Goal: Task Accomplishment & Management: Manage account settings

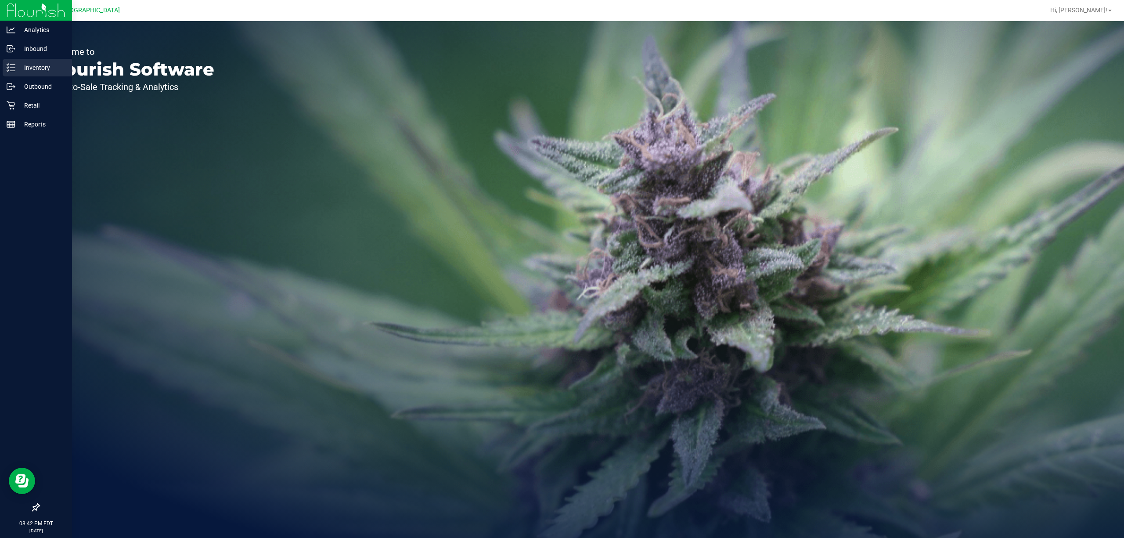
click at [0, 66] on link "Inventory" at bounding box center [36, 68] width 72 height 19
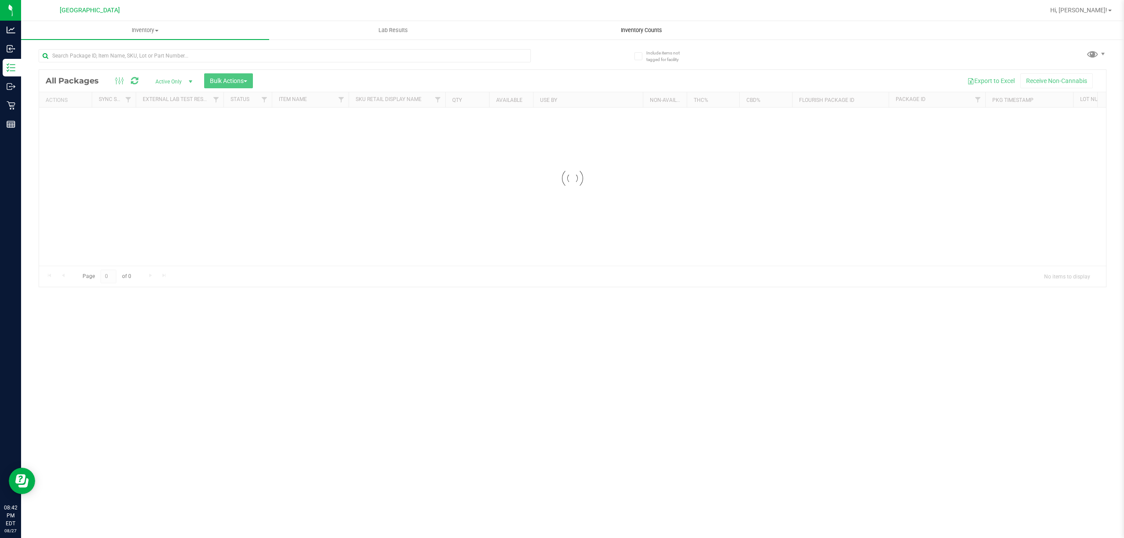
click at [639, 33] on div "Inventory All packages All inventory Waste log Create inventory Lab Results Inv…" at bounding box center [572, 279] width 1103 height 517
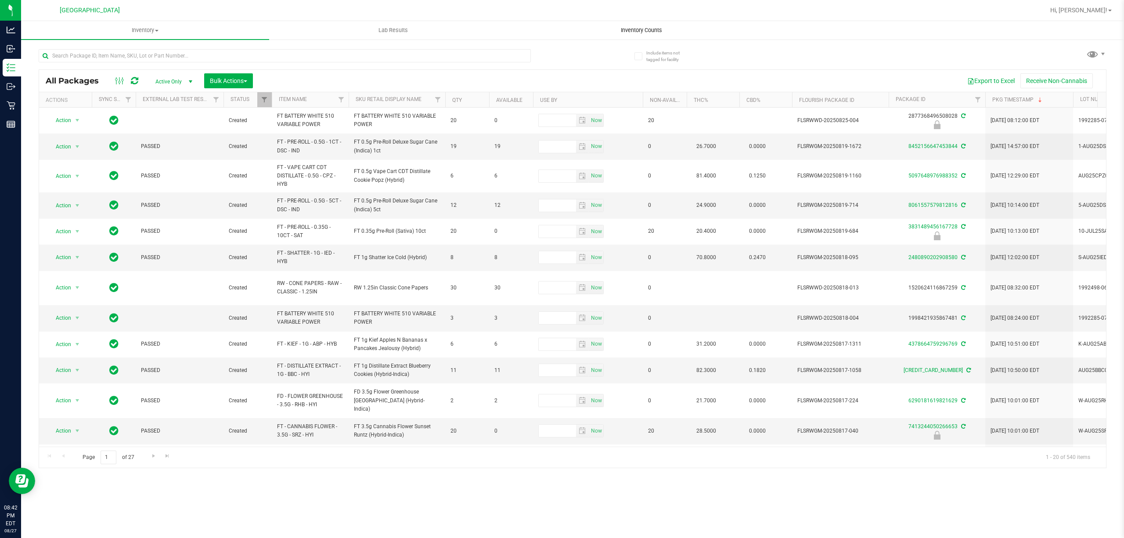
click at [642, 33] on span "Inventory Counts" at bounding box center [641, 30] width 65 height 8
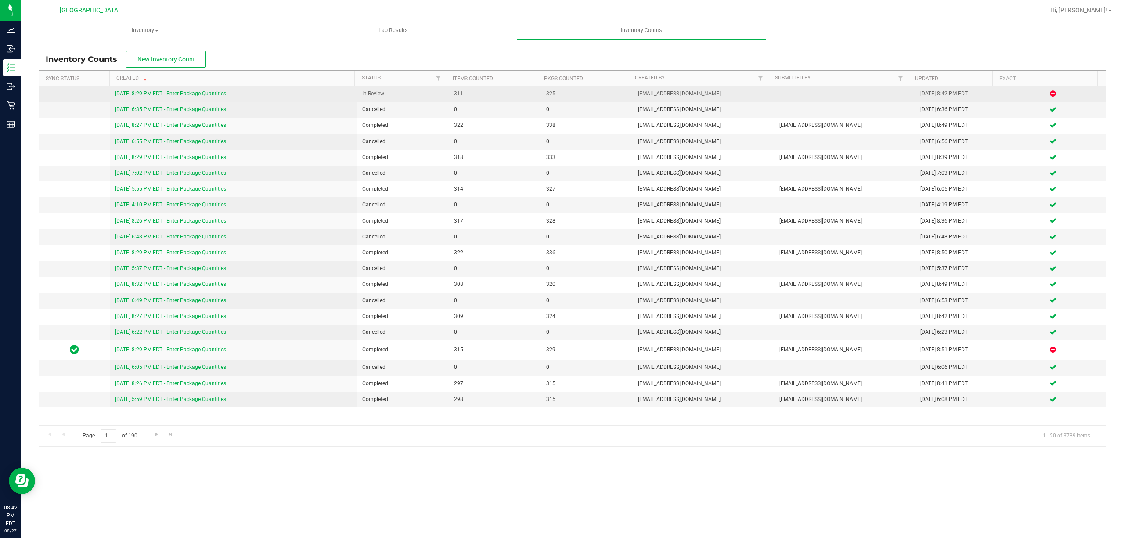
click at [155, 90] on link "[DATE] 8:29 PM EDT - Enter Package Quantities" at bounding box center [170, 93] width 111 height 6
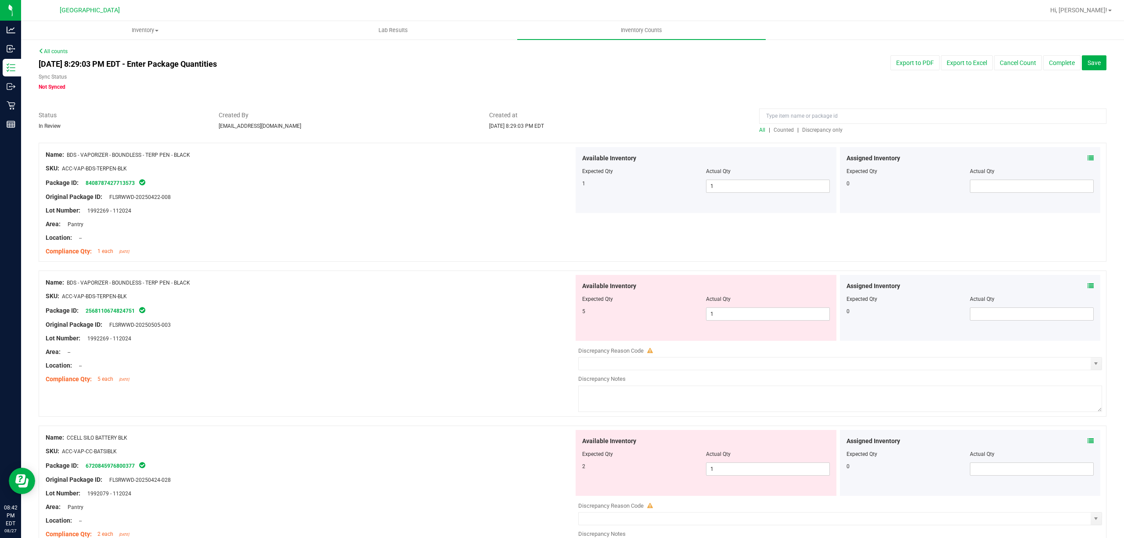
click at [812, 125] on div at bounding box center [932, 118] width 347 height 15
click at [817, 127] on span "Discrepancy only" at bounding box center [822, 130] width 40 height 6
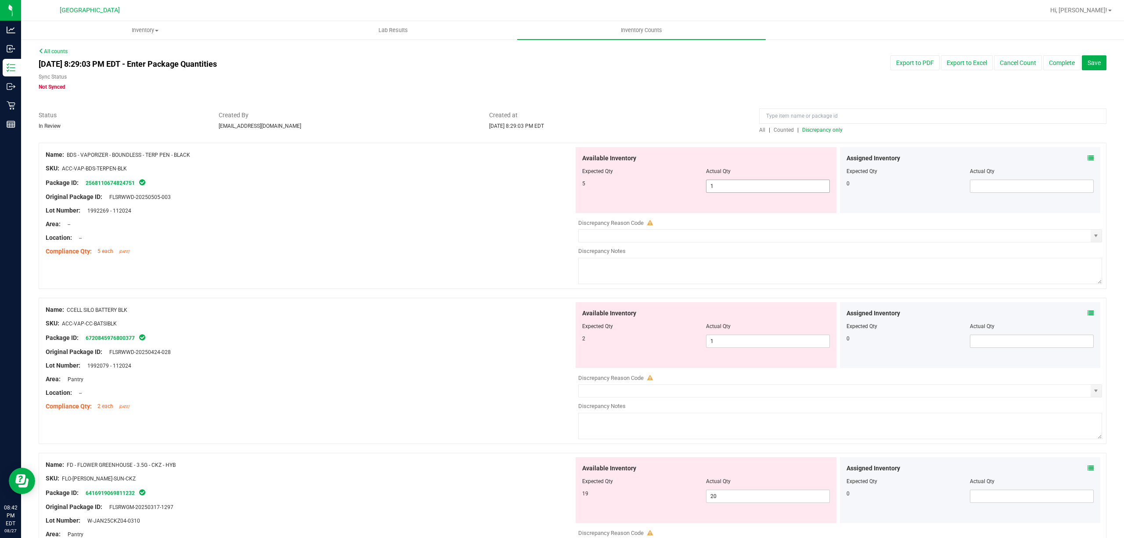
click at [729, 183] on span "1 1" at bounding box center [768, 186] width 124 height 13
click at [729, 183] on input "1" at bounding box center [767, 186] width 123 height 12
type input "5"
drag, startPoint x: 459, startPoint y: 189, endPoint x: 718, endPoint y: 310, distance: 286.4
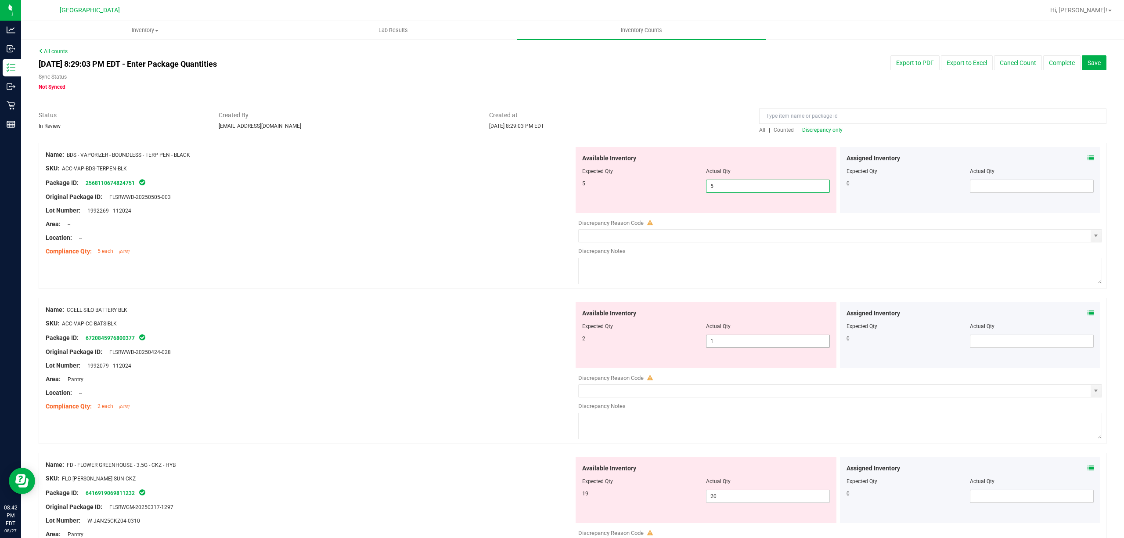
click at [461, 189] on div at bounding box center [310, 190] width 528 height 4
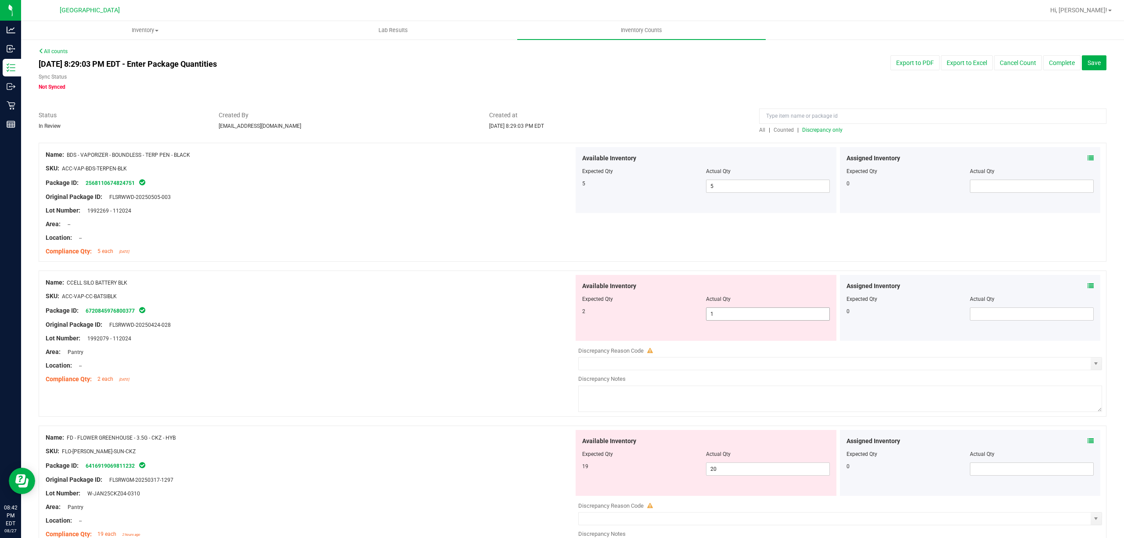
click at [745, 315] on span "1 1" at bounding box center [768, 313] width 124 height 13
click at [745, 315] on input "1" at bounding box center [767, 314] width 123 height 12
type input "2"
drag, startPoint x: 432, startPoint y: 299, endPoint x: 619, endPoint y: 366, distance: 197.7
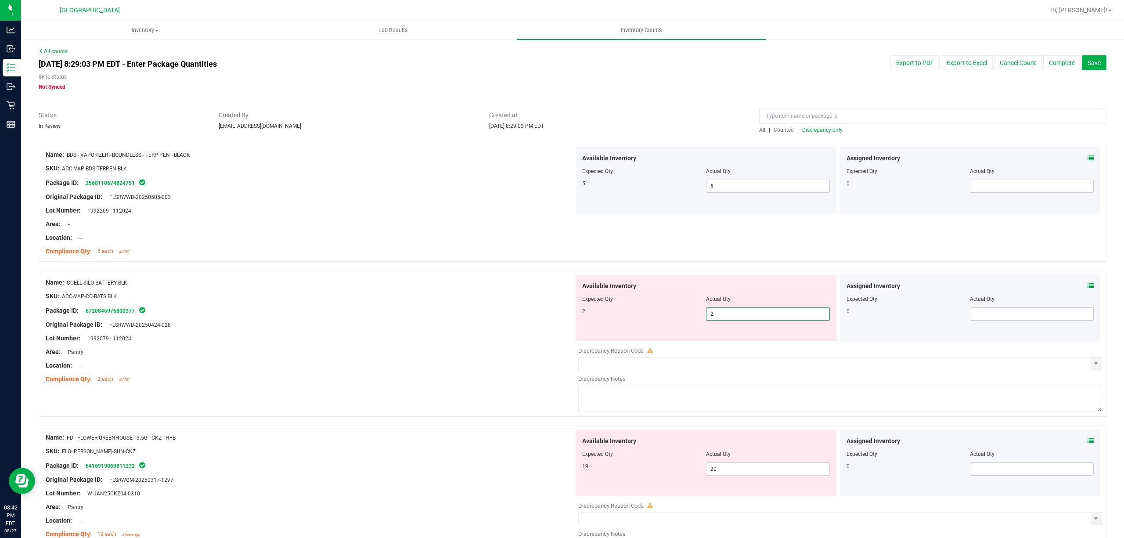
click at [438, 301] on ng-container "SKU: ACC-VAP-CC-BATSIBLK" at bounding box center [310, 299] width 528 height 14
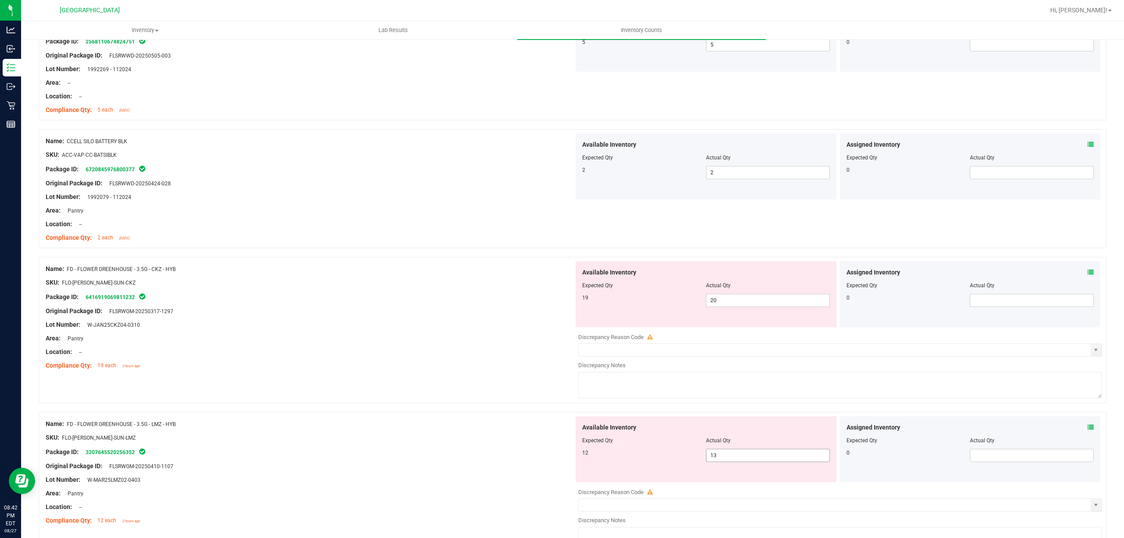
scroll to position [234, 0]
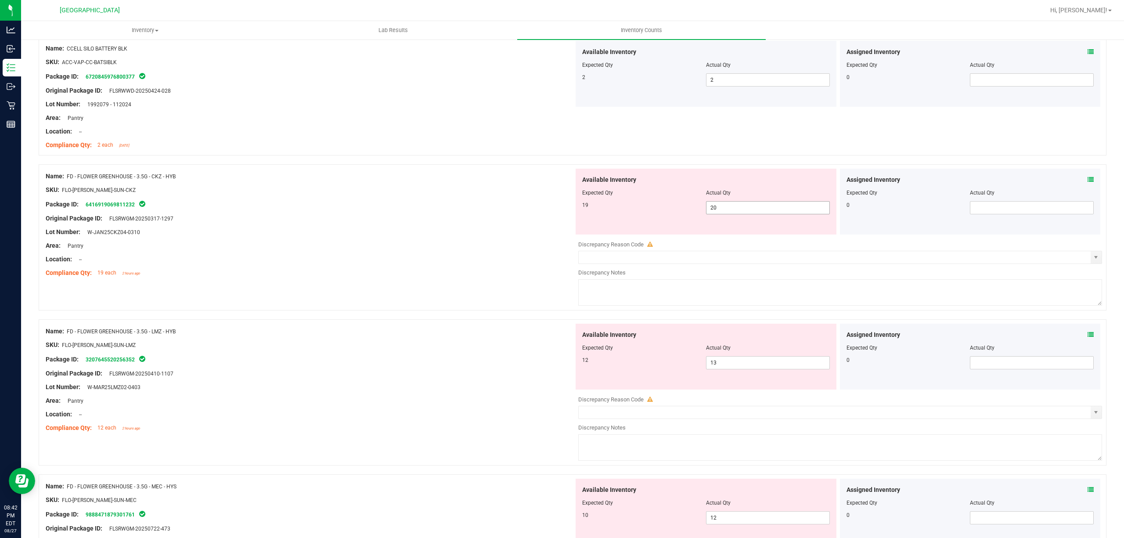
click at [721, 208] on span "20 20" at bounding box center [768, 207] width 124 height 13
click at [721, 208] on input "20" at bounding box center [767, 208] width 123 height 12
type input "19"
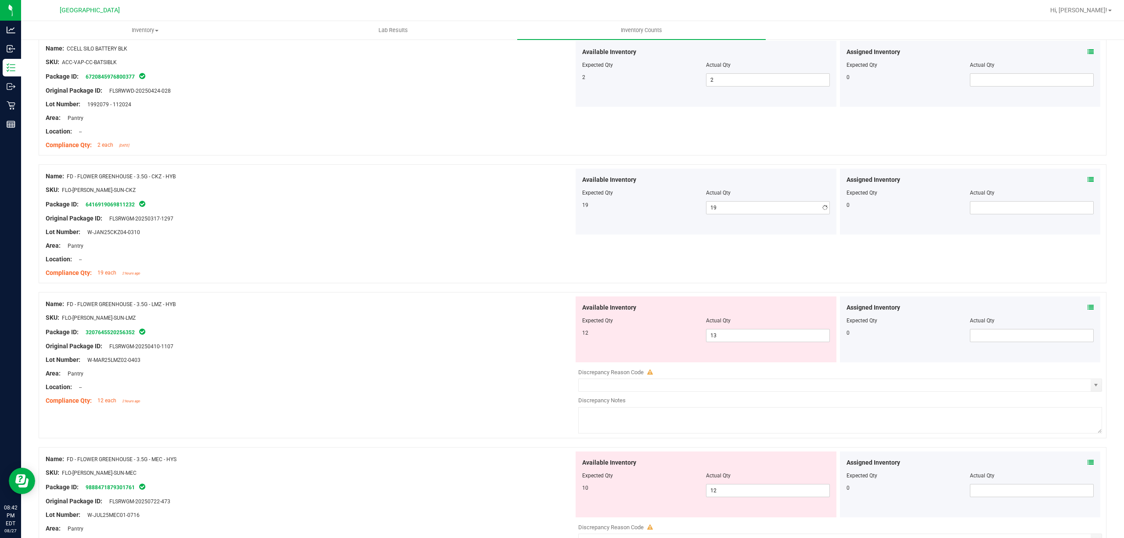
drag, startPoint x: 260, startPoint y: 171, endPoint x: 295, endPoint y: 186, distance: 38.2
click at [279, 180] on div "Name: FD - FLOWER GREENHOUSE - 3.5G - CKZ - HYB SKU: FLO-[PERSON_NAME]-SUN-CKZ …" at bounding box center [310, 225] width 528 height 112
click at [753, 341] on span "13 13" at bounding box center [768, 335] width 124 height 13
click at [753, 341] on input "13" at bounding box center [767, 335] width 123 height 12
type input "12"
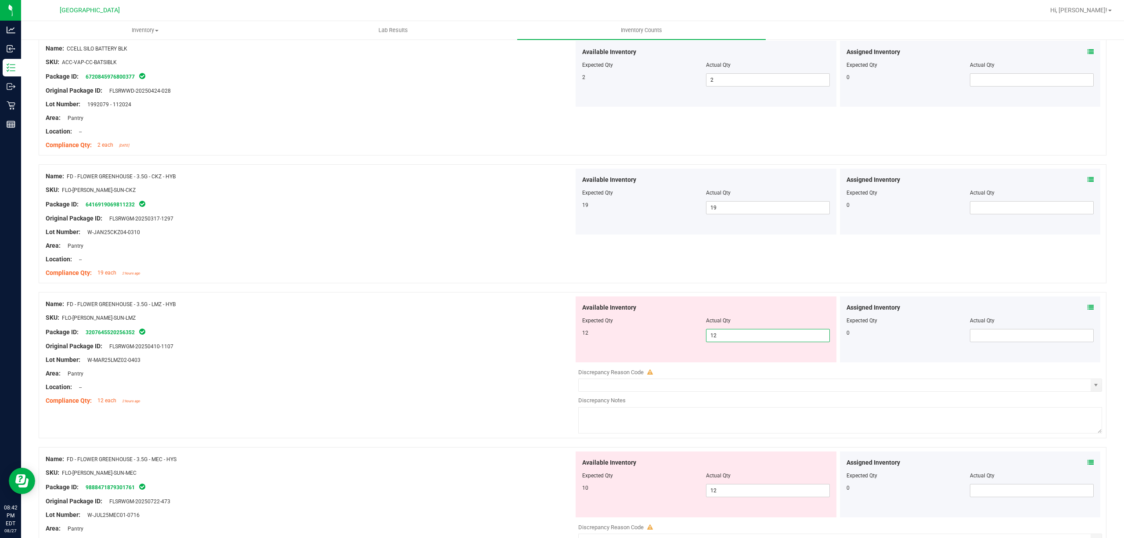
type input "12"
click at [522, 338] on div at bounding box center [310, 339] width 528 height 4
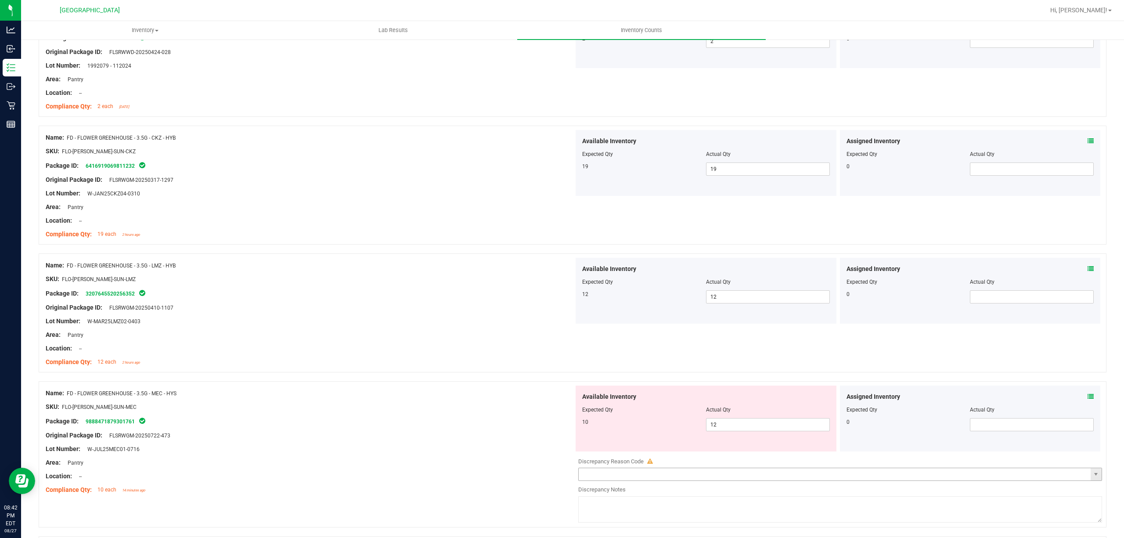
scroll to position [351, 0]
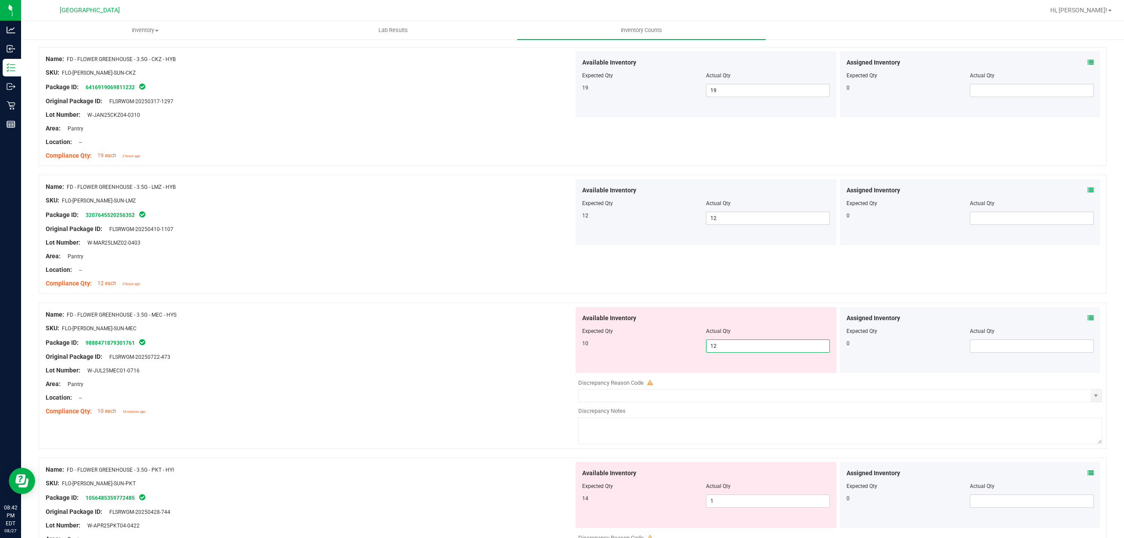
click at [736, 347] on span "12 12" at bounding box center [768, 345] width 124 height 13
click at [736, 347] on input "12" at bounding box center [767, 346] width 123 height 12
type input "10"
click at [389, 329] on div "SKU: FLO-[PERSON_NAME]-SUN-MEC" at bounding box center [310, 328] width 528 height 9
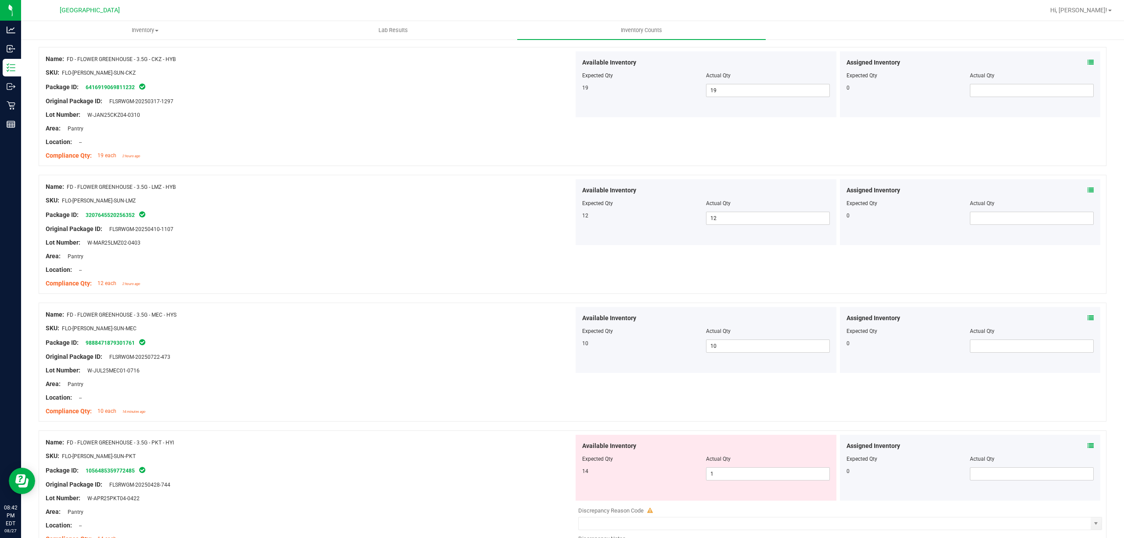
scroll to position [527, 0]
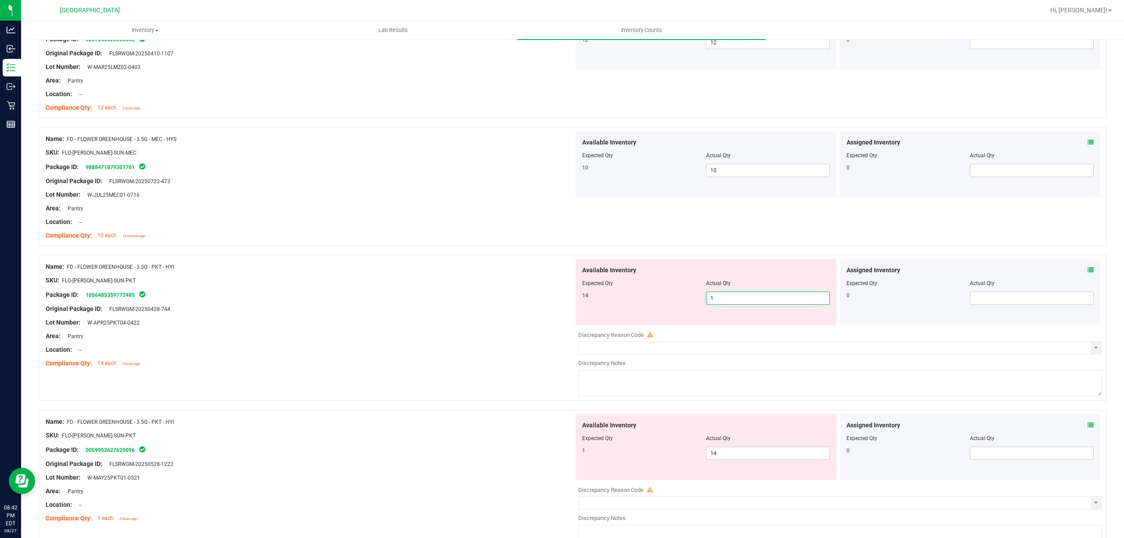
click at [722, 297] on span "1 1" at bounding box center [768, 298] width 124 height 13
type input "14"
drag, startPoint x: 433, startPoint y: 299, endPoint x: 756, endPoint y: 396, distance: 337.2
click at [433, 299] on div "Package ID: 1056485359772485" at bounding box center [310, 294] width 528 height 11
type input "14"
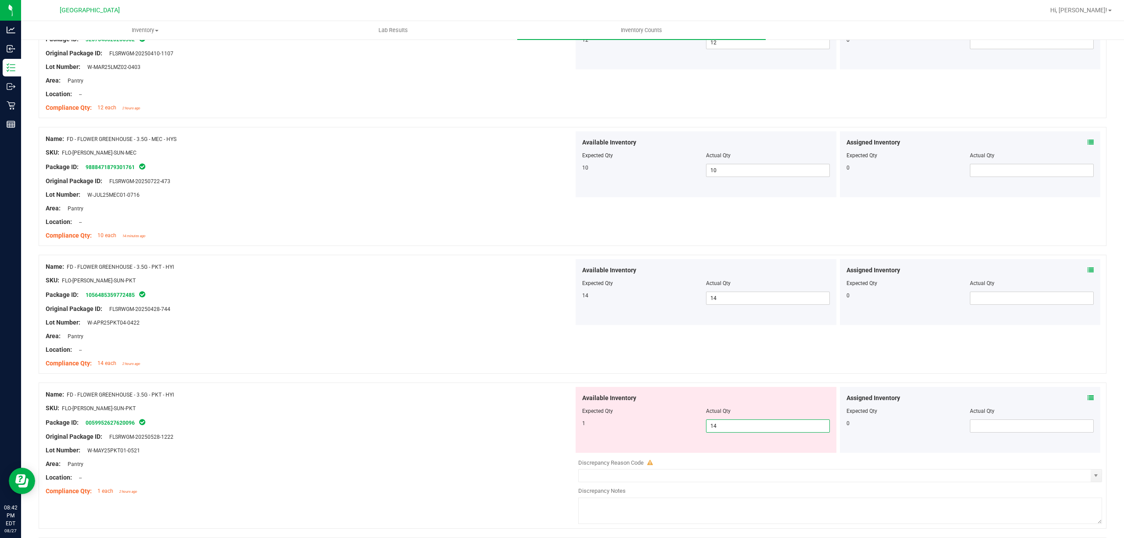
click at [746, 428] on span "14 14" at bounding box center [768, 425] width 124 height 13
click at [746, 428] on input "14" at bounding box center [767, 426] width 123 height 12
type input "1"
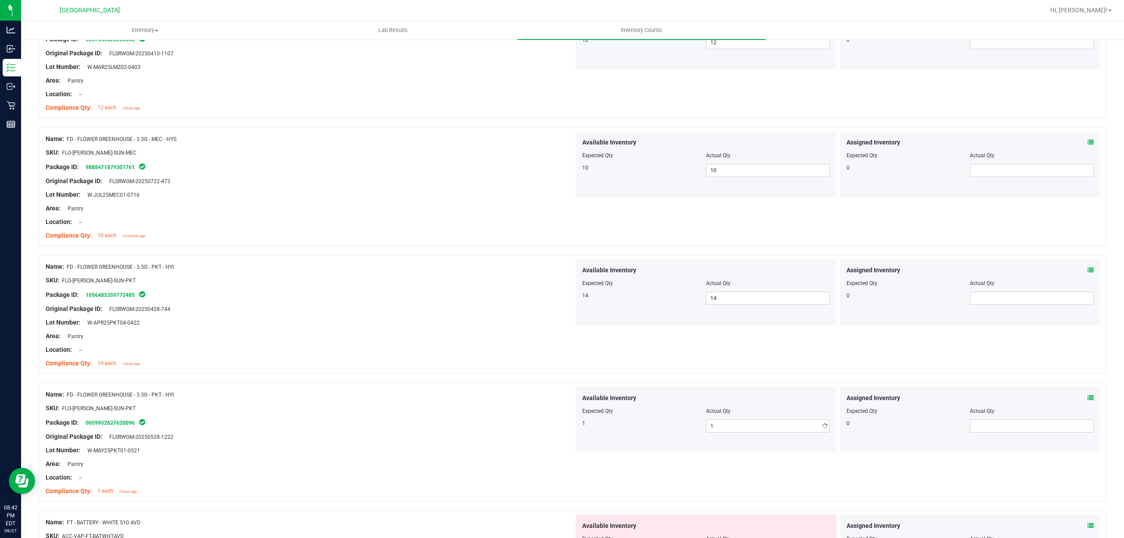
click at [494, 389] on div "Name: FD - FLOWER GREENHOUSE - 3.5G - PKT - HYI SKU: FLO-[PERSON_NAME]-SUN-PKT …" at bounding box center [310, 443] width 528 height 112
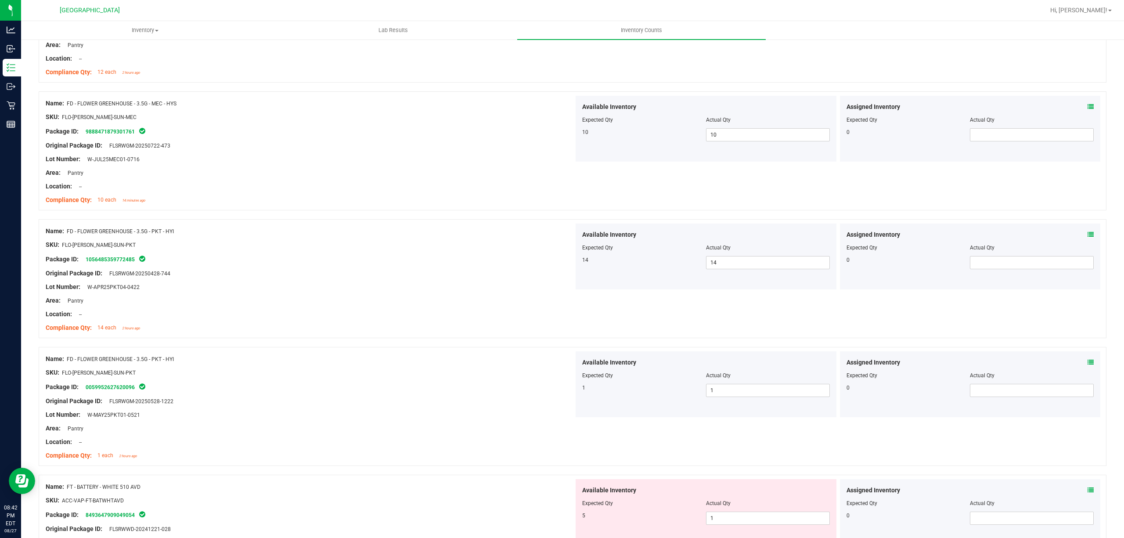
scroll to position [702, 0]
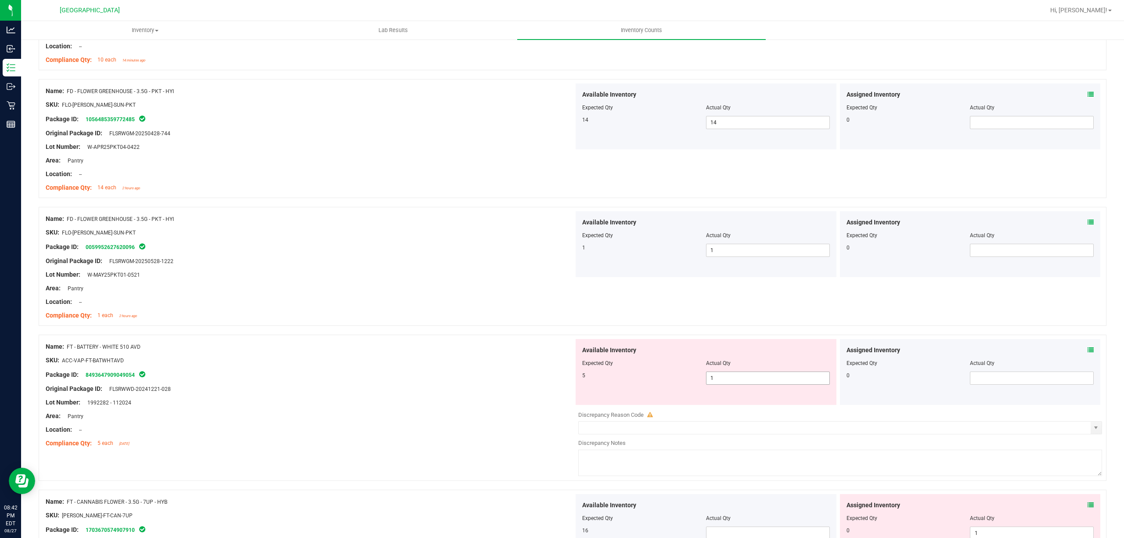
click at [734, 382] on span "1 1" at bounding box center [768, 377] width 124 height 13
click at [734, 382] on input "1" at bounding box center [767, 378] width 123 height 12
type input "5"
click at [593, 370] on div at bounding box center [706, 369] width 248 height 4
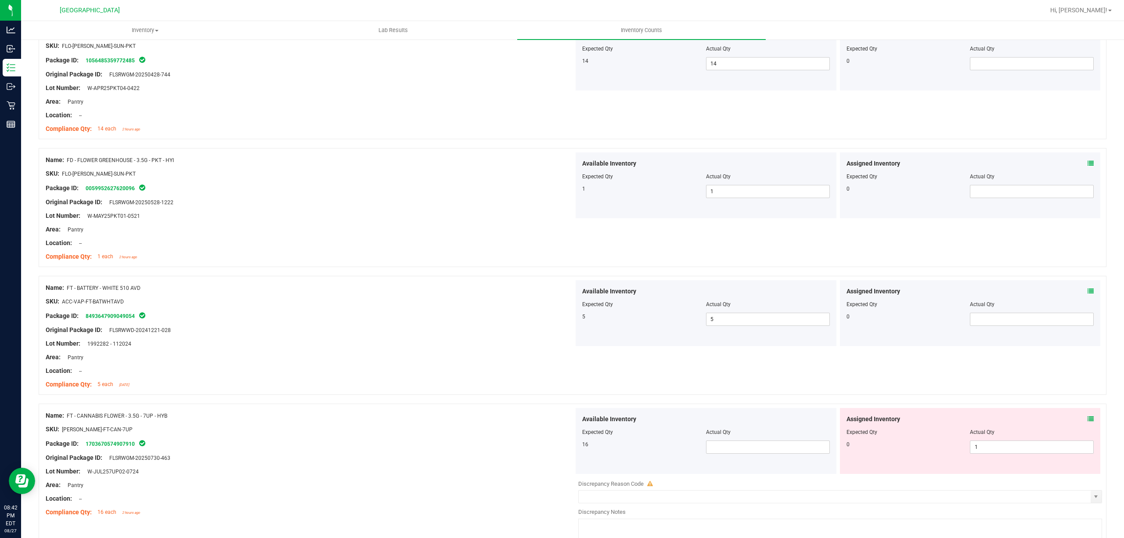
scroll to position [878, 0]
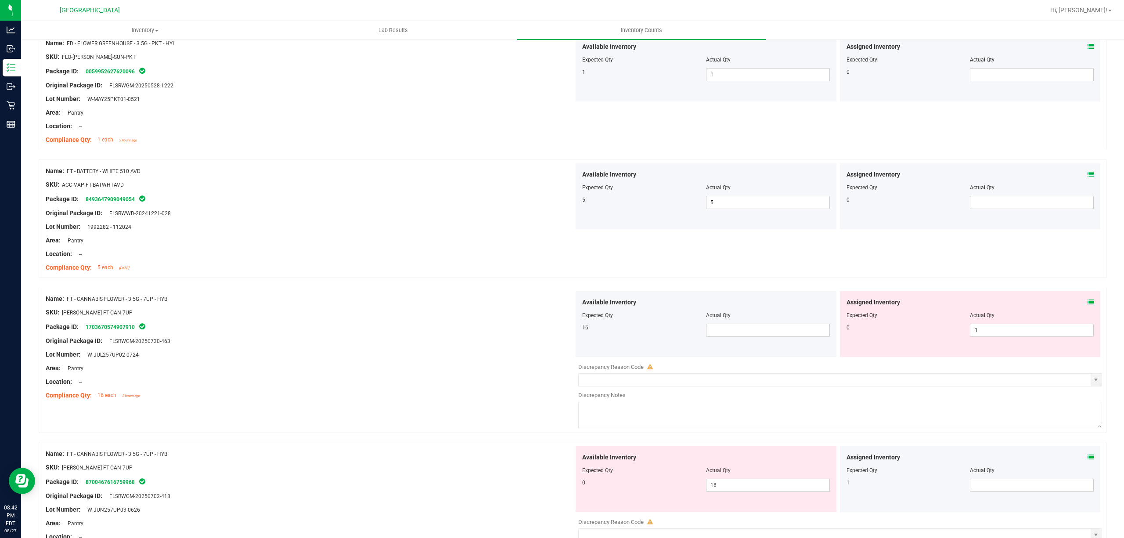
click at [990, 345] on div "Assigned Inventory Expected Qty Actual Qty 0 1 1" at bounding box center [970, 324] width 261 height 66
drag, startPoint x: 362, startPoint y: 277, endPoint x: 713, endPoint y: 376, distance: 364.3
click at [375, 281] on div "Name: FT - BATTERY - WHITE 510 AVD SKU: ACC-VAP-FT-BATWHTAVD Package ID: 849364…" at bounding box center [573, 223] width 1068 height 128
click at [967, 357] on div "Assigned Inventory Expected Qty Actual Qty 0 1 1" at bounding box center [970, 324] width 261 height 66
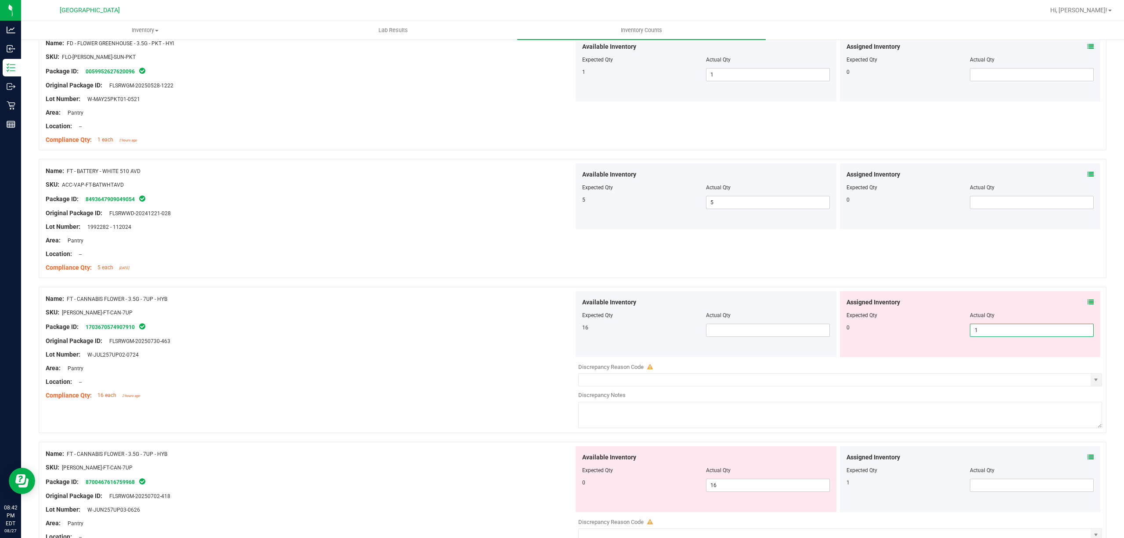
click at [992, 332] on span "1 1" at bounding box center [1032, 330] width 124 height 13
click at [992, 332] on input "1" at bounding box center [1031, 330] width 123 height 12
type input "0"
drag, startPoint x: 155, startPoint y: 271, endPoint x: 580, endPoint y: 339, distance: 430.4
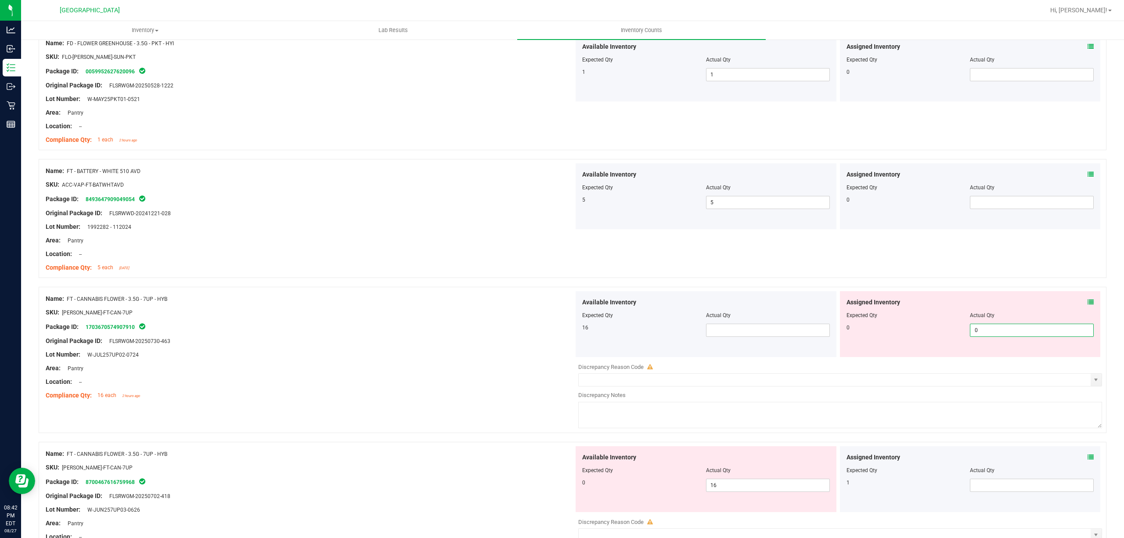
click at [200, 277] on div "Name: FT - BATTERY - WHITE 510 AVD SKU: ACC-VAP-FT-BATWHTAVD Package ID: 849364…" at bounding box center [573, 218] width 1068 height 119
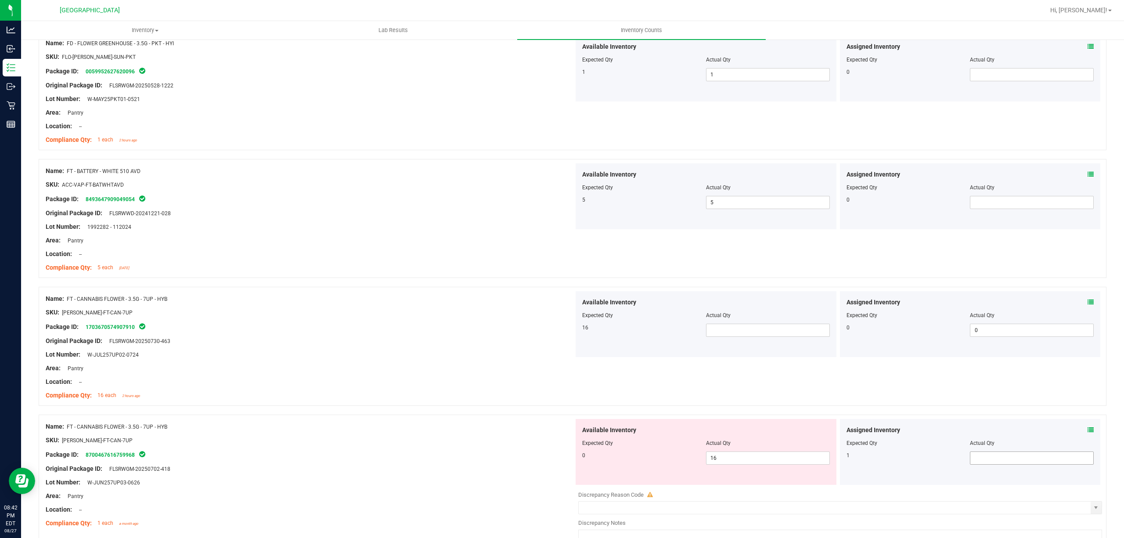
click at [1038, 464] on span at bounding box center [1032, 457] width 124 height 13
type input "1"
drag, startPoint x: 544, startPoint y: 360, endPoint x: 557, endPoint y: 359, distance: 13.2
click at [544, 359] on div "Lot Number: W-JUL257UP02-0724" at bounding box center [310, 354] width 528 height 9
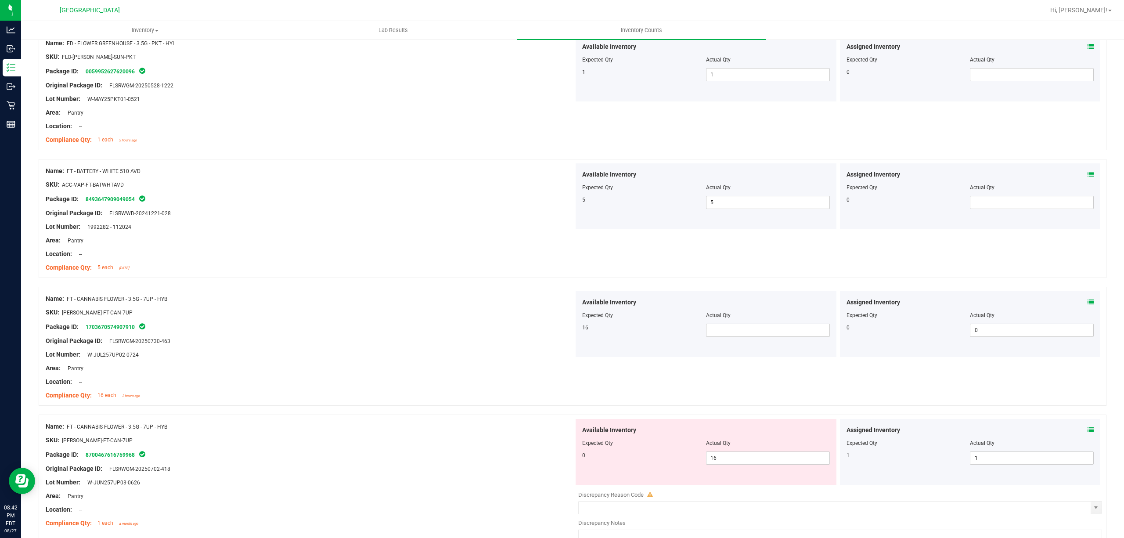
click at [762, 324] on div at bounding box center [706, 321] width 248 height 4
click at [750, 324] on div at bounding box center [706, 321] width 248 height 4
click at [719, 331] on span at bounding box center [768, 330] width 124 height 13
type input "16"
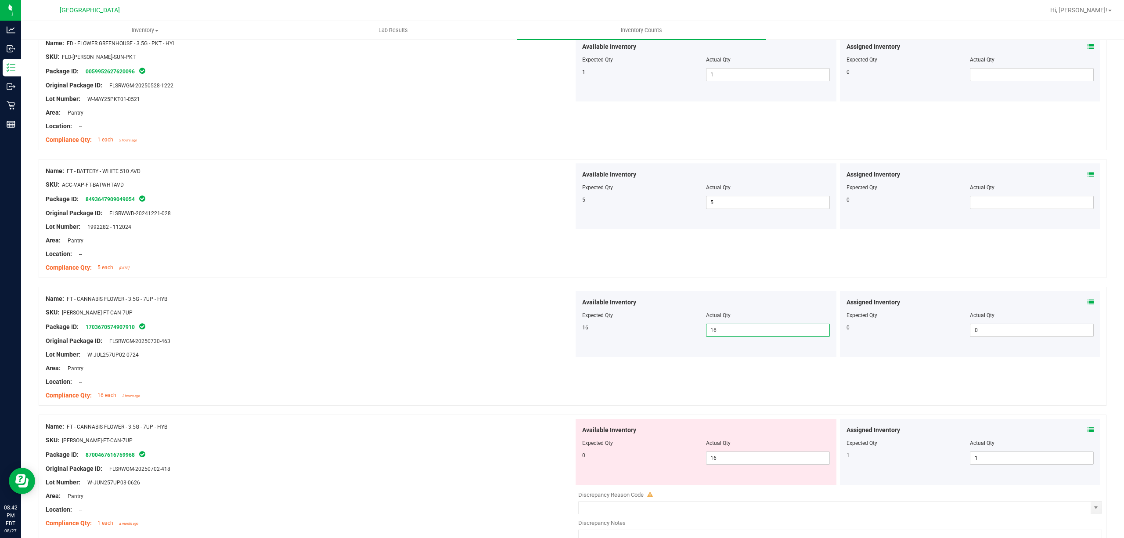
click at [603, 350] on div "Available Inventory Expected Qty Actual Qty 16 16 16" at bounding box center [706, 324] width 261 height 66
click at [724, 459] on span "16 16" at bounding box center [768, 457] width 124 height 13
click at [724, 459] on input "16" at bounding box center [767, 458] width 123 height 12
type input "0"
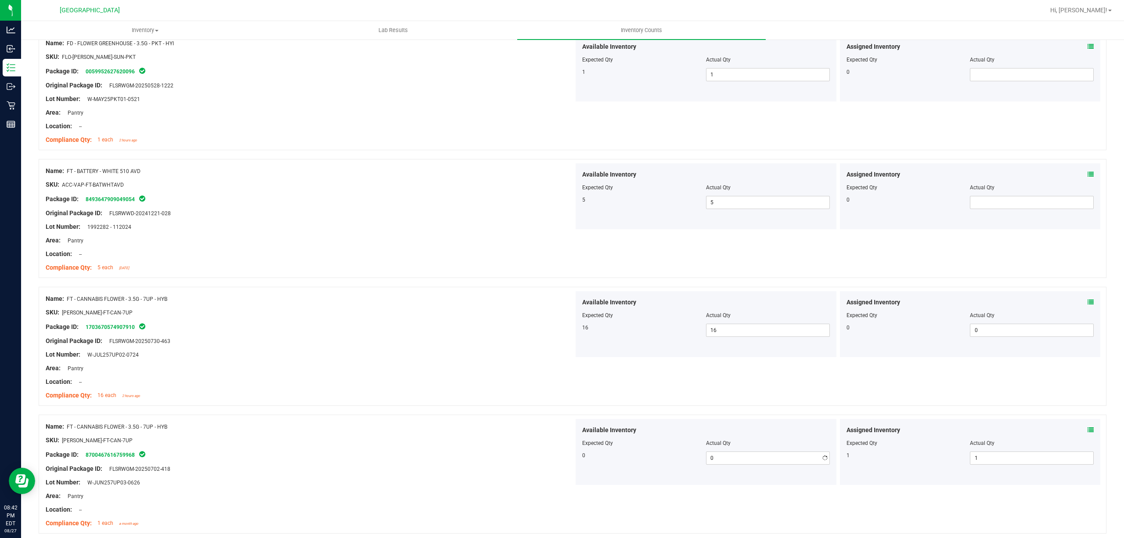
click at [574, 459] on div "Available Inventory Expected Qty Actual Qty 0 0 0" at bounding box center [706, 452] width 264 height 66
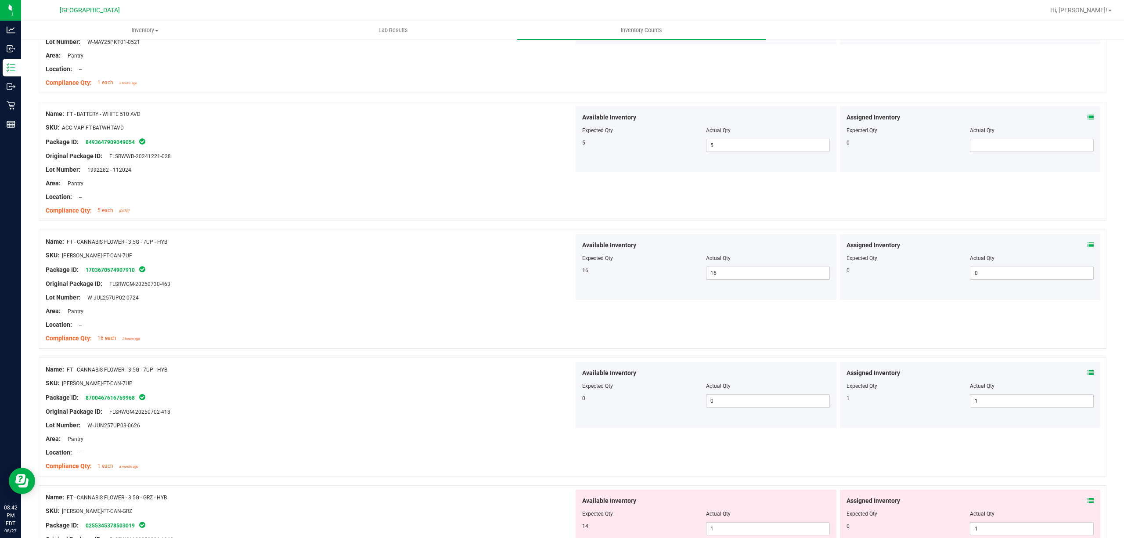
scroll to position [1054, 0]
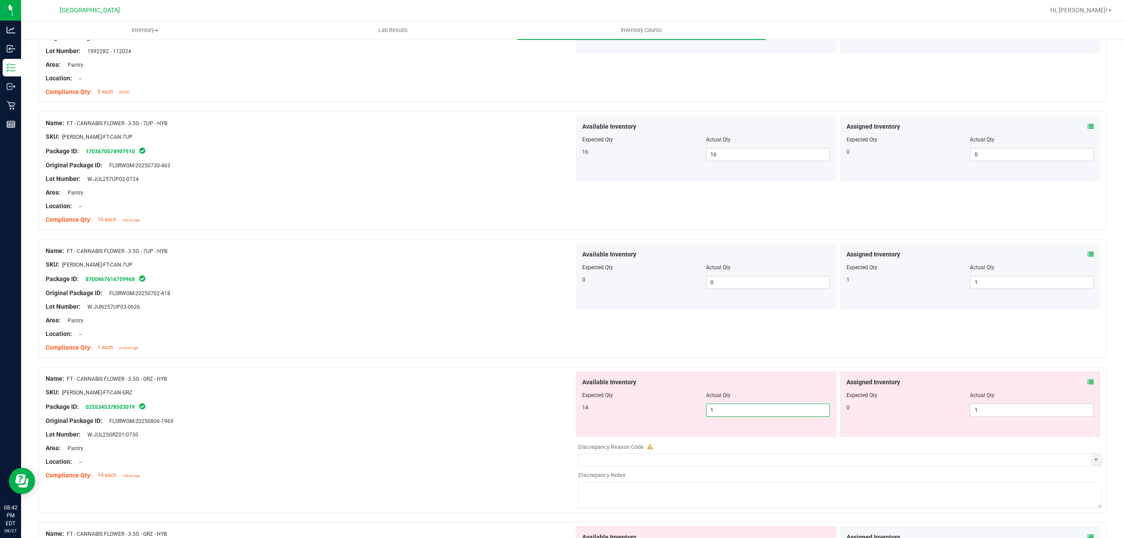
click at [716, 411] on span "1 1" at bounding box center [768, 409] width 124 height 13
type input "14"
click at [548, 382] on div "Name: FT - CANNABIS FLOWER - 3.5G - GRZ - HYB" at bounding box center [310, 378] width 528 height 9
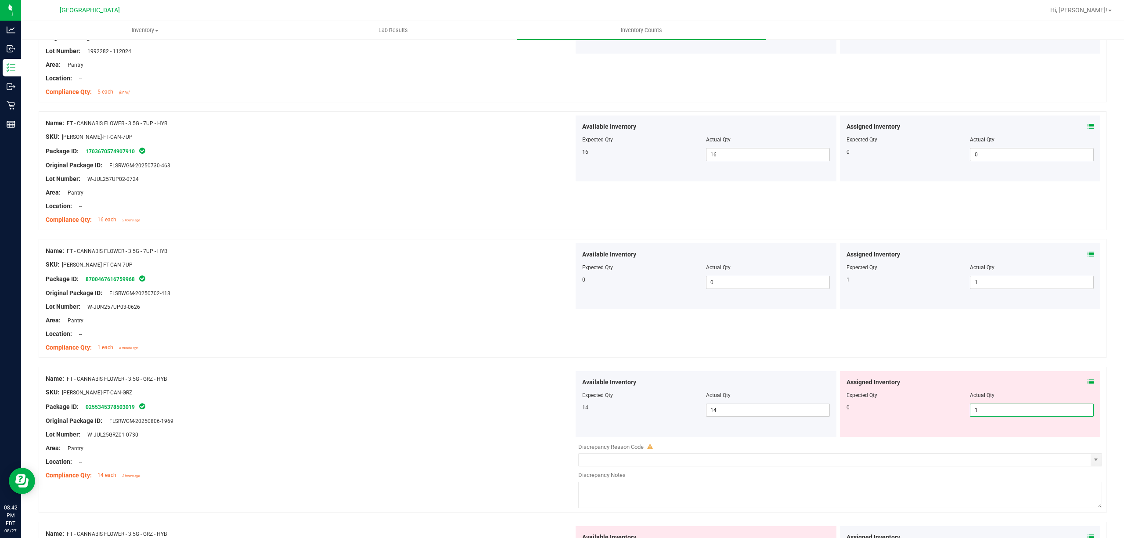
click at [991, 414] on span "1 1" at bounding box center [1032, 409] width 124 height 13
click at [991, 414] on input "1" at bounding box center [1031, 410] width 123 height 12
type input "0"
click at [617, 349] on div "Name: FT - CANNABIS FLOWER - 3.5G - 7UP - HYB SKU: [PERSON_NAME]-FT-CAN-7UP Pac…" at bounding box center [573, 298] width 1068 height 119
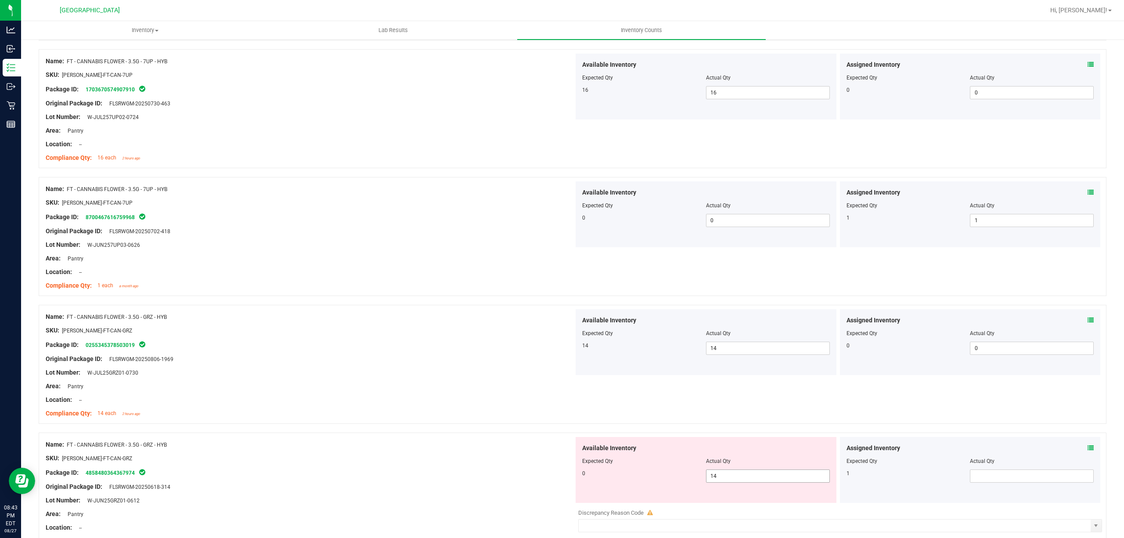
scroll to position [1229, 0]
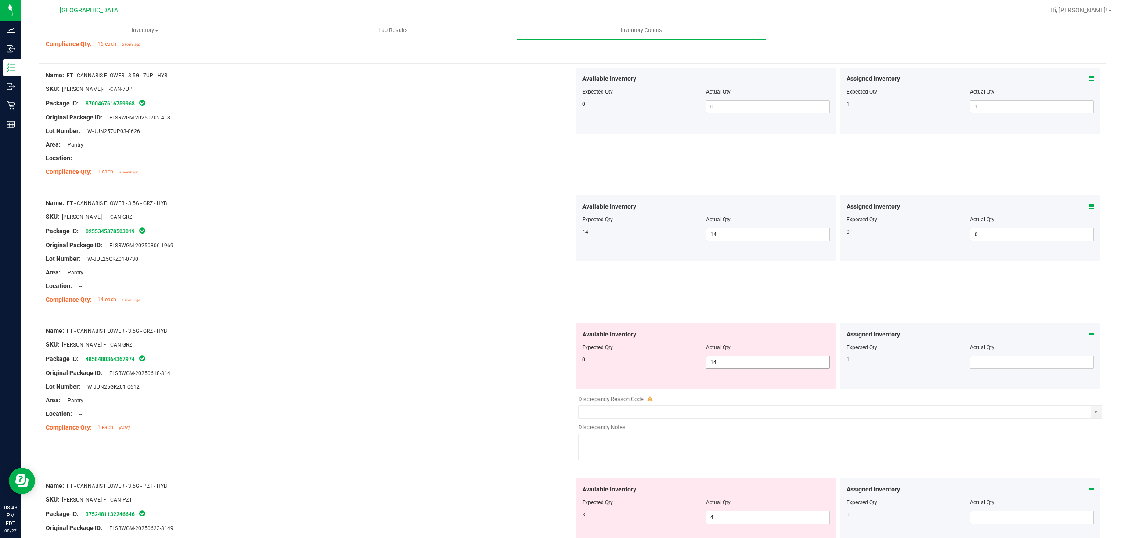
click at [771, 364] on span "14 14" at bounding box center [768, 362] width 124 height 13
click at [771, 364] on input "14" at bounding box center [767, 362] width 123 height 12
type input "0"
click at [556, 343] on div "SKU: [PERSON_NAME]-FT-CAN-GRZ" at bounding box center [310, 344] width 528 height 9
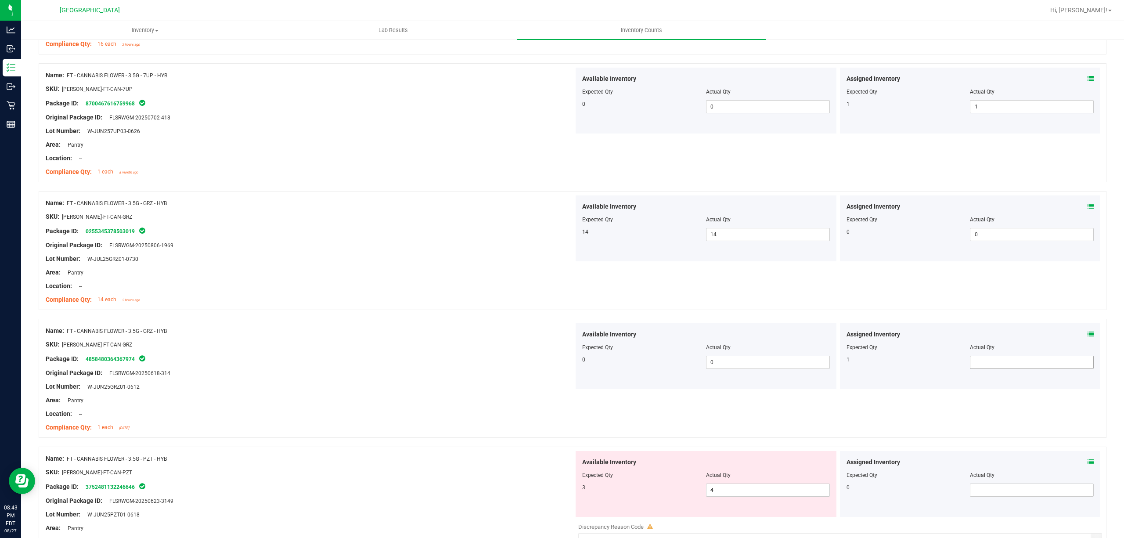
click at [984, 359] on span at bounding box center [1032, 362] width 124 height 13
type input "1"
click at [400, 295] on div at bounding box center [310, 293] width 528 height 4
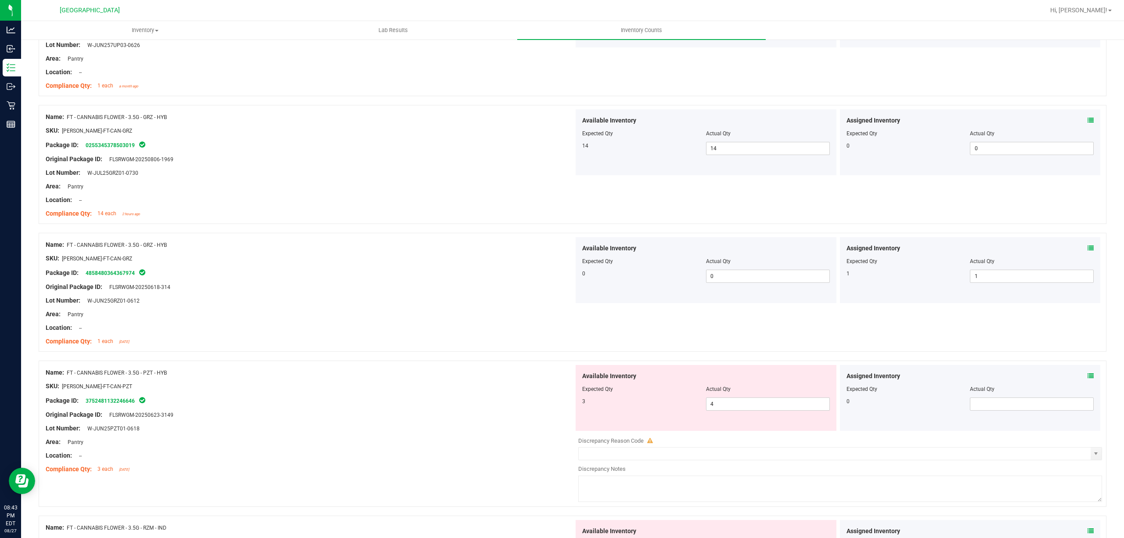
scroll to position [1405, 0]
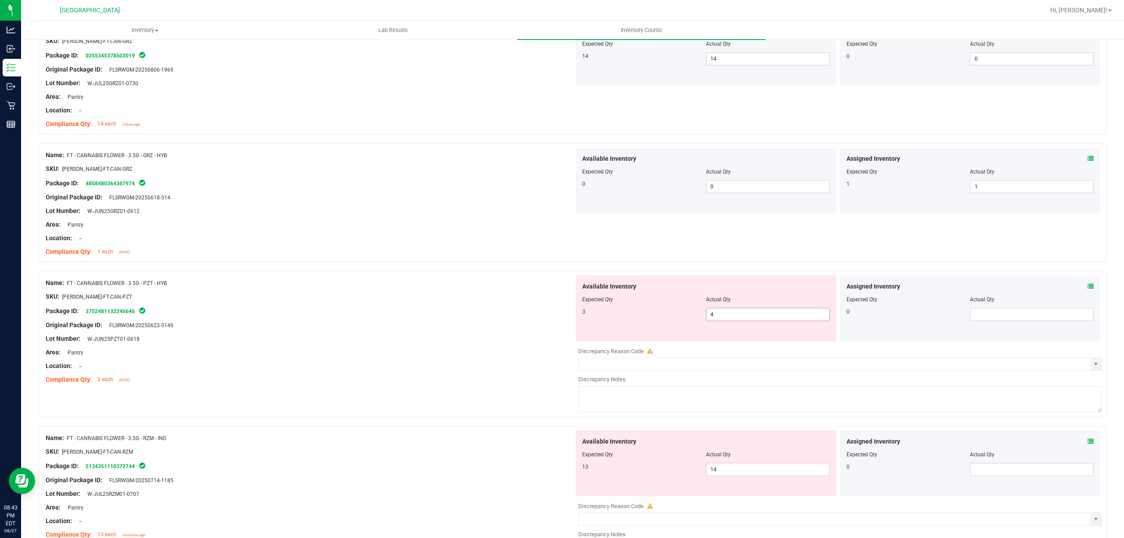
click at [710, 319] on span "4 4" at bounding box center [768, 314] width 124 height 13
click at [710, 319] on input "4" at bounding box center [767, 314] width 123 height 12
type input "3"
click at [504, 292] on div at bounding box center [310, 290] width 528 height 4
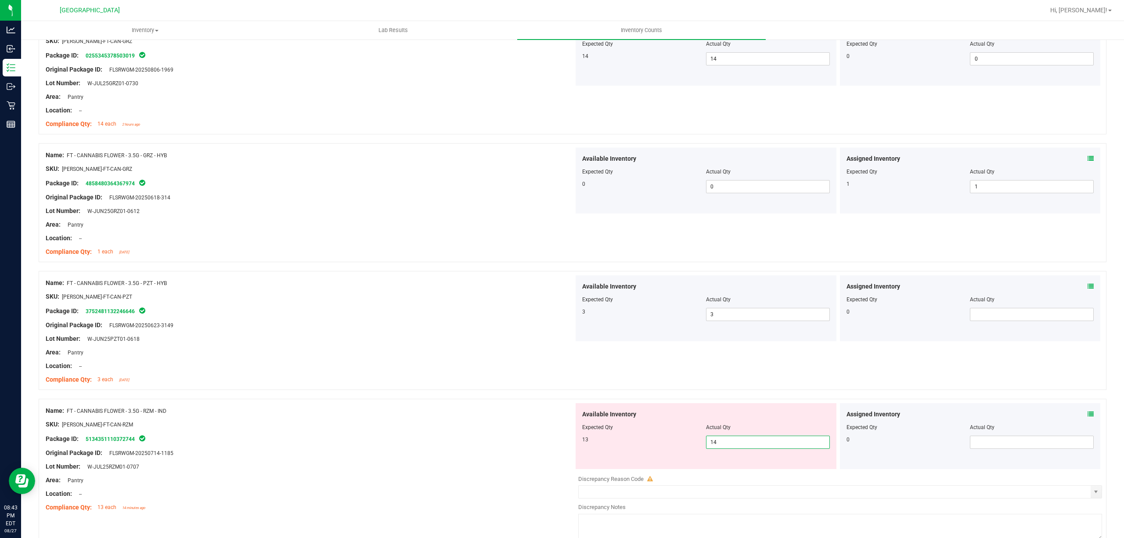
click at [724, 445] on span "14 14" at bounding box center [768, 442] width 124 height 13
click at [724, 445] on input "14" at bounding box center [767, 442] width 123 height 12
type input "12"
click at [492, 408] on div "Name: FT - CANNABIS FLOWER - 3.5G - RZM - IND SKU: [PERSON_NAME]-FT-CAN-RZM Pac…" at bounding box center [310, 459] width 528 height 112
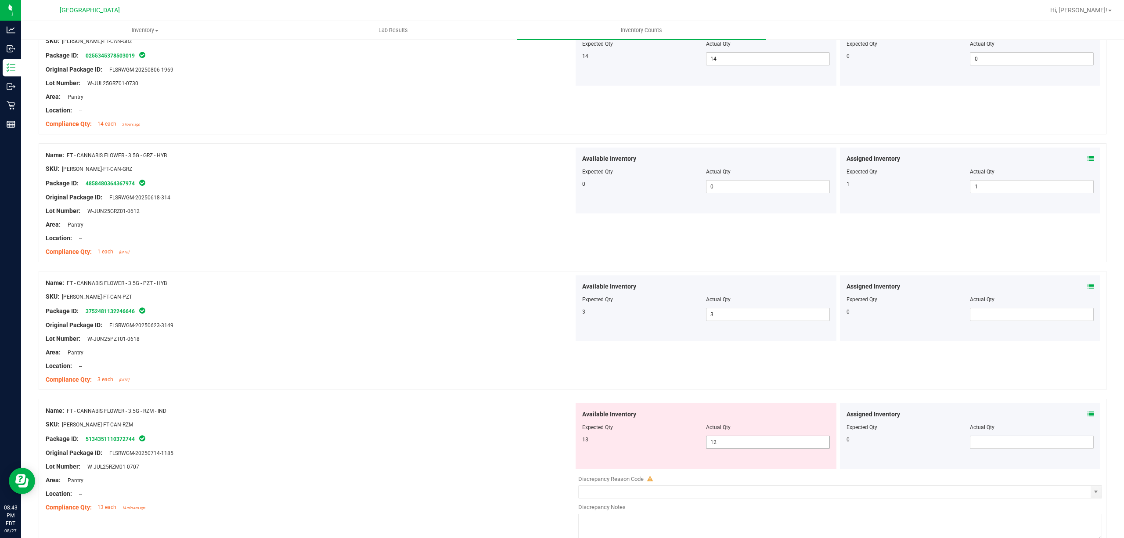
click at [721, 442] on span "12 12" at bounding box center [768, 442] width 124 height 13
click at [721, 442] on input "12" at bounding box center [767, 442] width 123 height 12
type input "1"
type input "13"
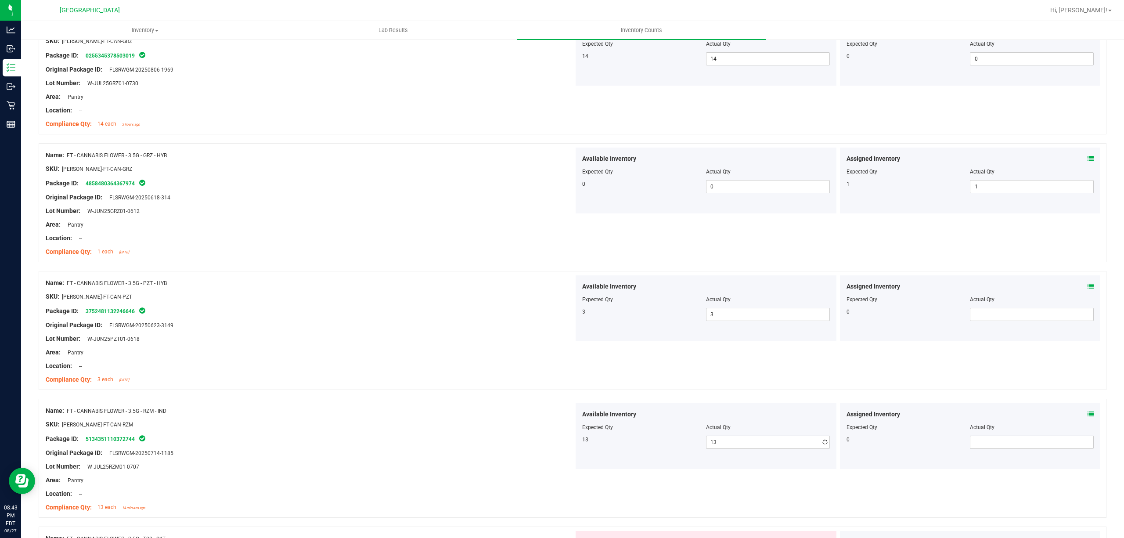
click at [641, 439] on div "13" at bounding box center [644, 440] width 124 height 8
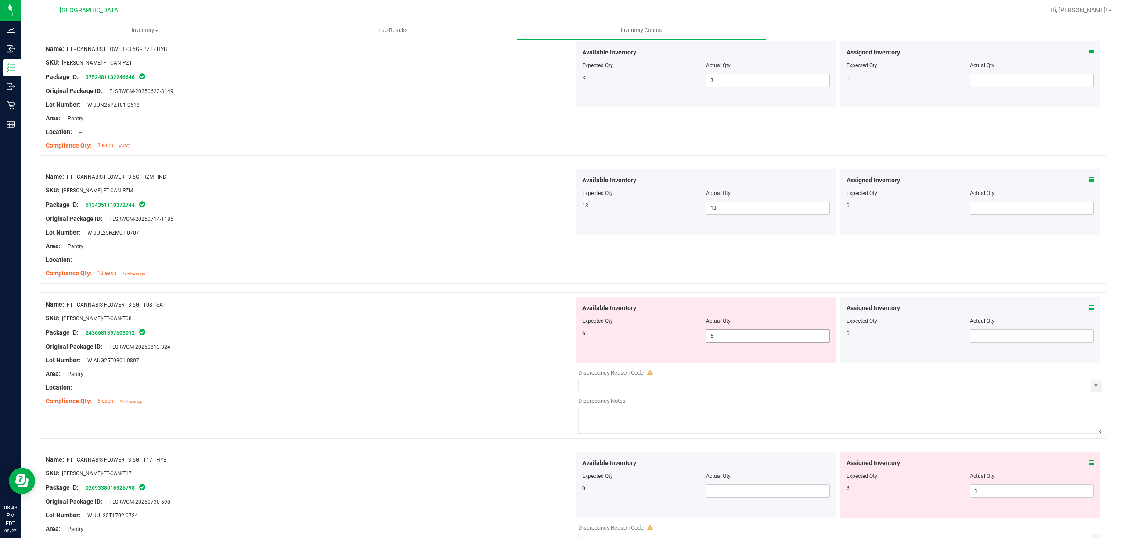
click at [731, 342] on span "5 5" at bounding box center [768, 335] width 124 height 13
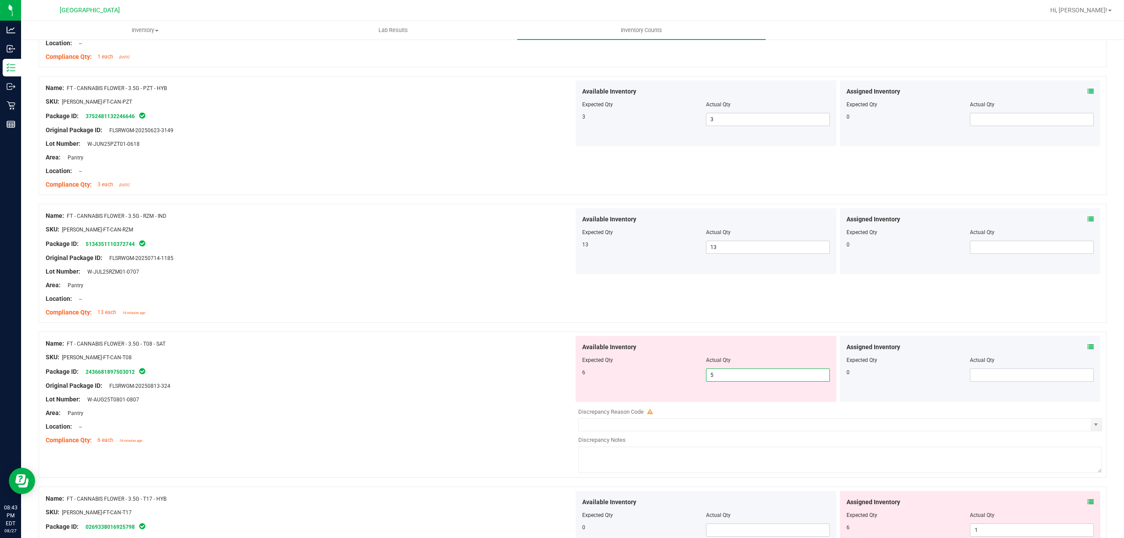
scroll to position [1580, 0]
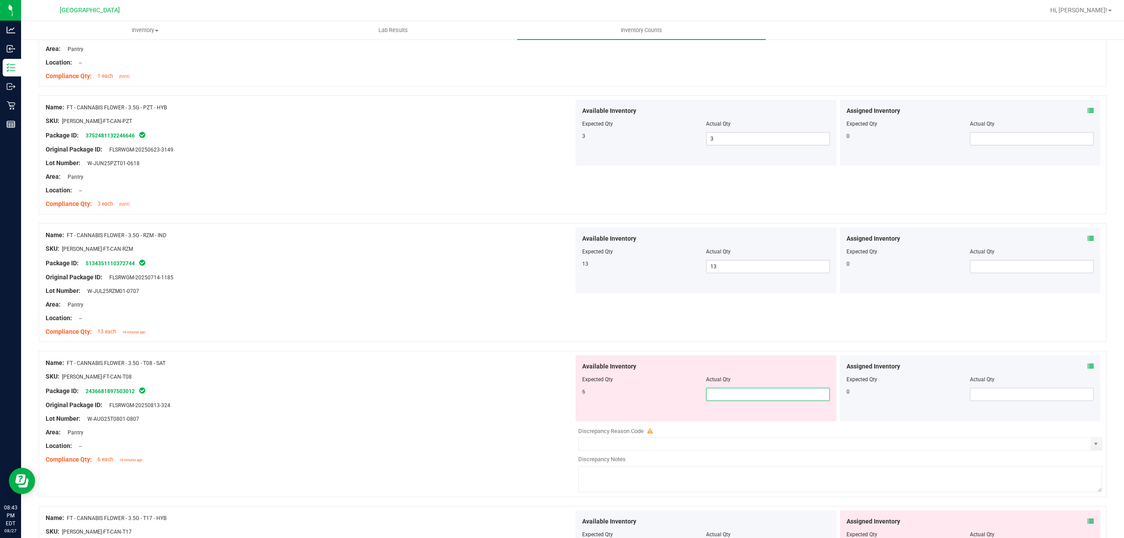
type input "6"
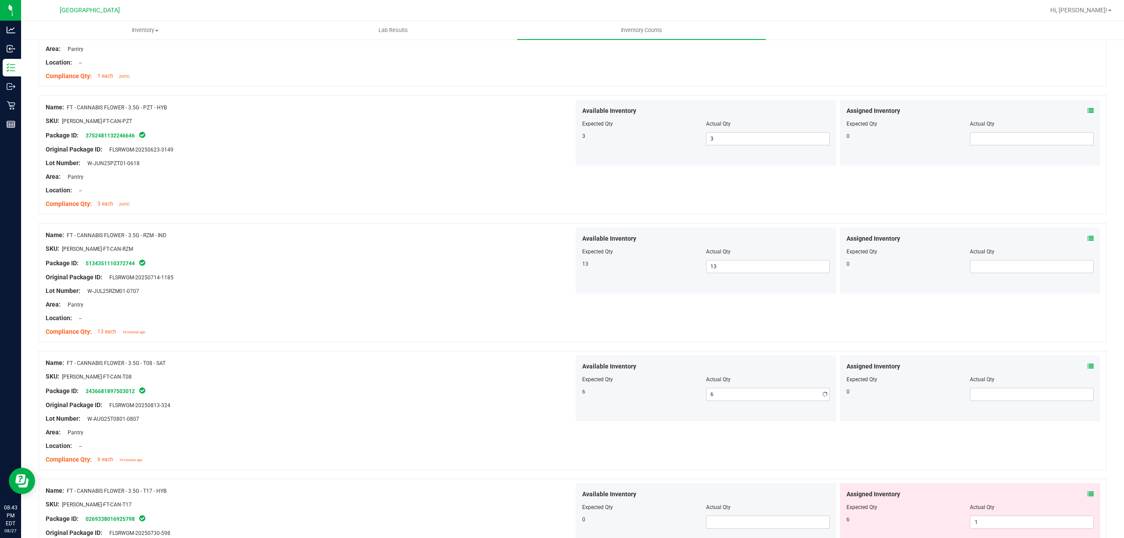
click at [606, 421] on div "Available Inventory Expected Qty Actual Qty 6 6 6" at bounding box center [706, 388] width 261 height 66
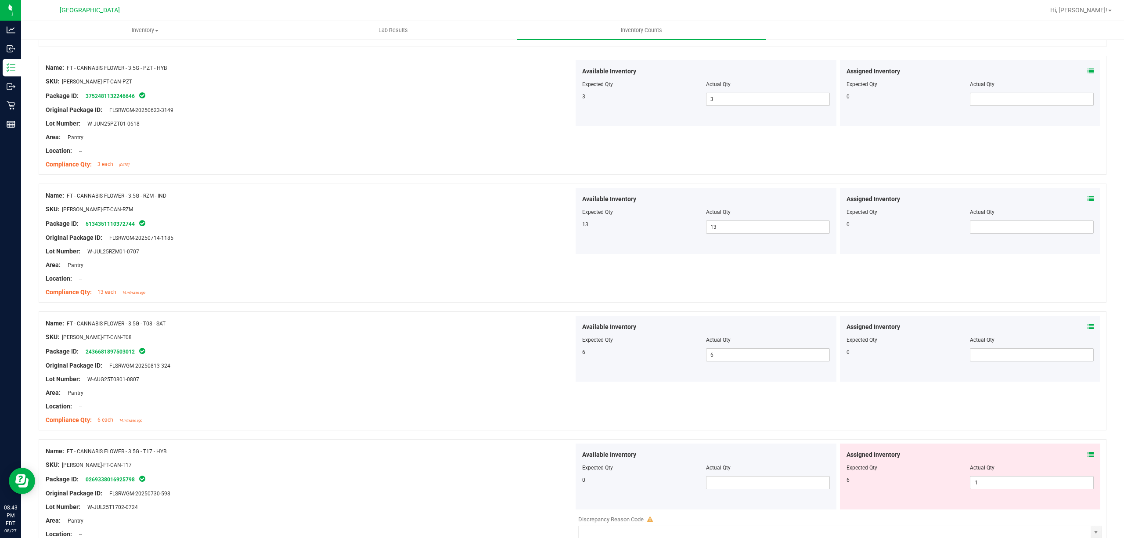
scroll to position [1639, 0]
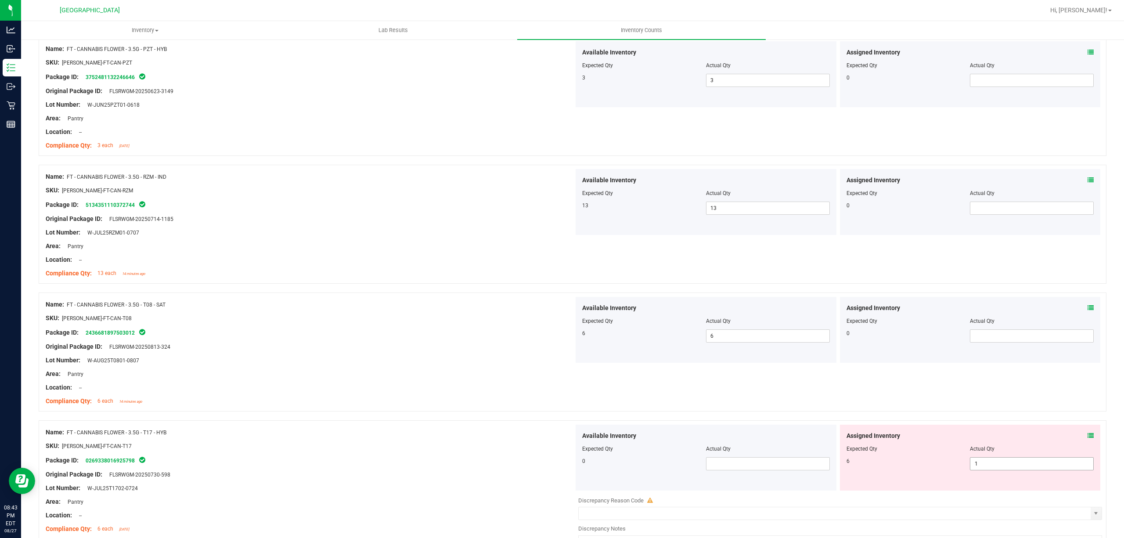
click at [988, 470] on span "1 1" at bounding box center [1032, 463] width 124 height 13
click at [988, 470] on input "1" at bounding box center [1031, 463] width 123 height 12
type input "6"
click at [428, 450] on div "SKU: [PERSON_NAME]-FT-CAN-T17" at bounding box center [310, 445] width 528 height 9
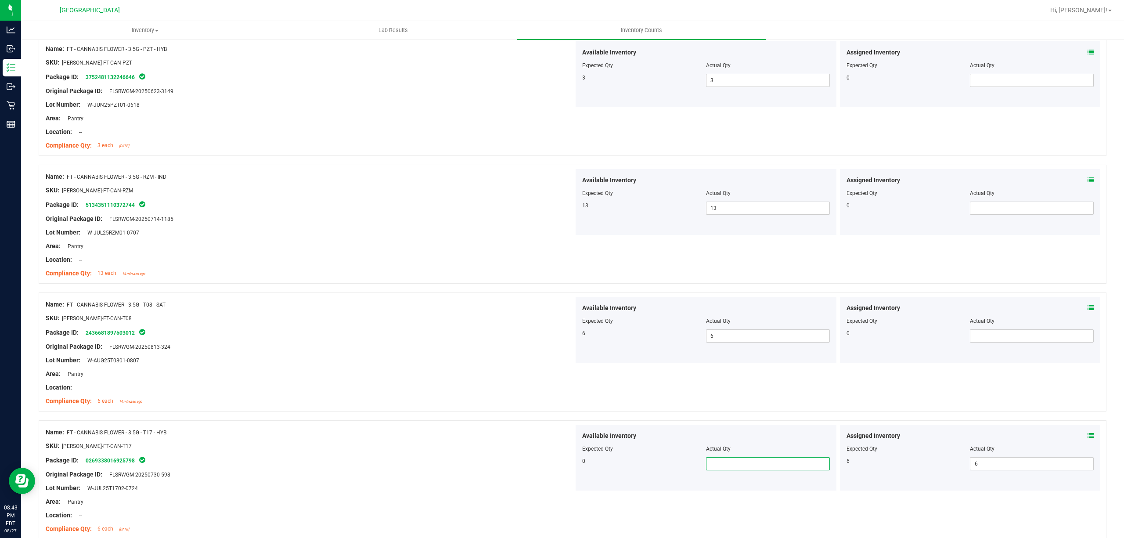
click at [756, 468] on span at bounding box center [768, 463] width 124 height 13
type input "0"
click at [574, 445] on div "Available Inventory Expected Qty Actual Qty 0 0 0" at bounding box center [706, 458] width 264 height 66
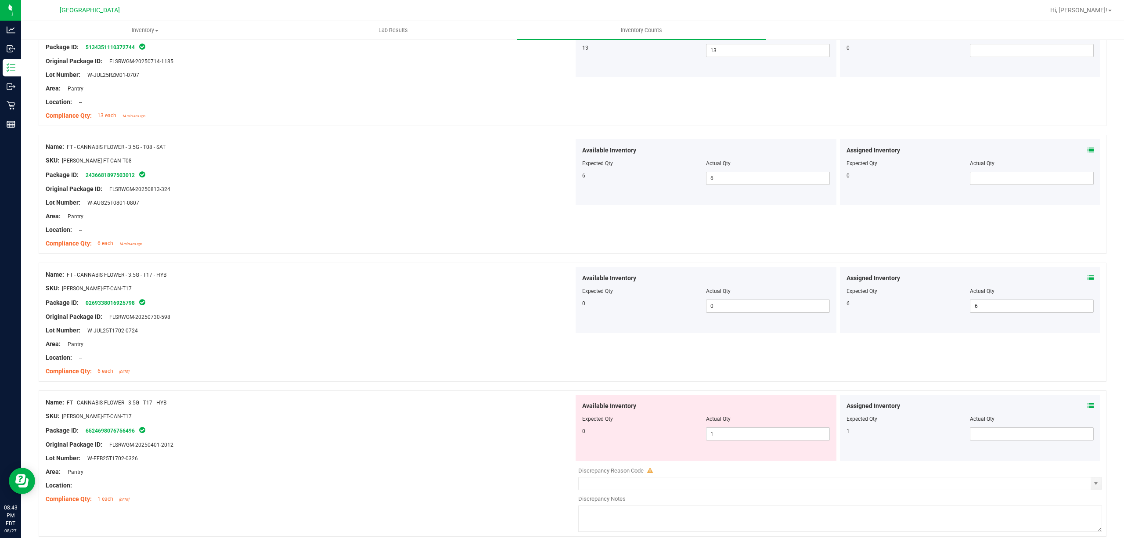
scroll to position [1873, 0]
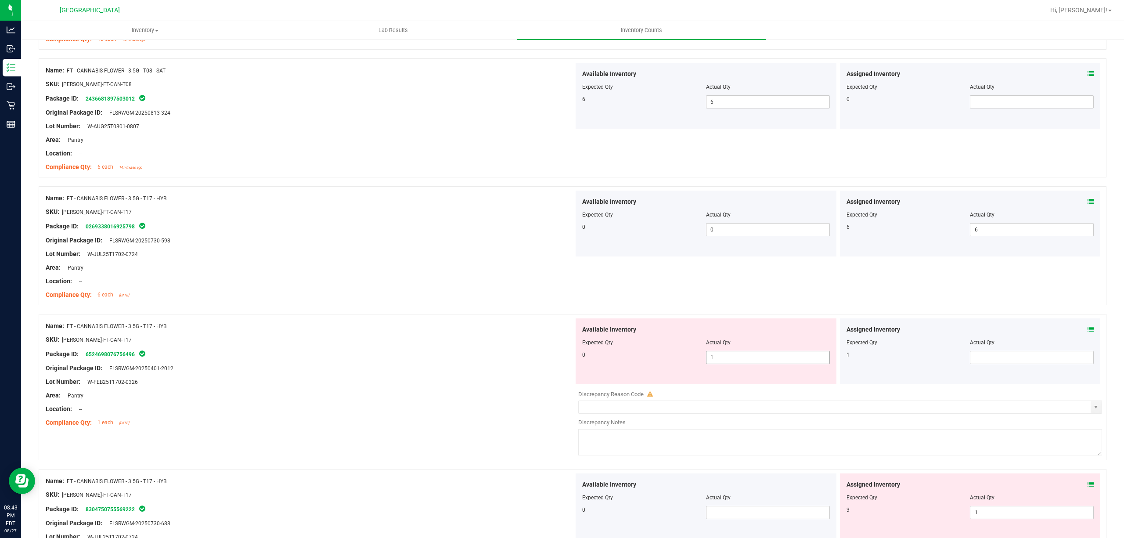
click at [735, 361] on span "1 1" at bounding box center [768, 357] width 124 height 13
click at [735, 361] on input "1" at bounding box center [767, 357] width 123 height 12
type input "0"
click at [493, 359] on div "Package ID: 6524698076756496" at bounding box center [310, 354] width 528 height 11
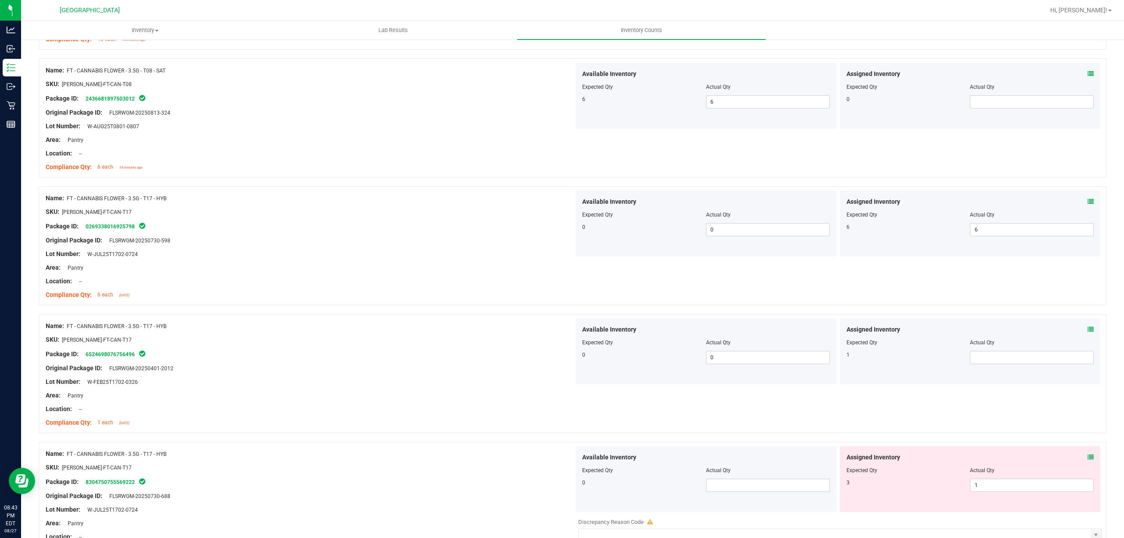
click at [1003, 346] on div "Actual Qty" at bounding box center [1032, 342] width 124 height 8
click at [1003, 360] on span at bounding box center [1032, 357] width 124 height 13
type input "1"
click at [427, 324] on div "Name: FT - CANNABIS FLOWER - 3.5G - T17 - HYB SKU: [PERSON_NAME]-FT-CAN-T17 Pac…" at bounding box center [310, 374] width 528 height 112
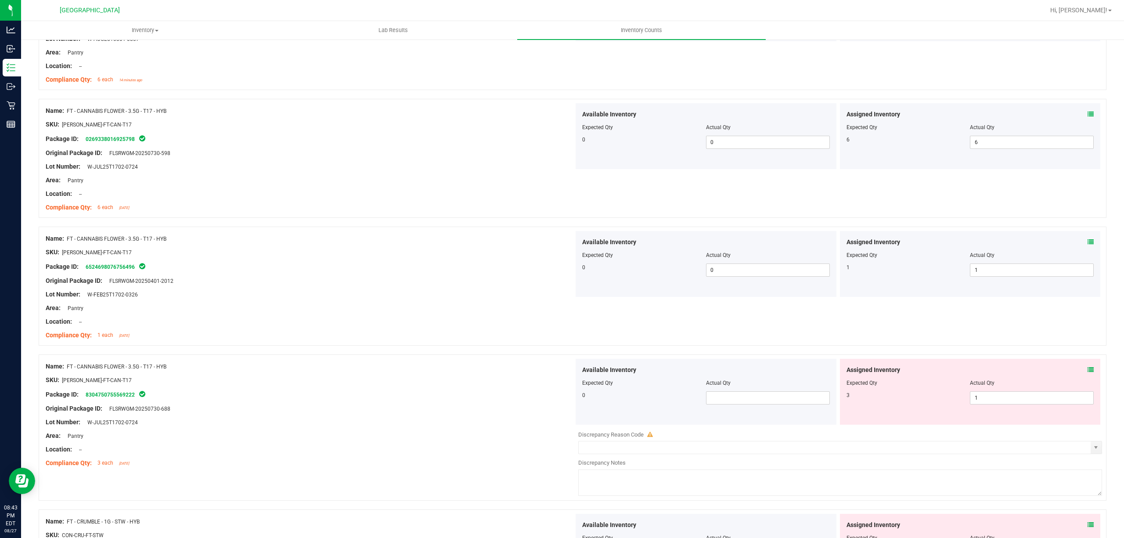
scroll to position [2107, 0]
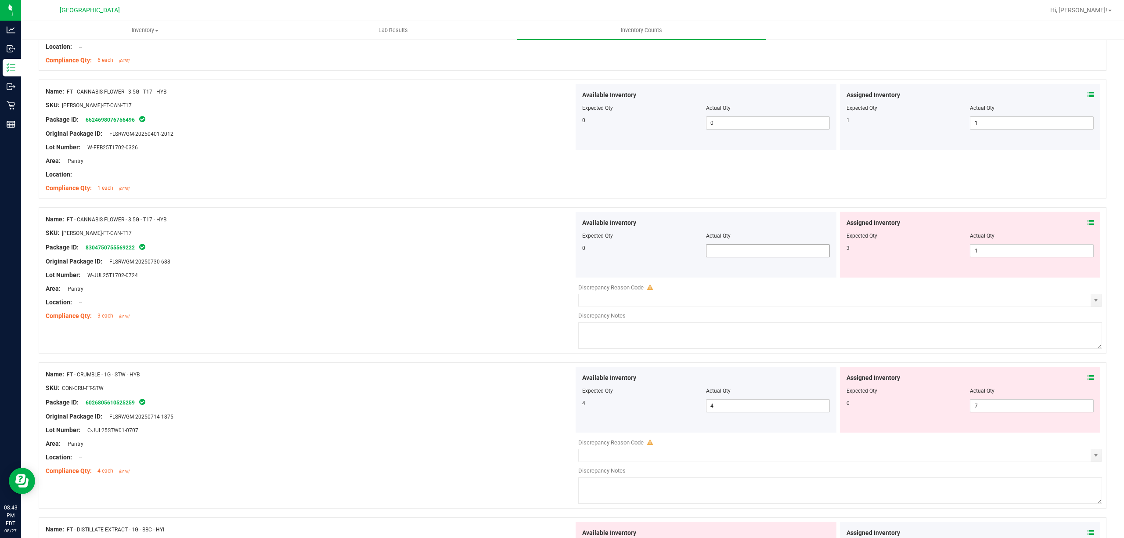
click at [752, 257] on span at bounding box center [768, 250] width 124 height 13
click at [0, 0] on input "text" at bounding box center [0, 0] width 0 height 0
type input "0"
click at [627, 252] on div "0" at bounding box center [644, 248] width 124 height 8
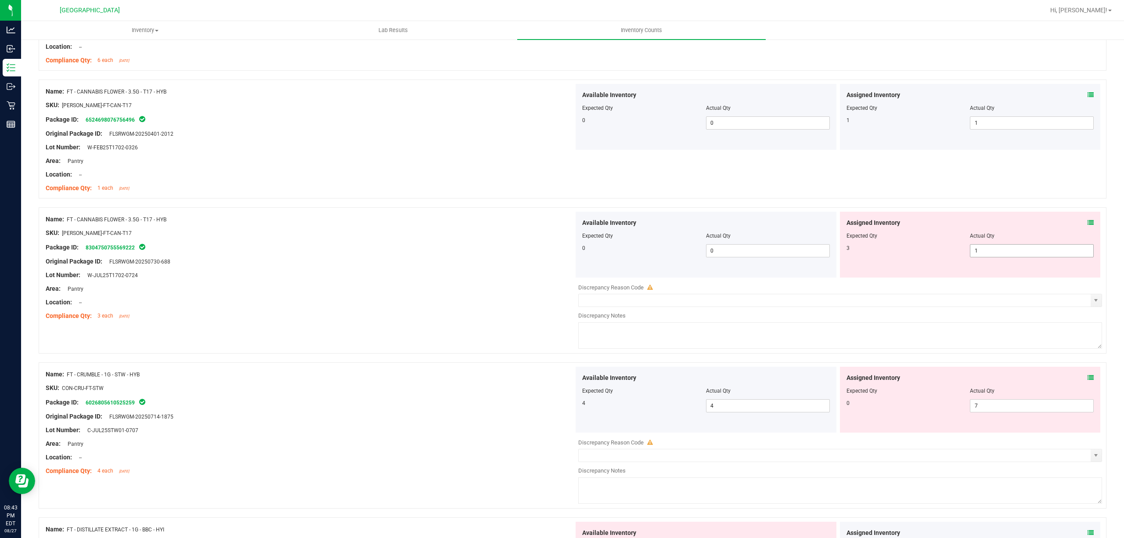
click at [992, 257] on span "1 1" at bounding box center [1032, 250] width 124 height 13
click at [0, 0] on input "1" at bounding box center [0, 0] width 0 height 0
type input "13"
click at [419, 236] on div "SKU: [PERSON_NAME]-FT-CAN-T17" at bounding box center [310, 232] width 528 height 9
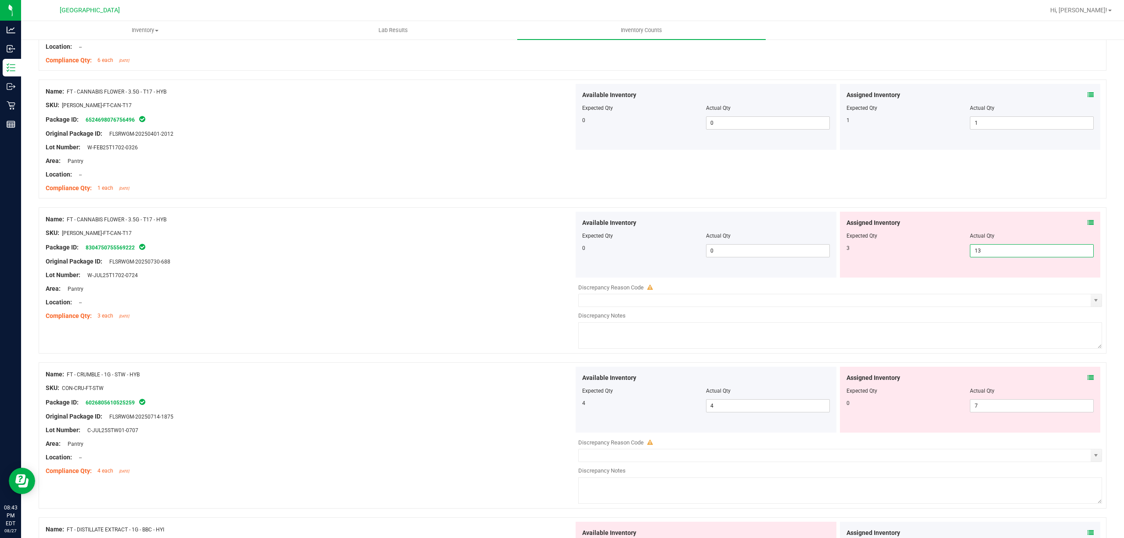
click at [983, 257] on span "13 13" at bounding box center [1032, 250] width 124 height 13
click at [983, 257] on input "13" at bounding box center [1031, 251] width 123 height 12
type input "3"
click at [359, 215] on div "Name: FT - CANNABIS FLOWER - 3.5G - T17 - HYB SKU: [PERSON_NAME]-FT-CAN-T17 Pac…" at bounding box center [573, 280] width 1068 height 146
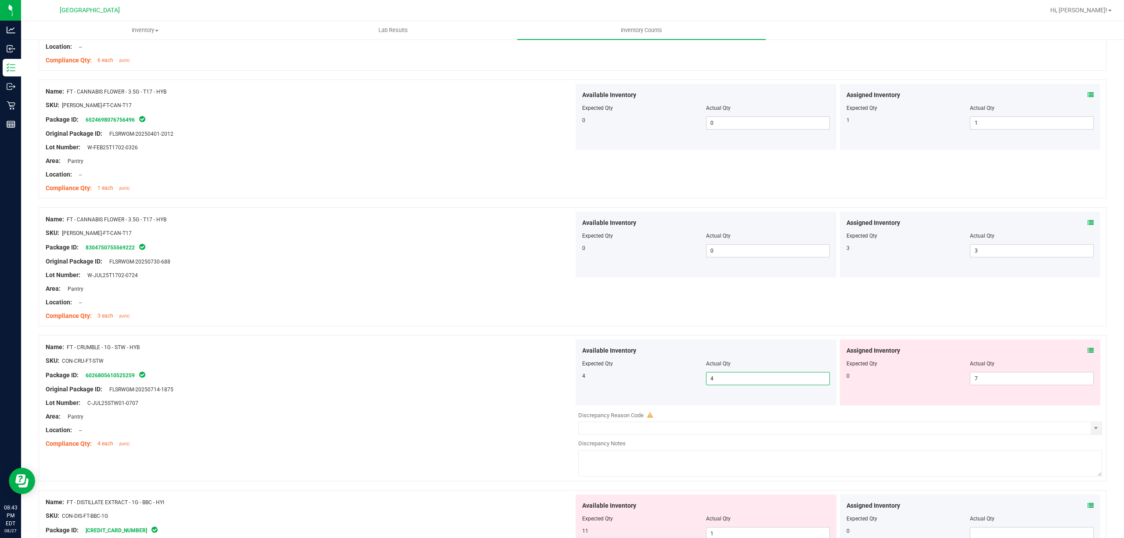
click at [738, 385] on span "4 4" at bounding box center [768, 378] width 124 height 13
click at [1009, 385] on span "7 7" at bounding box center [1032, 378] width 124 height 13
click at [1009, 385] on input "7" at bounding box center [1031, 378] width 123 height 12
type input "0"
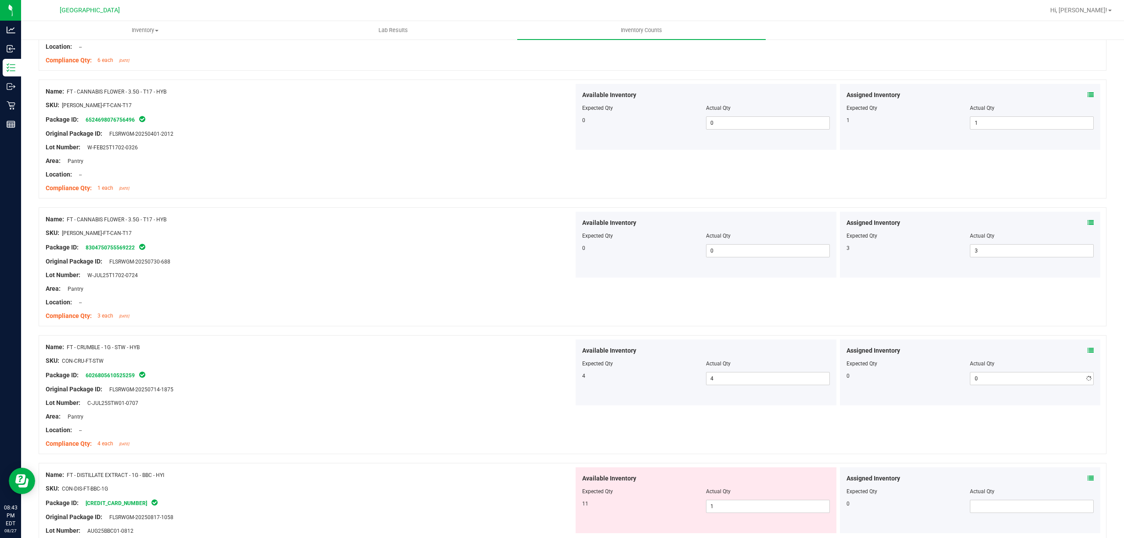
click at [425, 311] on div at bounding box center [310, 309] width 528 height 4
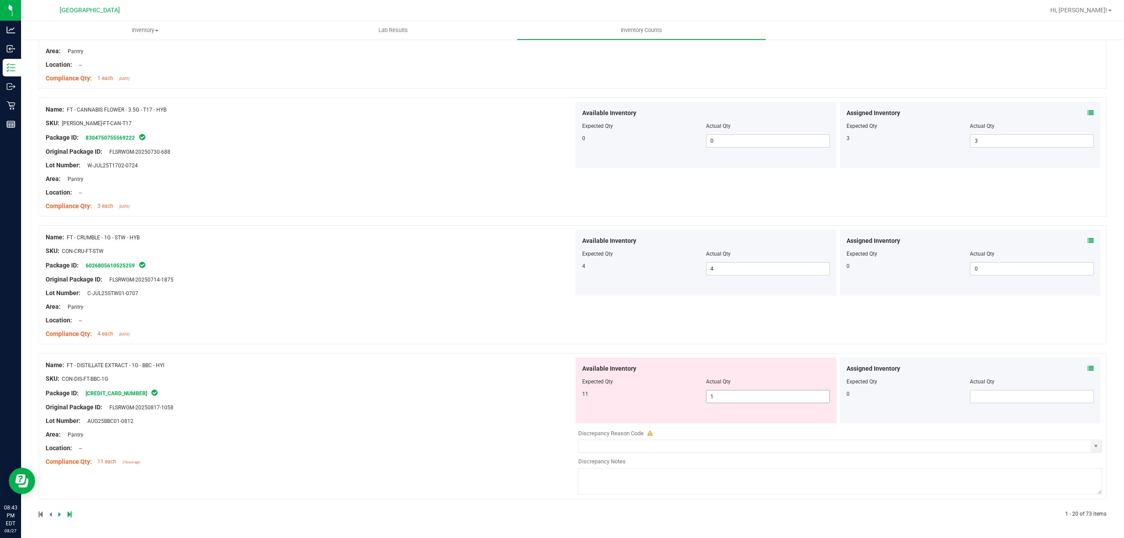
click at [734, 395] on span "1 1" at bounding box center [768, 396] width 124 height 13
type input "11"
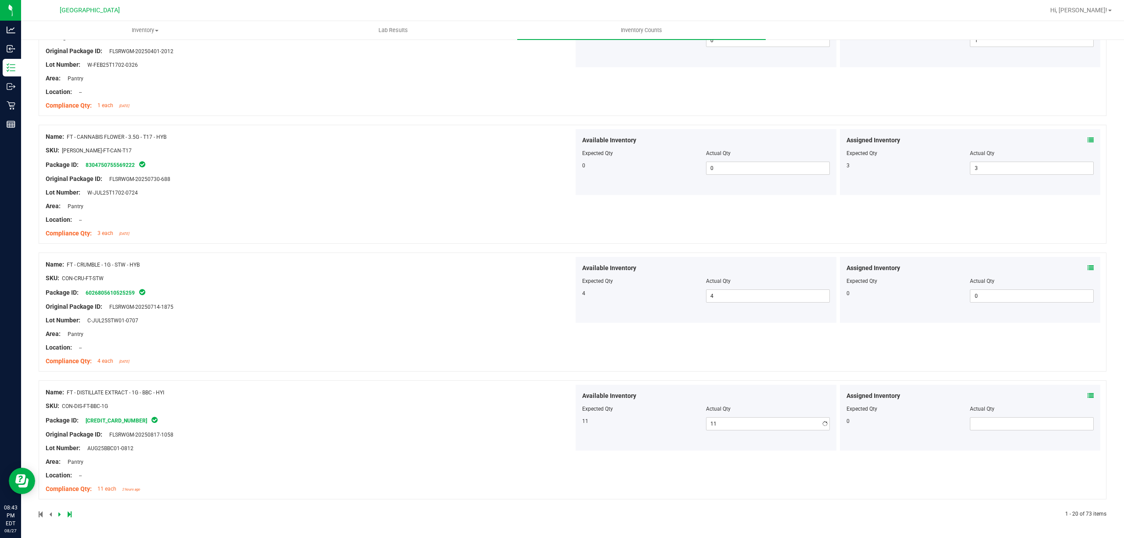
click at [60, 511] on icon at bounding box center [59, 513] width 3 height 5
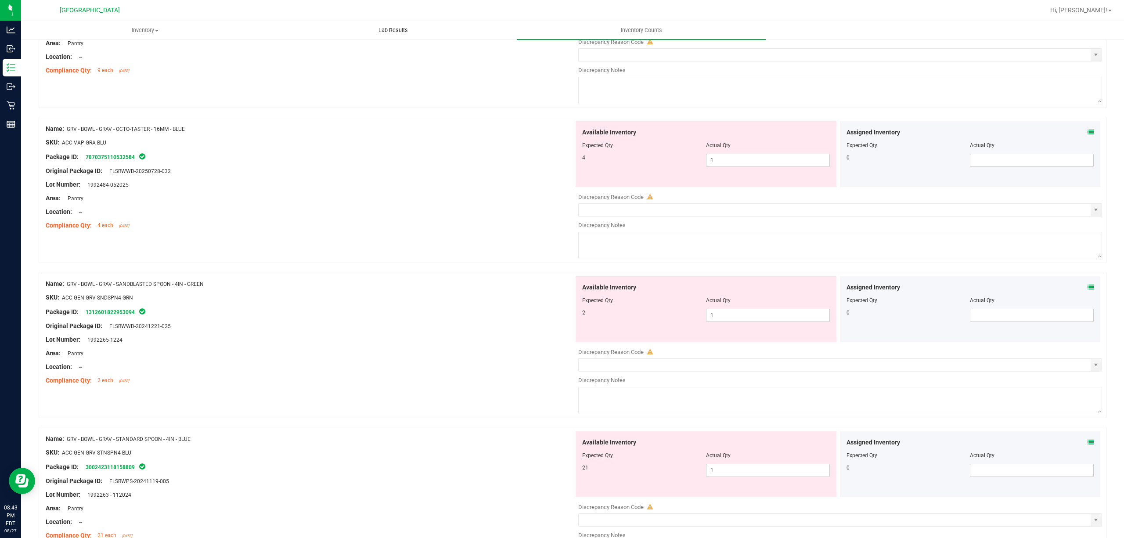
scroll to position [0, 0]
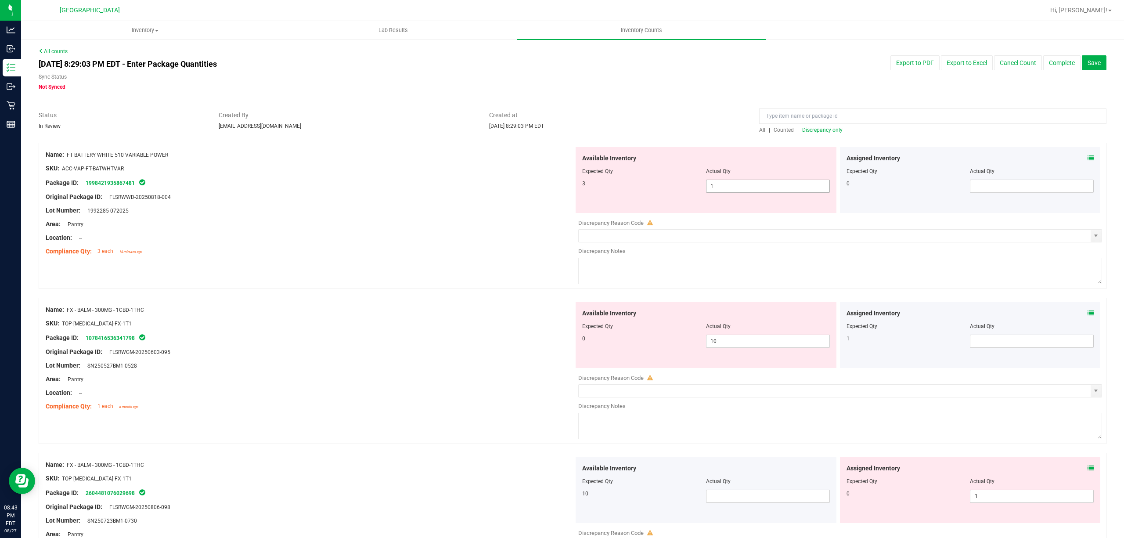
click at [721, 182] on span "1 1" at bounding box center [768, 186] width 124 height 13
click at [721, 182] on input "1" at bounding box center [767, 186] width 123 height 12
type input "3"
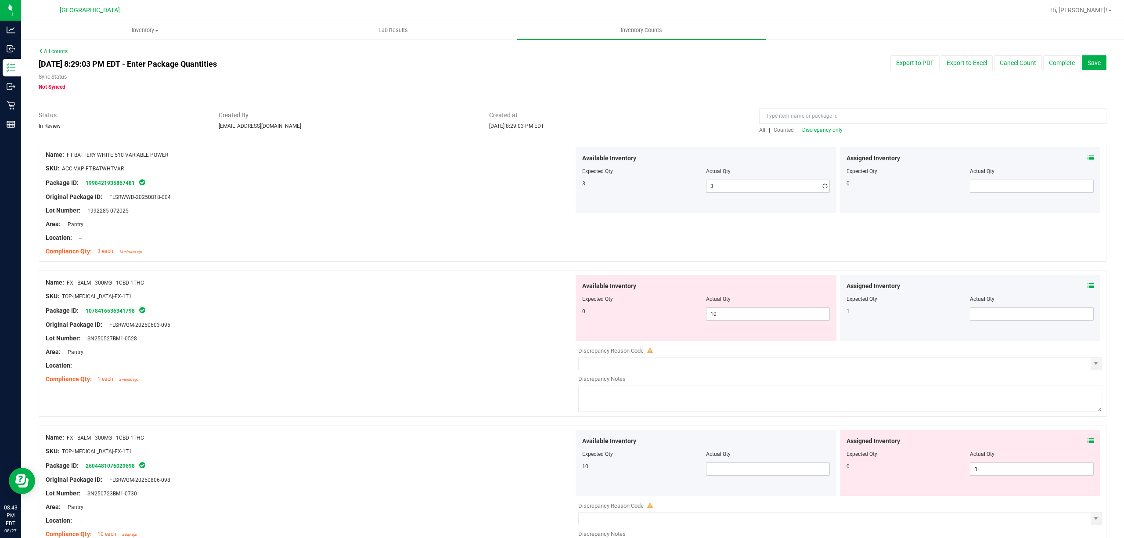
drag, startPoint x: 415, startPoint y: 288, endPoint x: 818, endPoint y: 355, distance: 408.9
click at [766, 313] on span "10 10" at bounding box center [768, 313] width 124 height 13
click at [766, 313] on input "10" at bounding box center [767, 314] width 123 height 12
type input "0"
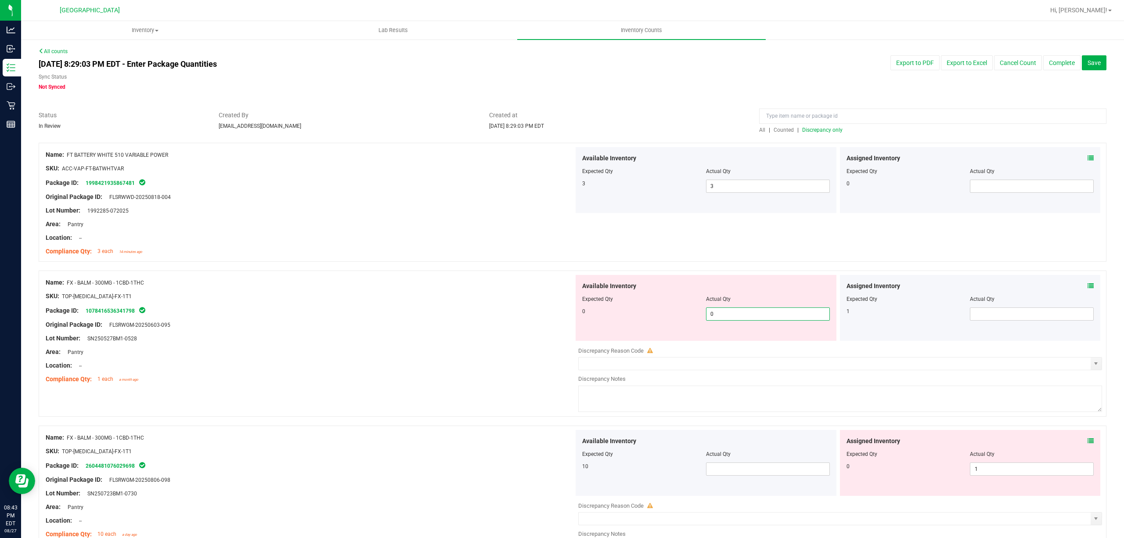
type input "0"
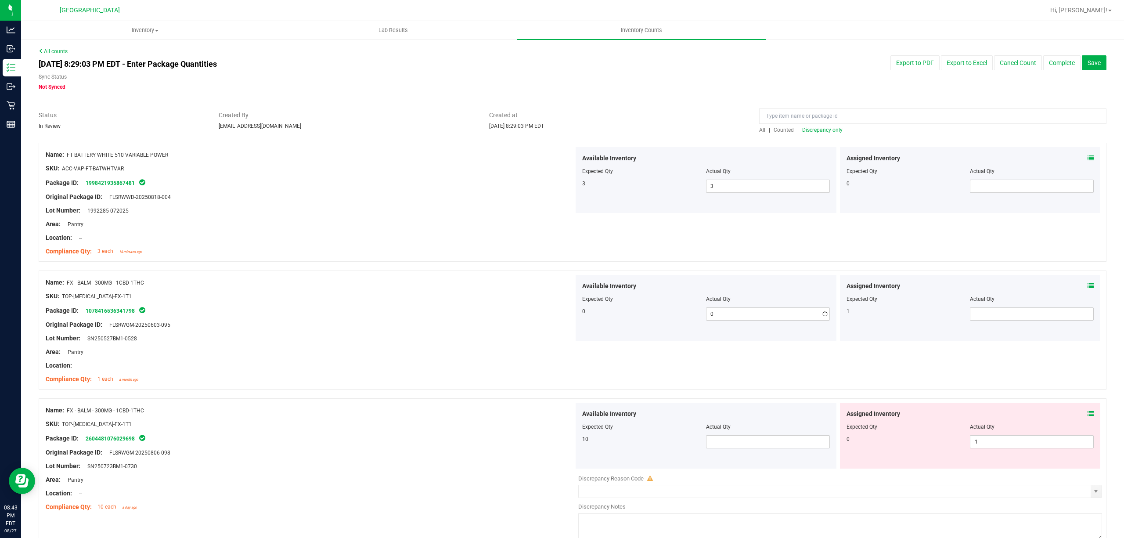
drag, startPoint x: 622, startPoint y: 291, endPoint x: 1003, endPoint y: 321, distance: 381.9
click at [631, 293] on div "Available Inventory Expected Qty Actual Qty 0 0 0" at bounding box center [706, 308] width 261 height 66
click at [1042, 310] on span at bounding box center [1032, 313] width 124 height 13
type input "1"
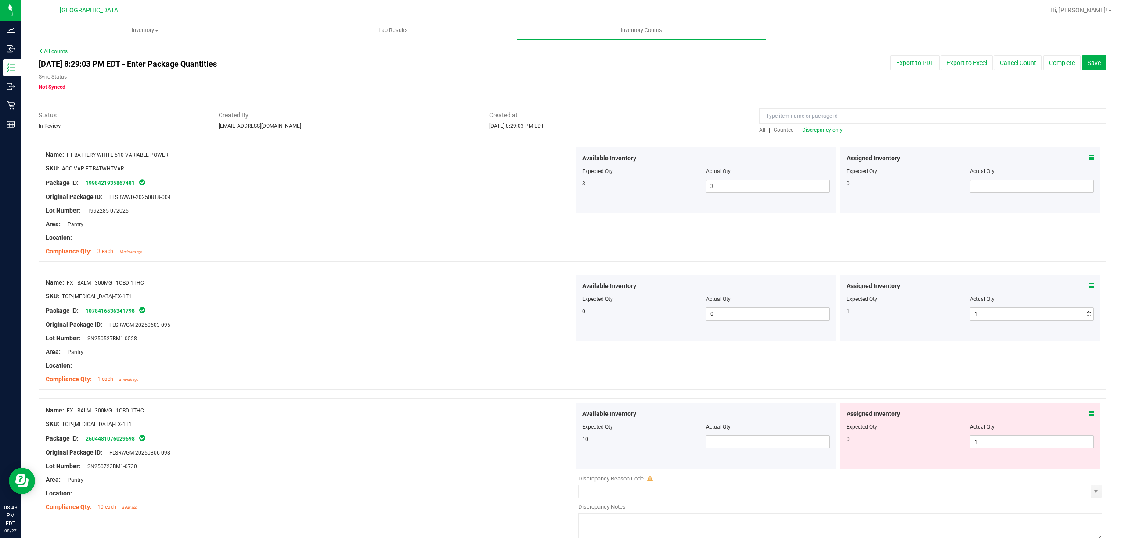
drag, startPoint x: 527, startPoint y: 325, endPoint x: 747, endPoint y: 415, distance: 237.5
click at [527, 326] on div "Original Package ID: FLSRWGM-20250603-095" at bounding box center [310, 324] width 528 height 9
click at [745, 445] on span at bounding box center [768, 441] width 124 height 13
type input "10"
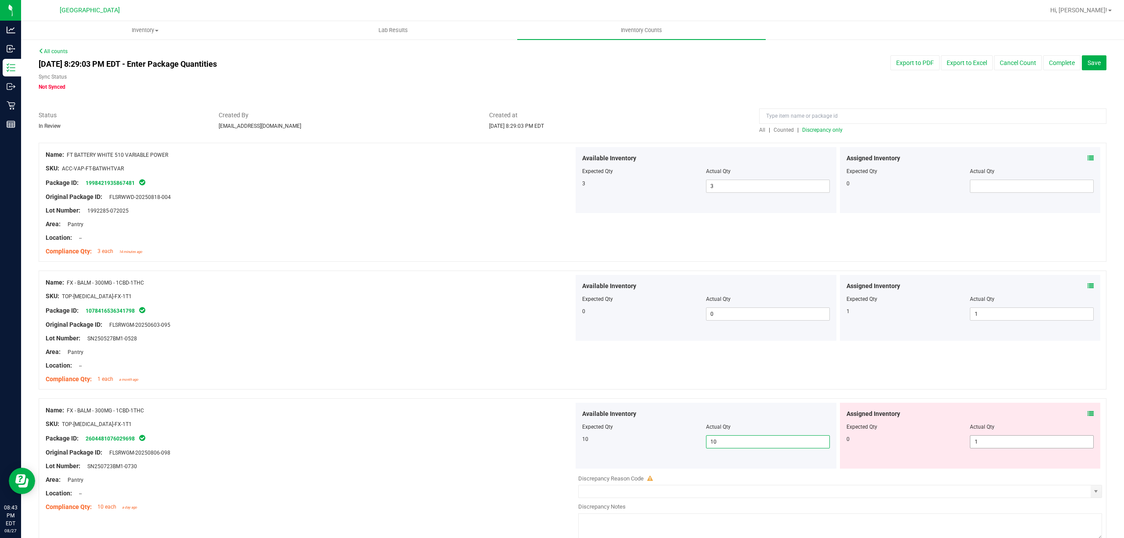
click at [1063, 440] on span "1 1" at bounding box center [1032, 441] width 124 height 13
click at [1063, 440] on input "1" at bounding box center [1031, 442] width 123 height 12
type input "0"
click at [786, 408] on div "Available Inventory Expected Qty Actual Qty 10 10 10" at bounding box center [706, 436] width 261 height 66
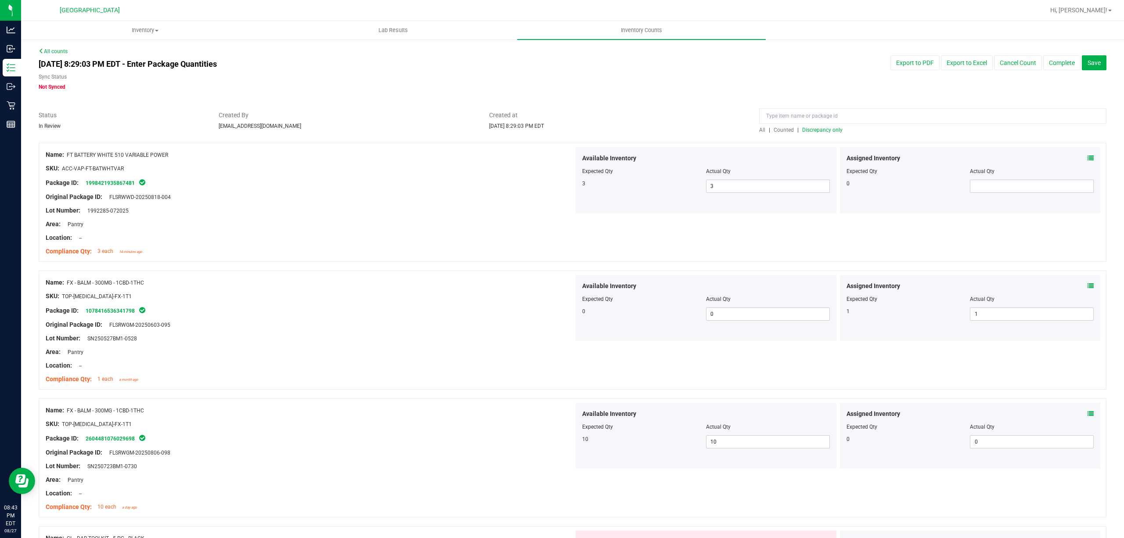
scroll to position [234, 0]
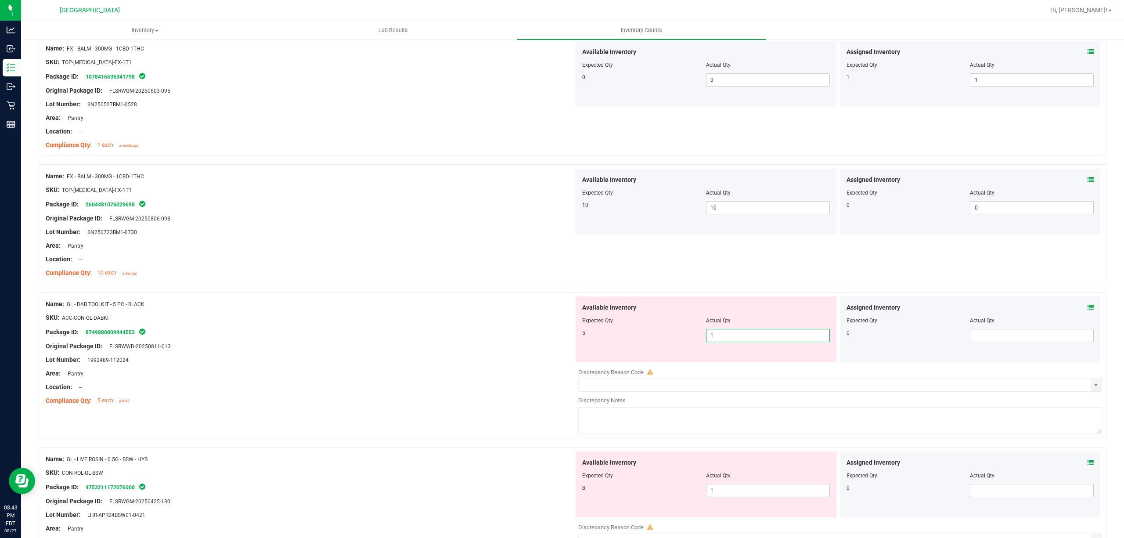
click at [727, 334] on span "1 1" at bounding box center [768, 335] width 124 height 13
click at [727, 334] on input "1" at bounding box center [767, 335] width 123 height 12
type input "5"
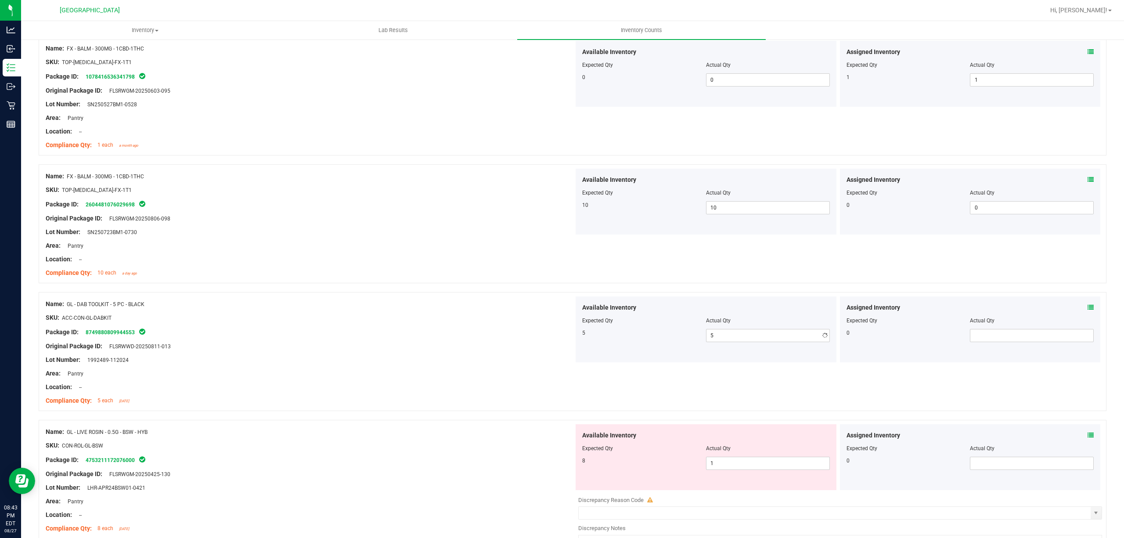
click at [596, 334] on div "5" at bounding box center [644, 333] width 124 height 8
click at [754, 470] on span "1 1" at bounding box center [768, 463] width 124 height 13
click at [752, 465] on span "1 1" at bounding box center [768, 463] width 124 height 13
click at [752, 465] on input "1" at bounding box center [767, 463] width 123 height 12
type input "8"
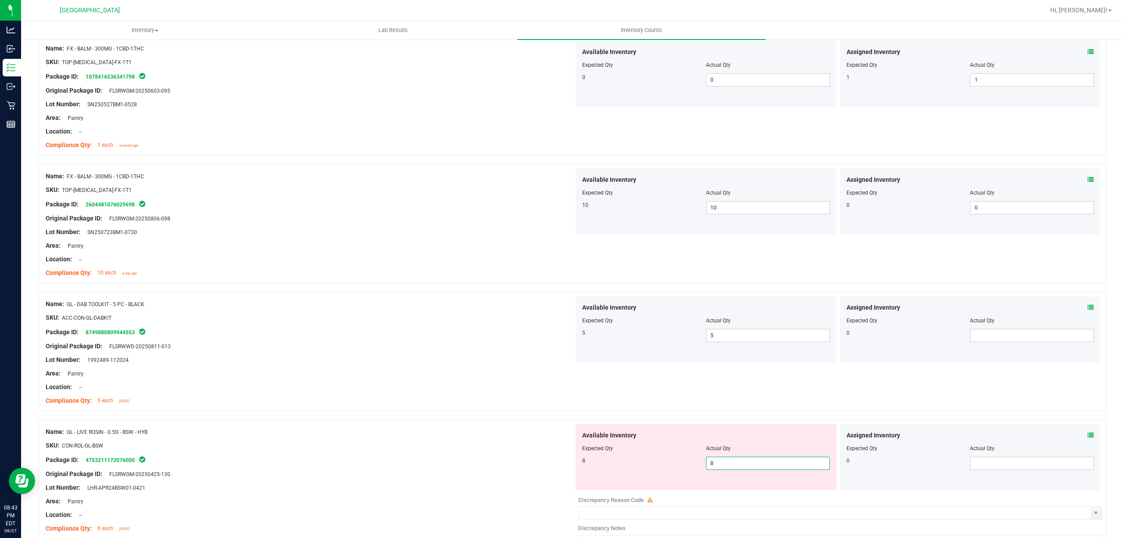
click at [730, 462] on input "8" at bounding box center [767, 463] width 123 height 12
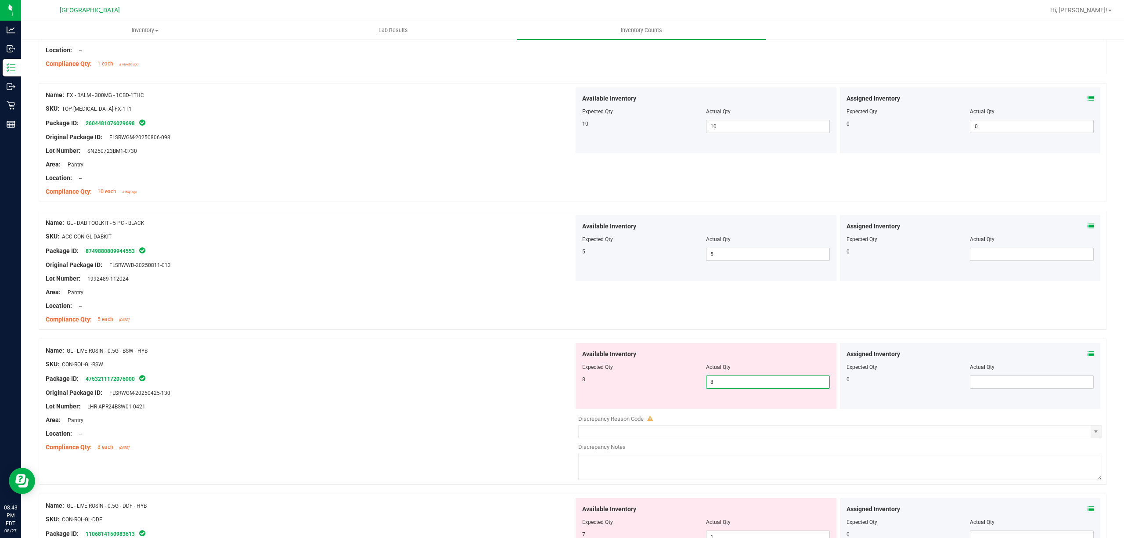
scroll to position [410, 0]
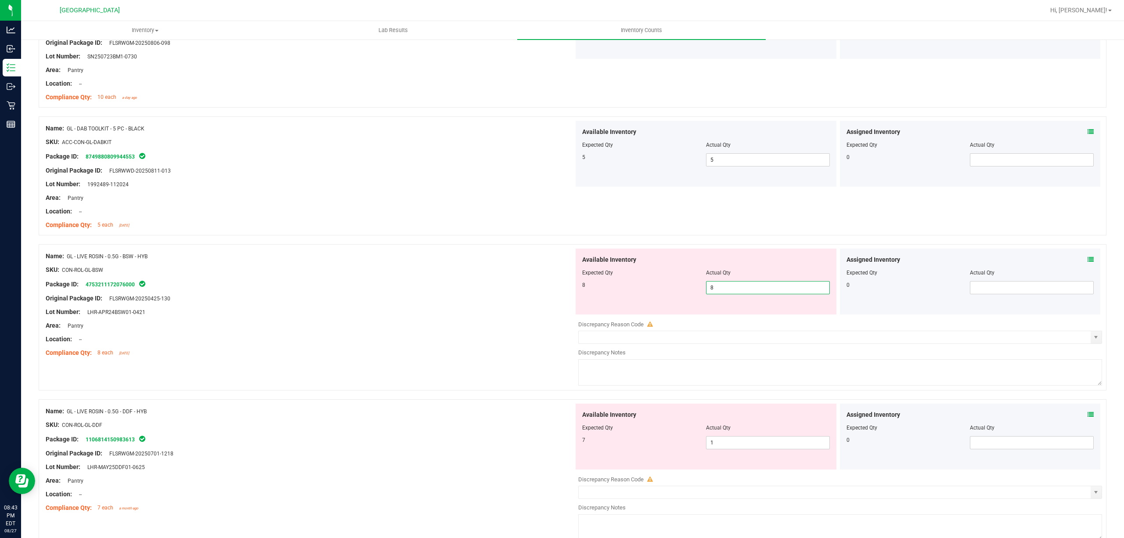
type input "8"
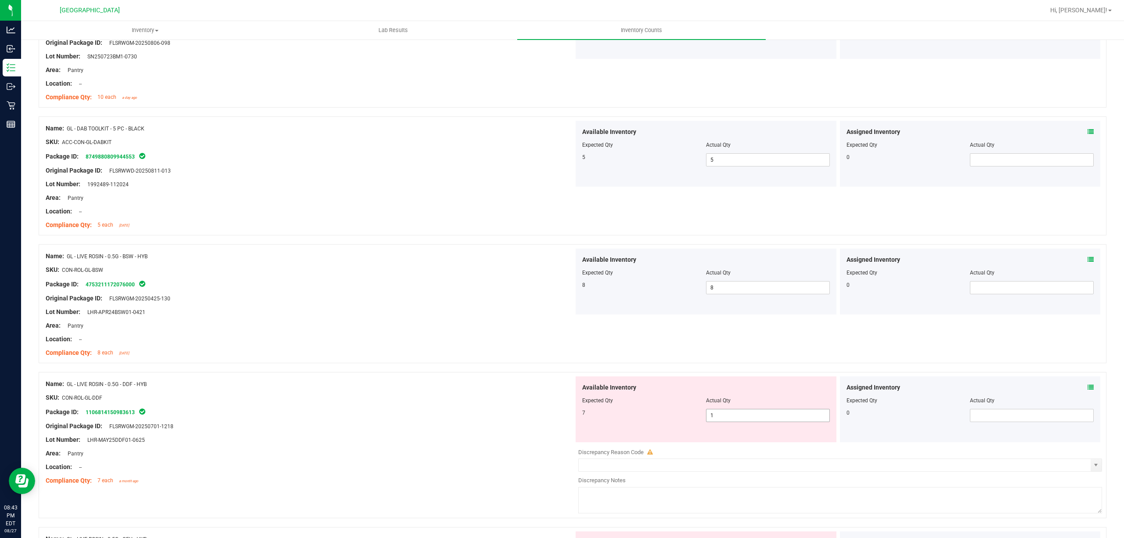
click at [709, 417] on span "1 1" at bounding box center [768, 415] width 124 height 13
click at [709, 417] on input "1" at bounding box center [767, 415] width 123 height 12
type input "7"
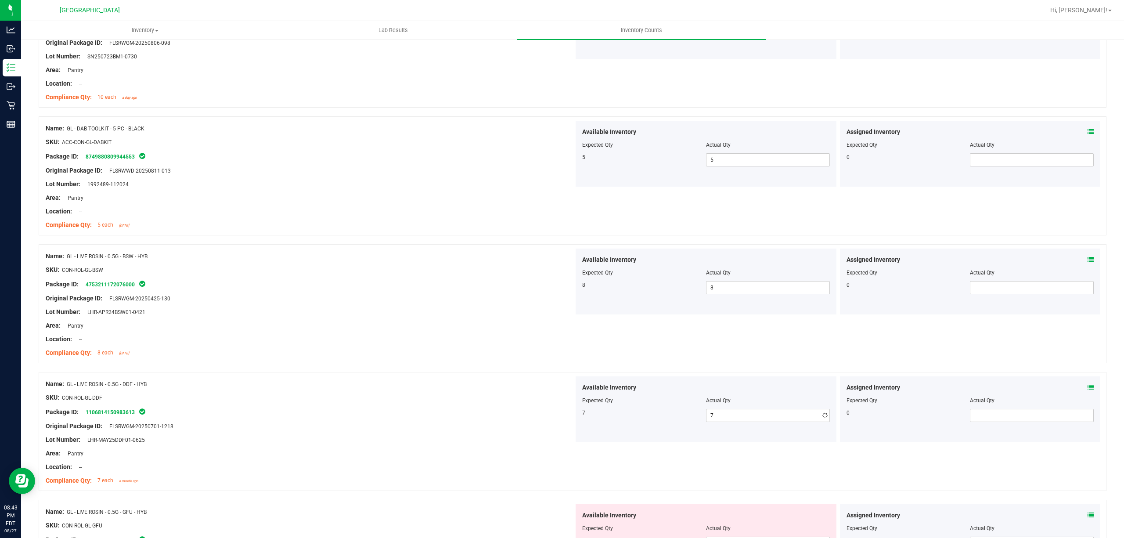
click at [651, 413] on div "7" at bounding box center [644, 413] width 124 height 8
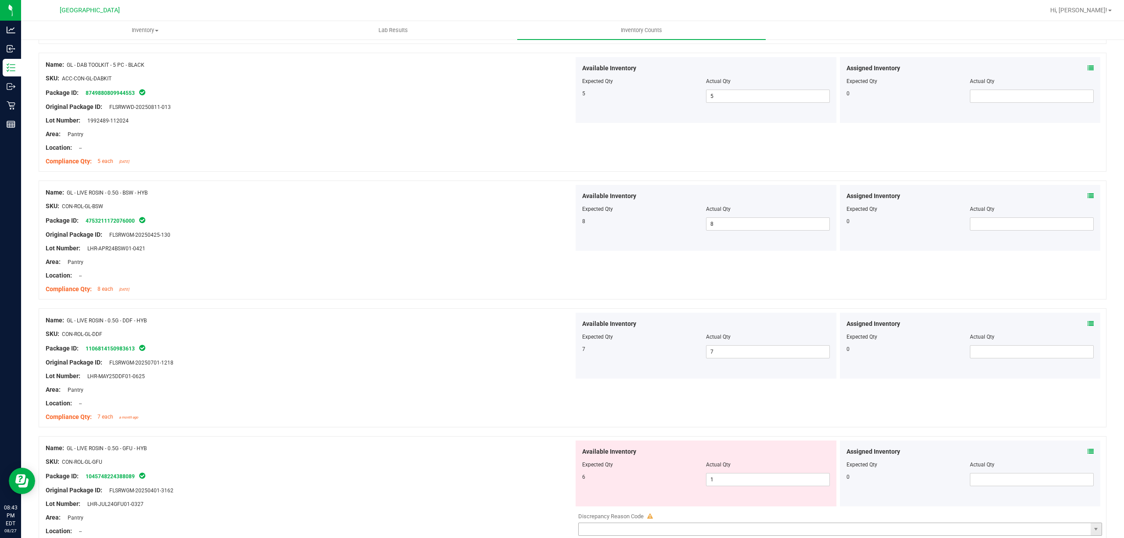
scroll to position [585, 0]
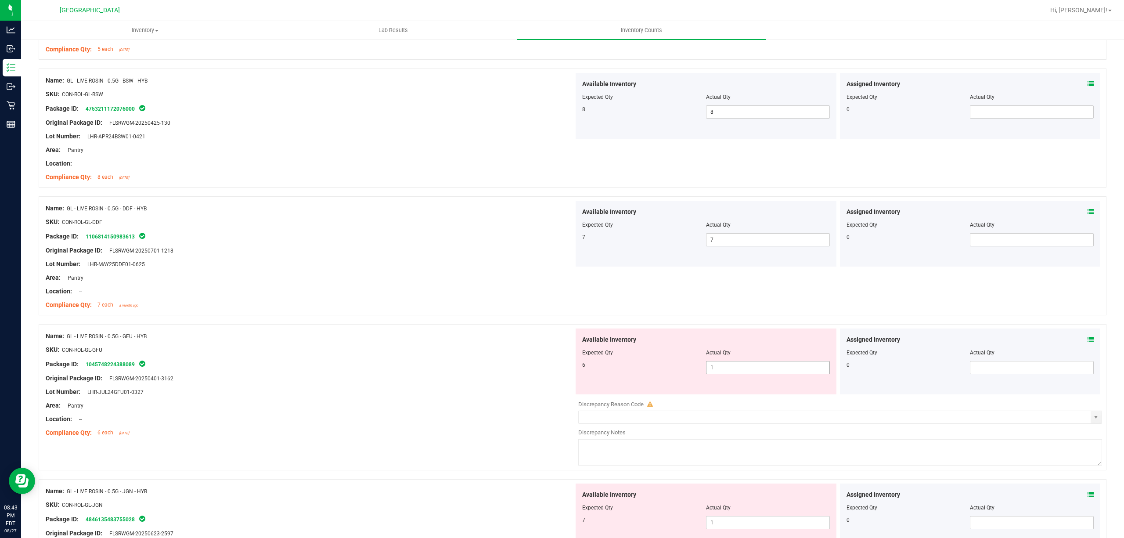
click at [724, 371] on span "1 1" at bounding box center [768, 367] width 124 height 13
click at [724, 371] on input "1" at bounding box center [767, 367] width 123 height 12
type input "6"
click at [653, 383] on div "Available Inventory Expected Qty Actual Qty 6 6 6" at bounding box center [706, 361] width 261 height 66
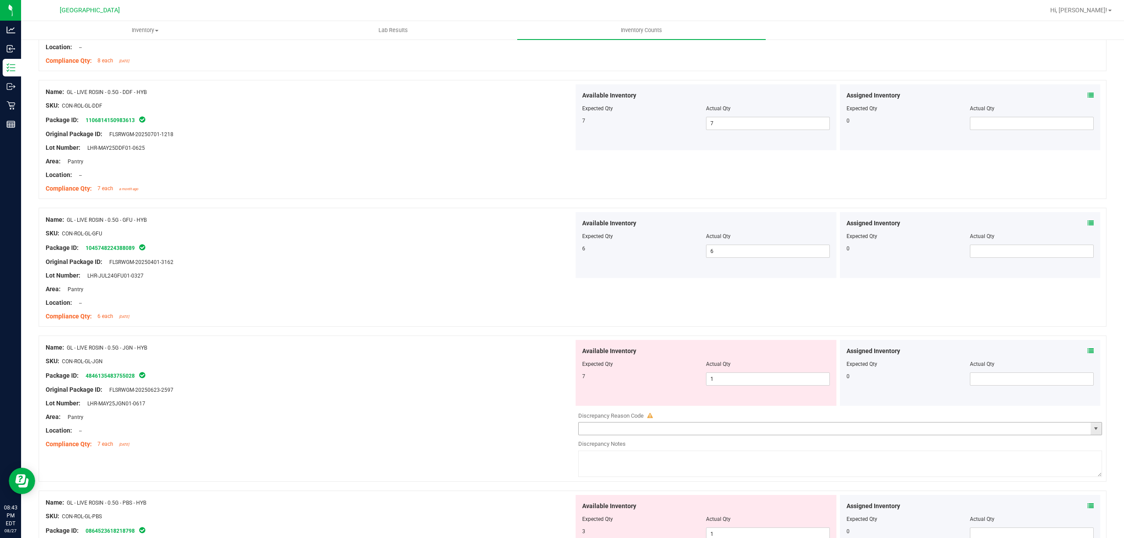
scroll to position [702, 0]
click at [731, 385] on span "1 1" at bounding box center [768, 377] width 124 height 13
click at [731, 384] on input "1" at bounding box center [767, 378] width 123 height 12
type input "7"
drag, startPoint x: 425, startPoint y: 388, endPoint x: 440, endPoint y: 390, distance: 15.1
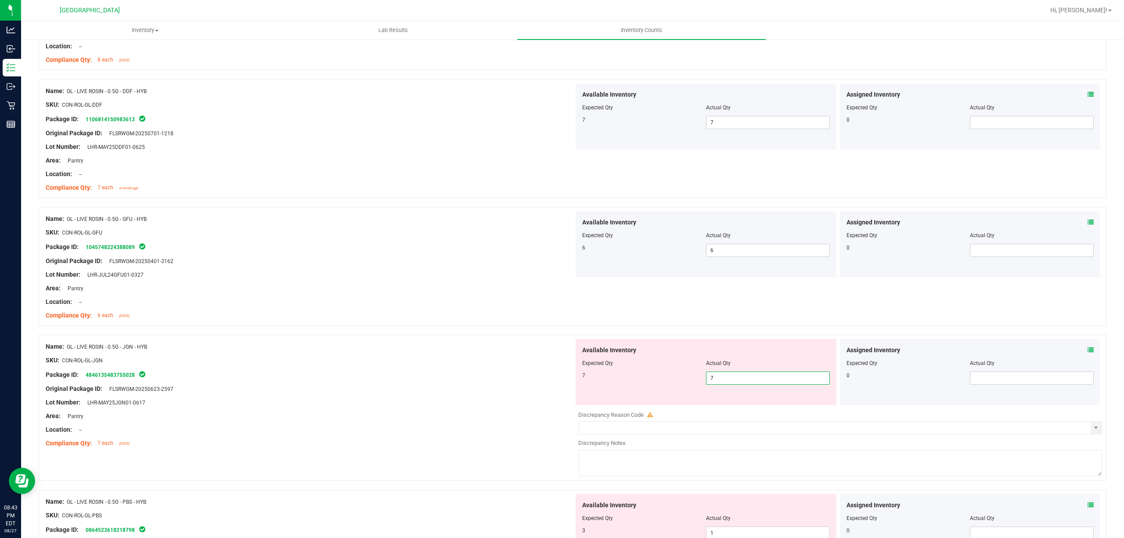
click at [426, 388] on div "Original Package ID: FLSRWGM-20250623-2597" at bounding box center [310, 388] width 528 height 9
type input "7"
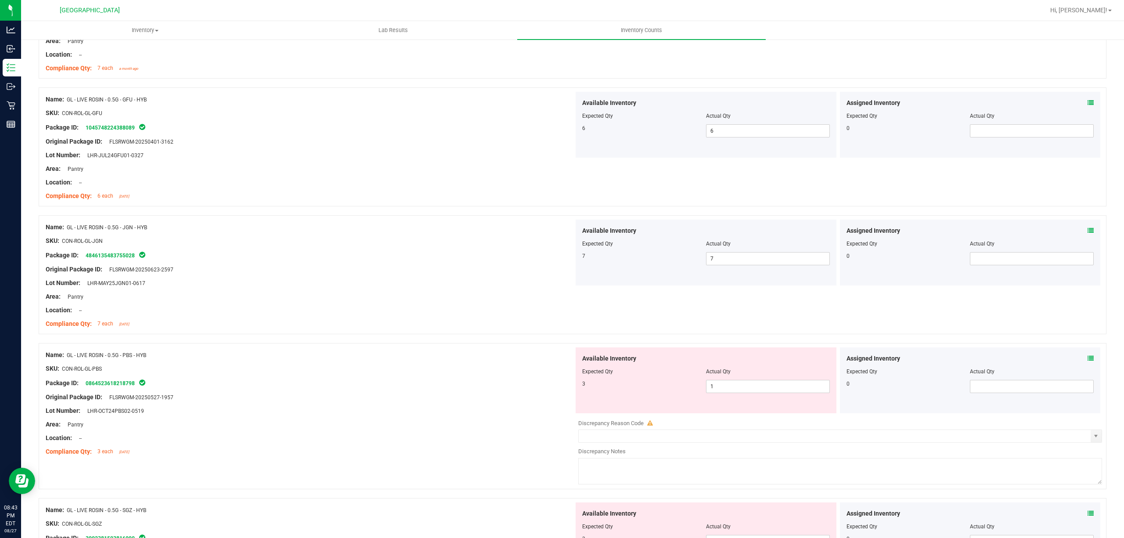
scroll to position [936, 0]
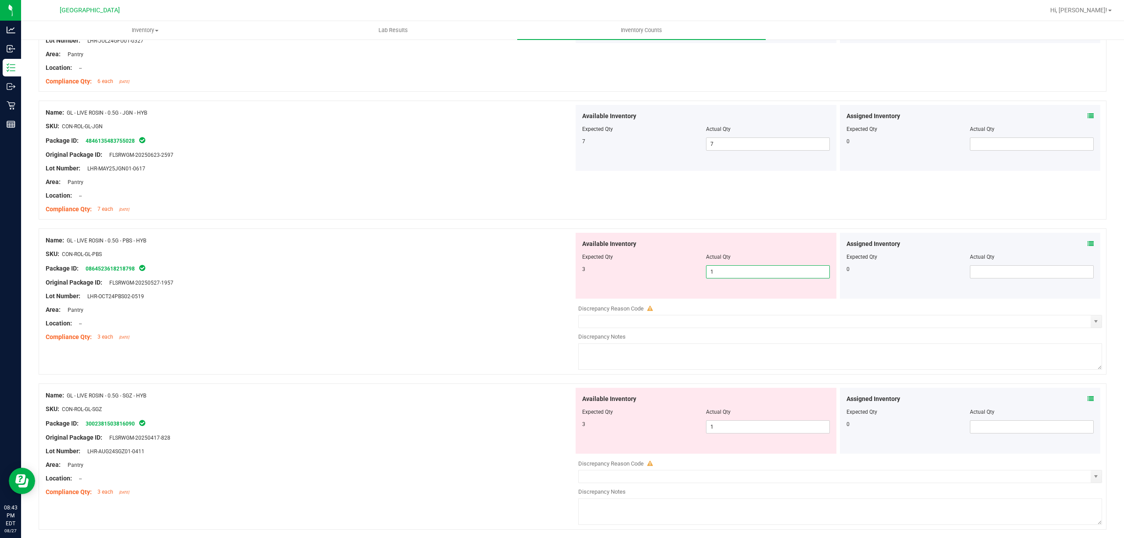
click at [712, 276] on span "1 1" at bounding box center [768, 271] width 124 height 13
click at [712, 276] on input "1" at bounding box center [767, 272] width 123 height 12
type input "3"
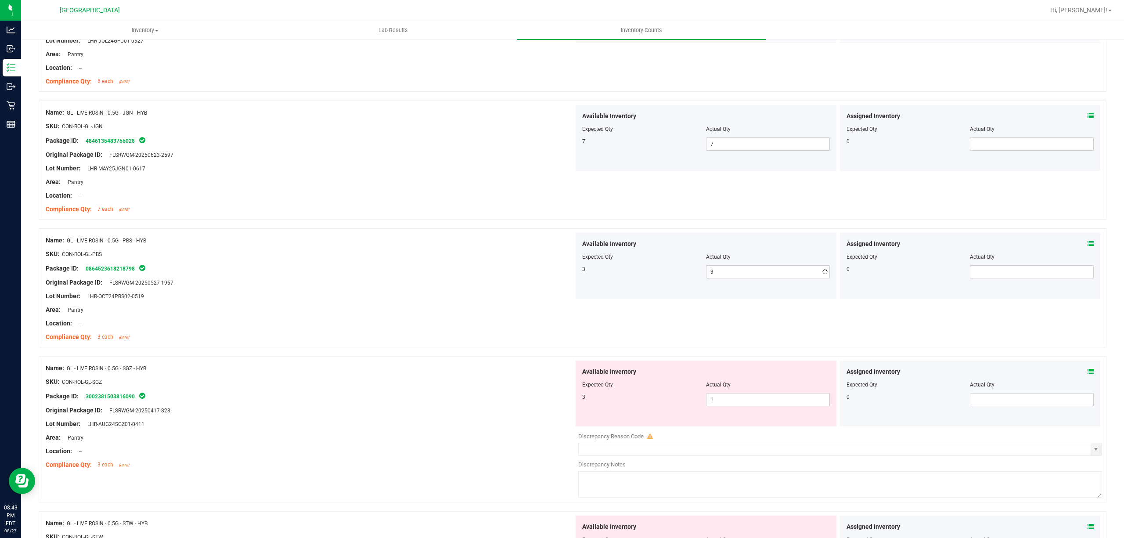
click at [564, 267] on div "Package ID: 0864523618218798" at bounding box center [310, 268] width 528 height 11
click at [752, 401] on span "1 1" at bounding box center [768, 399] width 124 height 13
click at [752, 401] on input "1" at bounding box center [767, 399] width 123 height 12
type input "3"
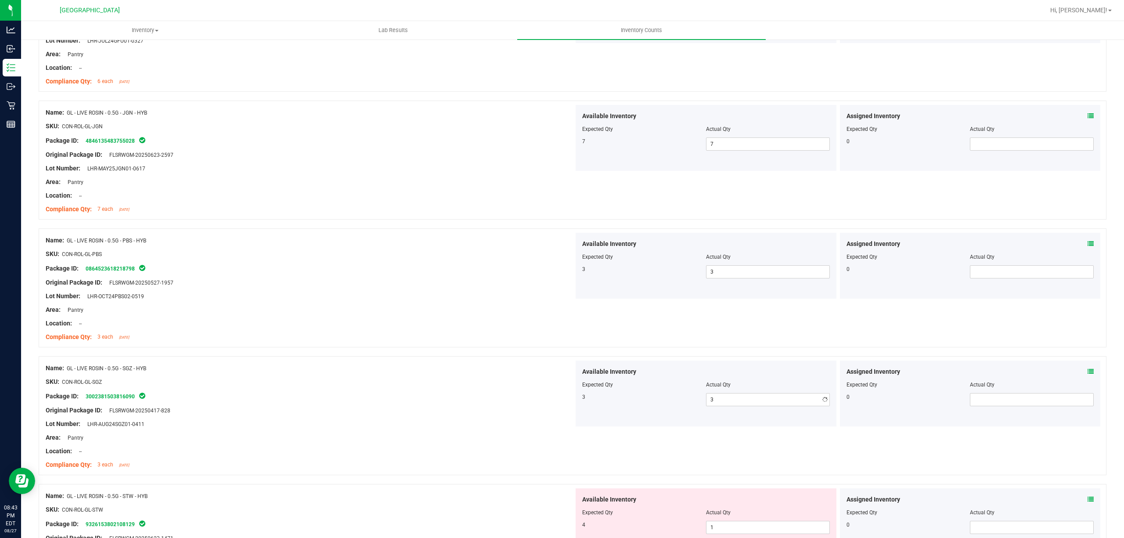
drag, startPoint x: 250, startPoint y: 322, endPoint x: 738, endPoint y: 362, distance: 489.8
click at [252, 322] on div "Location: --" at bounding box center [310, 323] width 528 height 9
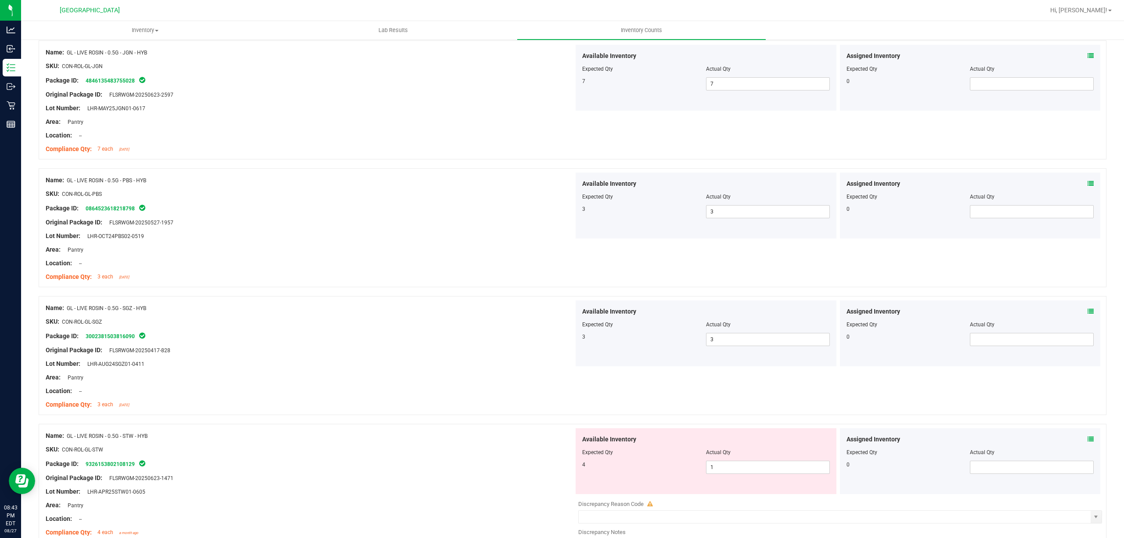
scroll to position [1112, 0]
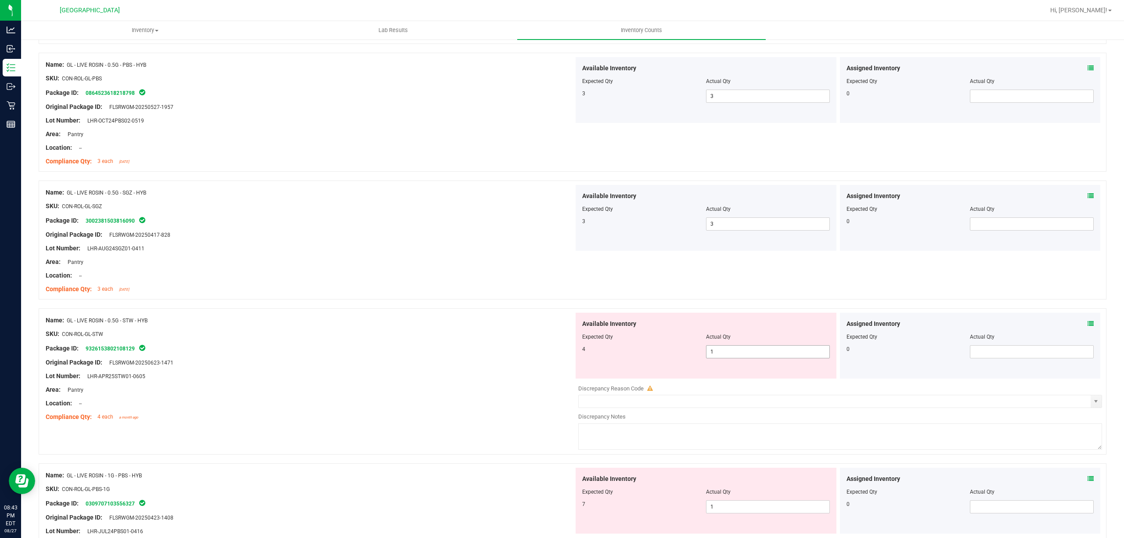
click at [733, 356] on span "1 1" at bounding box center [768, 351] width 124 height 13
click at [733, 356] on input "1" at bounding box center [767, 352] width 123 height 12
type input "4"
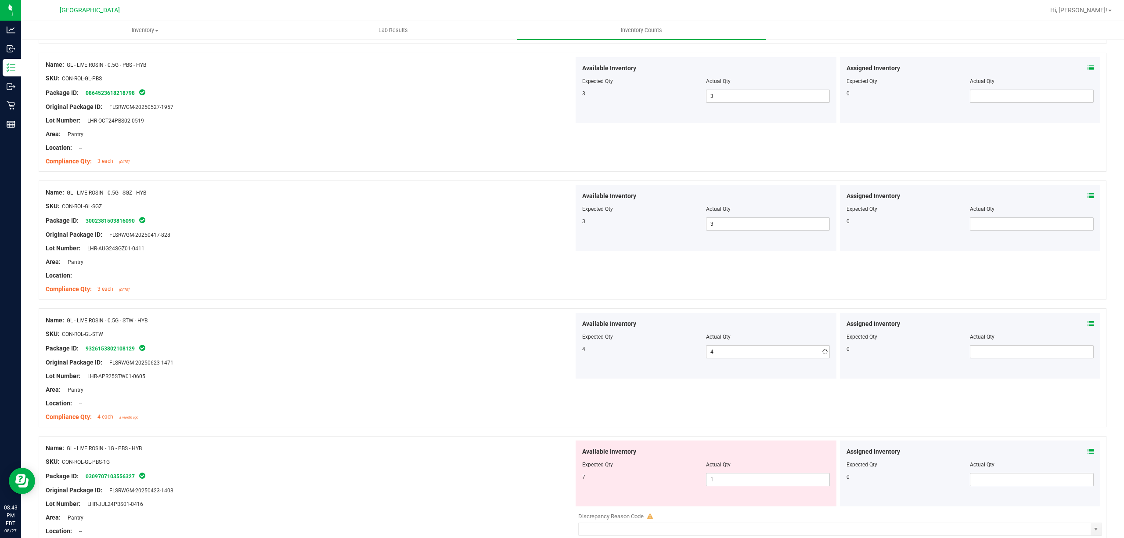
click at [504, 358] on div at bounding box center [310, 355] width 528 height 4
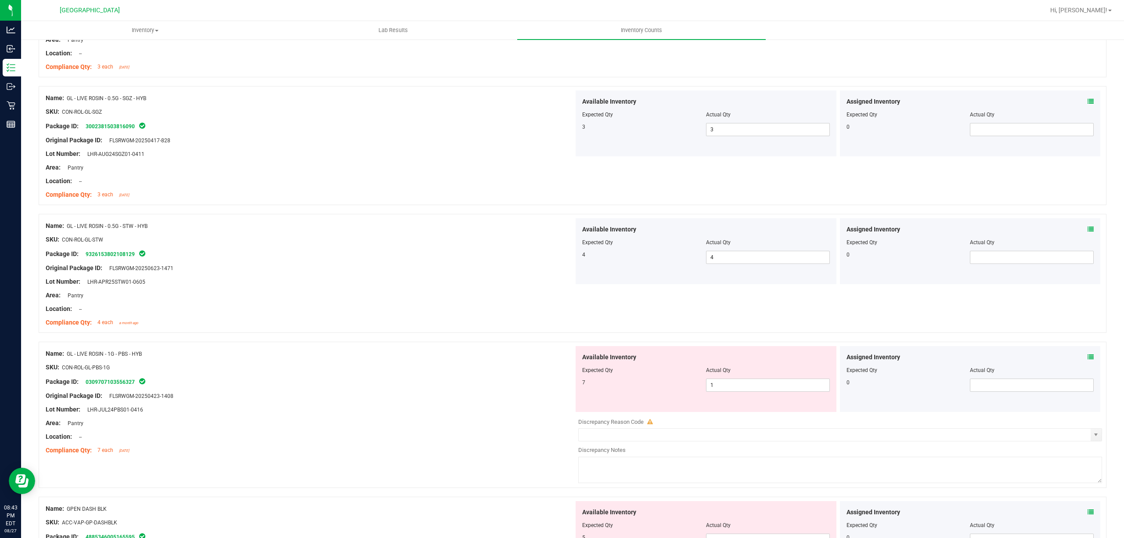
scroll to position [1288, 0]
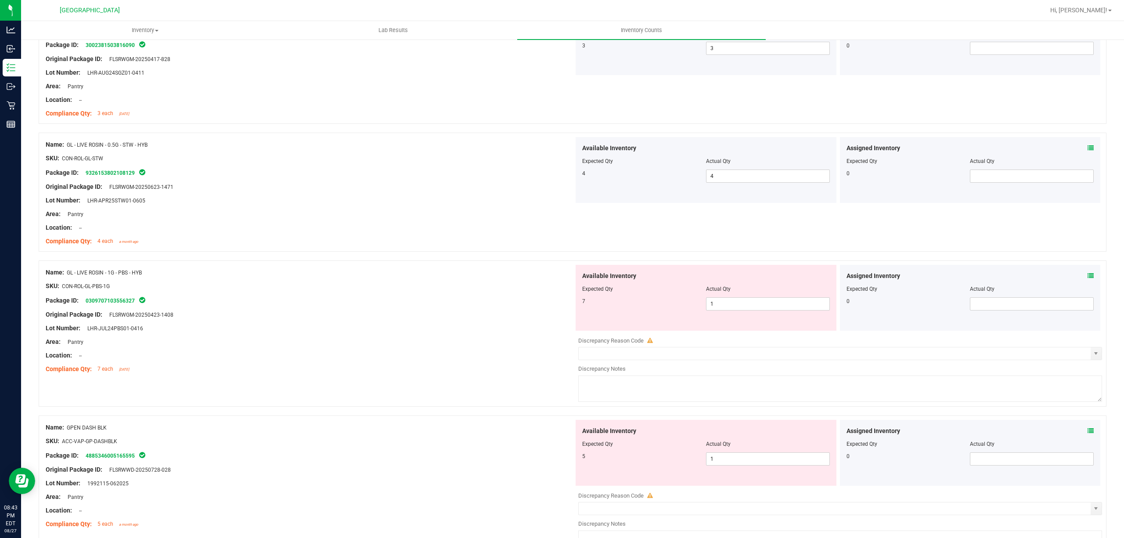
click at [720, 320] on div "Available Inventory Expected Qty Actual Qty 7 1 1" at bounding box center [706, 298] width 261 height 66
click at [722, 310] on span "1 1" at bounding box center [768, 303] width 124 height 13
click at [722, 310] on input "1" at bounding box center [767, 304] width 123 height 12
type input "7"
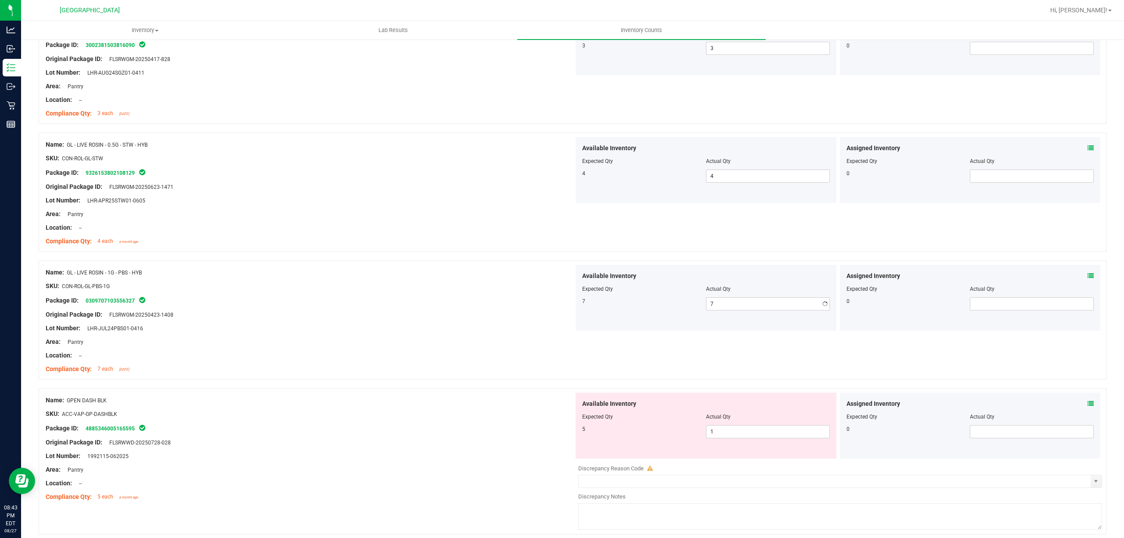
click at [542, 303] on div "Package ID: 0309707103556327" at bounding box center [310, 300] width 528 height 11
click at [721, 429] on span "1 1" at bounding box center [768, 431] width 124 height 13
click at [721, 429] on input "1" at bounding box center [767, 431] width 123 height 12
type input "5"
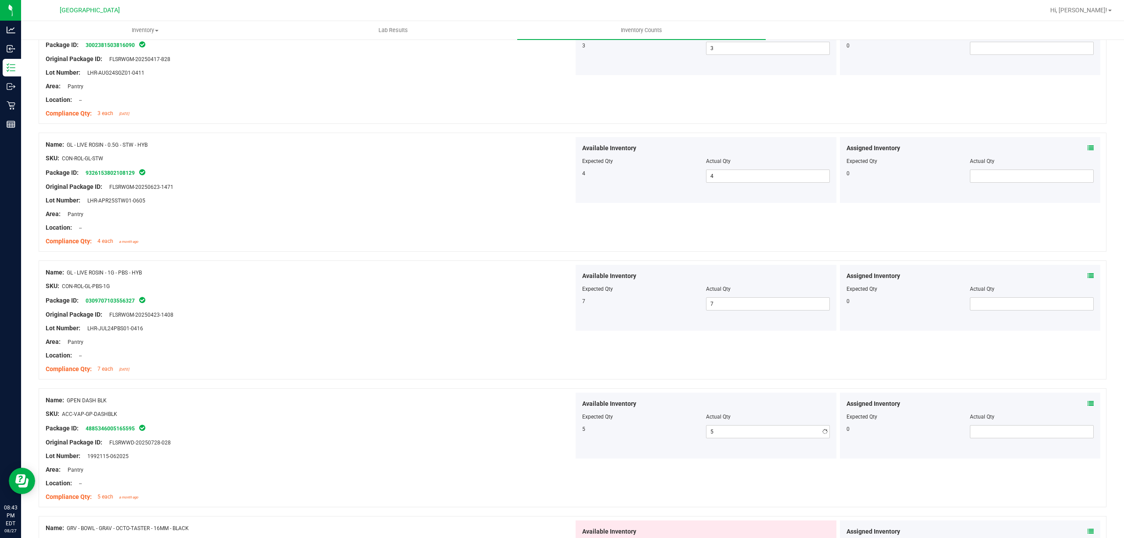
click at [561, 413] on div "SKU: ACC-VAP-GP-DASHBLK" at bounding box center [310, 413] width 528 height 9
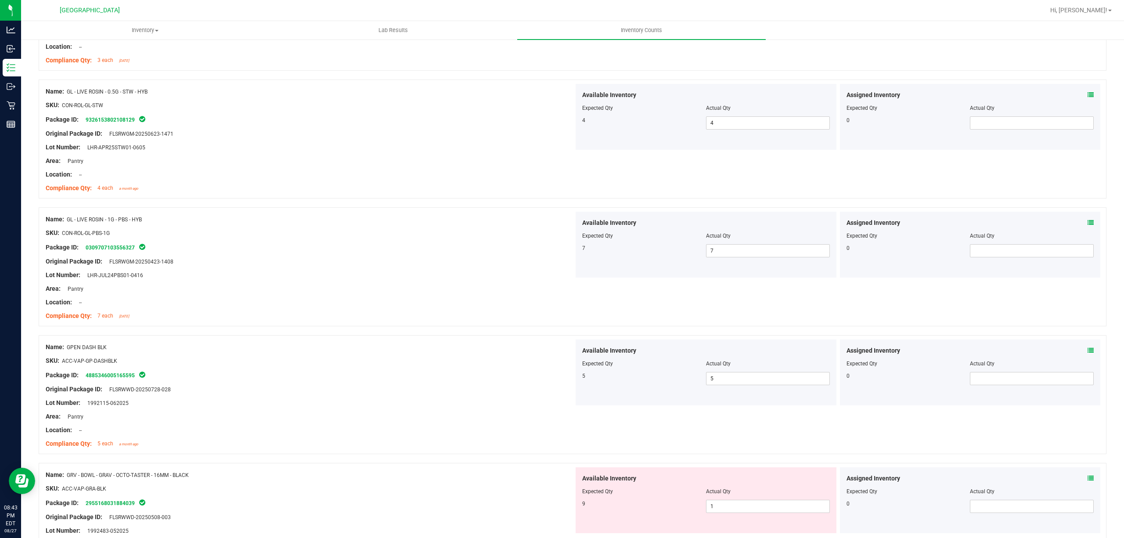
scroll to position [1522, 0]
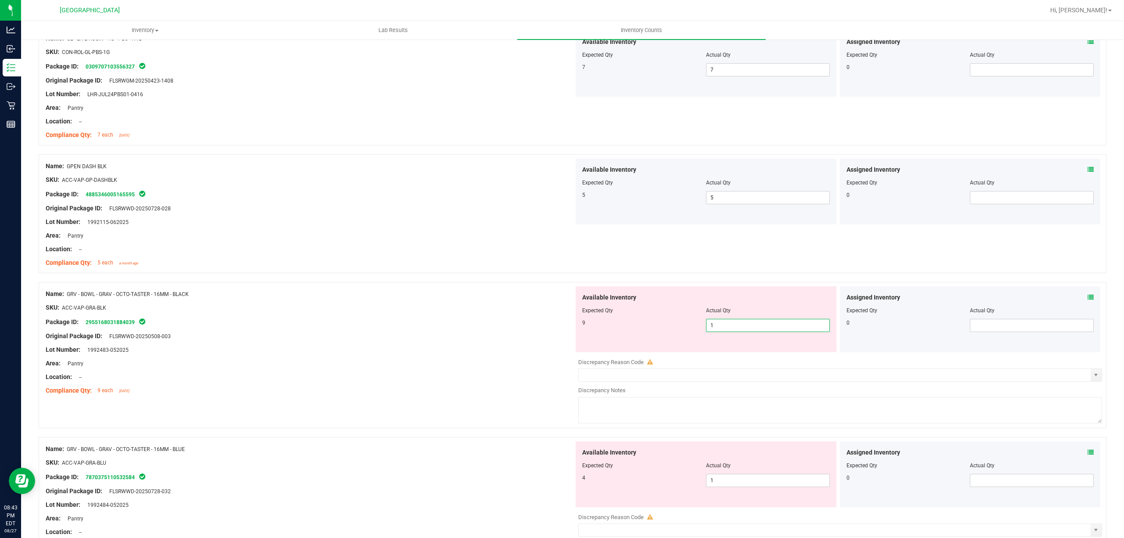
click at [719, 328] on span "1 1" at bounding box center [768, 325] width 124 height 13
click at [719, 328] on input "1" at bounding box center [767, 325] width 123 height 12
type input "9"
click at [528, 327] on div "Package ID: 2955168031884039" at bounding box center [310, 322] width 528 height 11
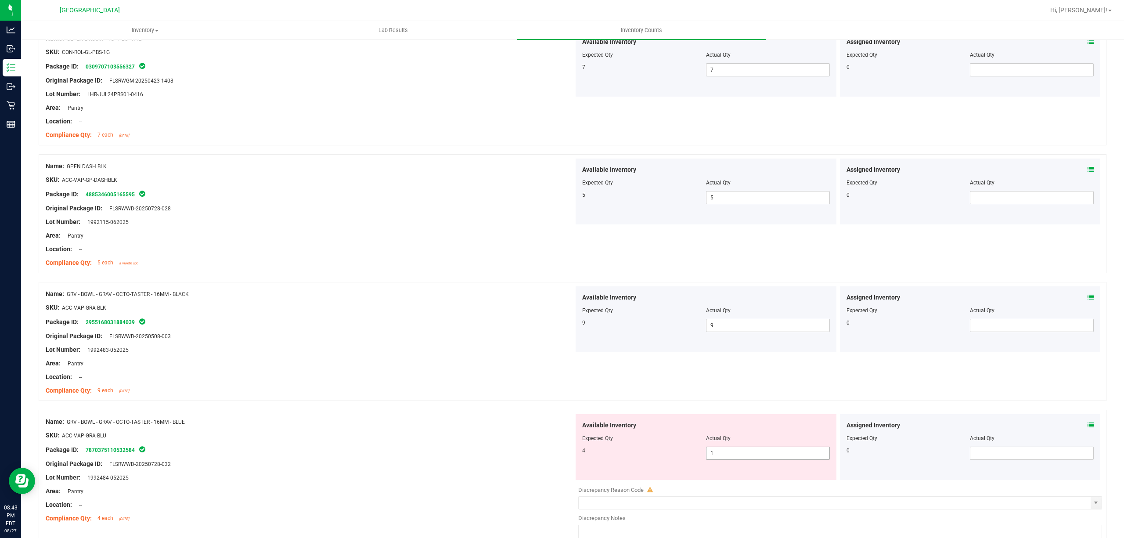
click at [727, 457] on span "1 1" at bounding box center [768, 452] width 124 height 13
click at [727, 457] on input "1" at bounding box center [767, 453] width 123 height 12
type input "4"
click at [616, 434] on div at bounding box center [706, 432] width 248 height 4
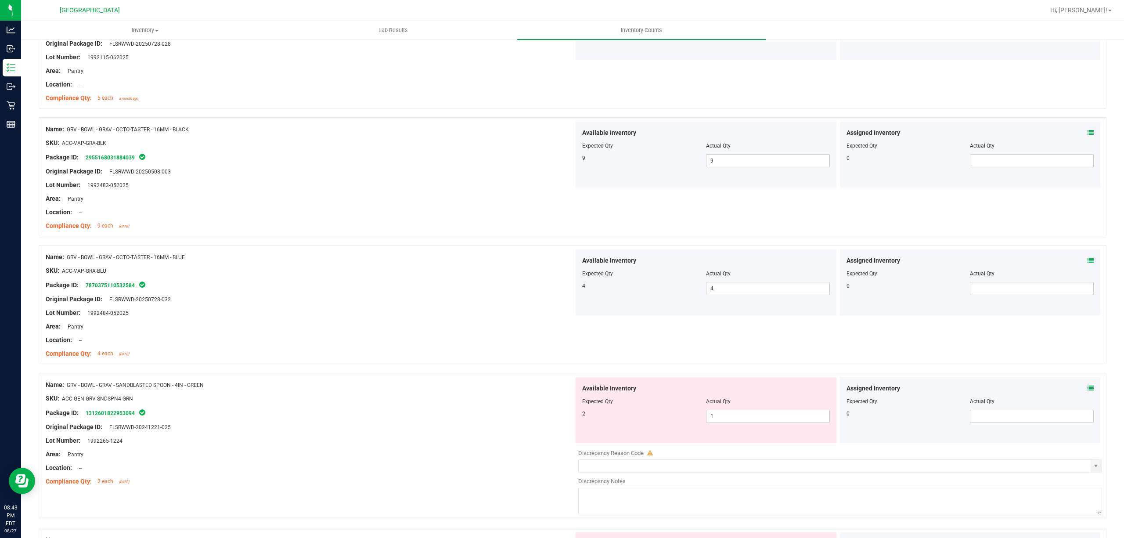
scroll to position [1756, 0]
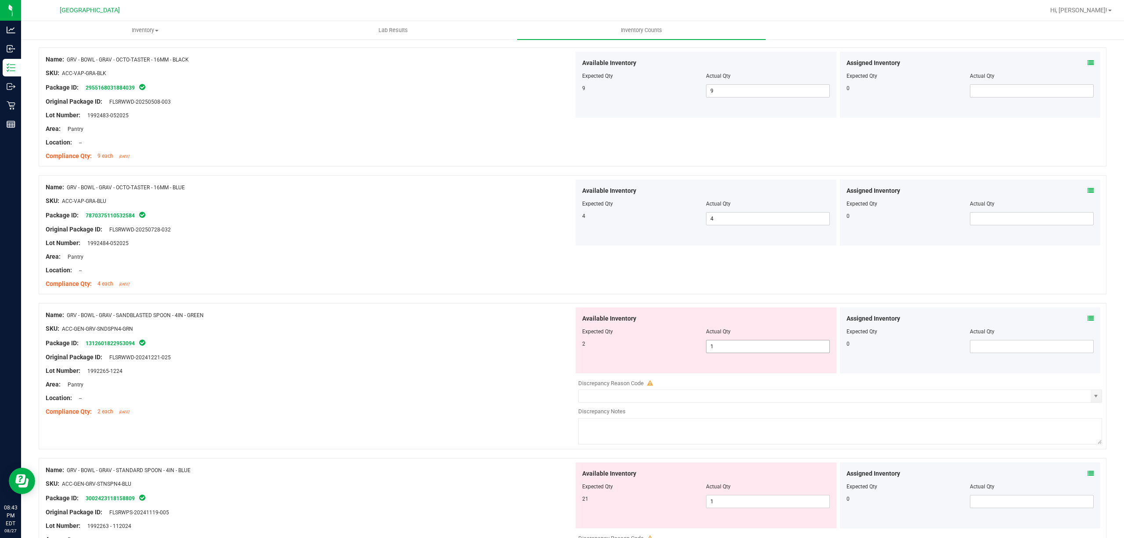
click at [722, 347] on span "1 1" at bounding box center [768, 346] width 124 height 13
click at [722, 347] on input "1" at bounding box center [767, 346] width 123 height 12
type input "2"
drag, startPoint x: 572, startPoint y: 360, endPoint x: 584, endPoint y: 364, distance: 12.9
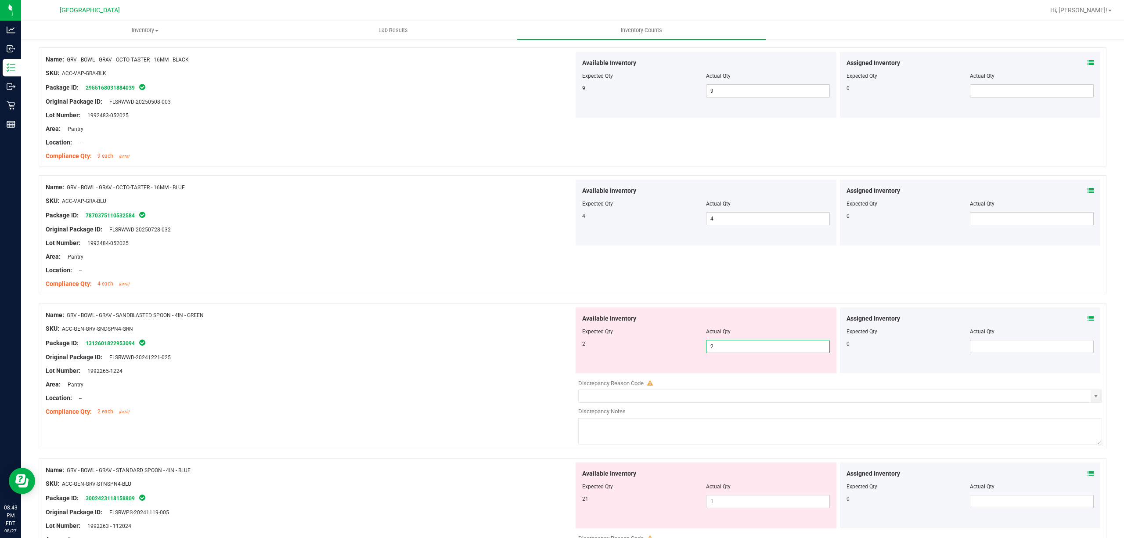
click at [576, 362] on div "Available Inventory Expected Qty Actual Qty 2 2 2" at bounding box center [706, 340] width 261 height 66
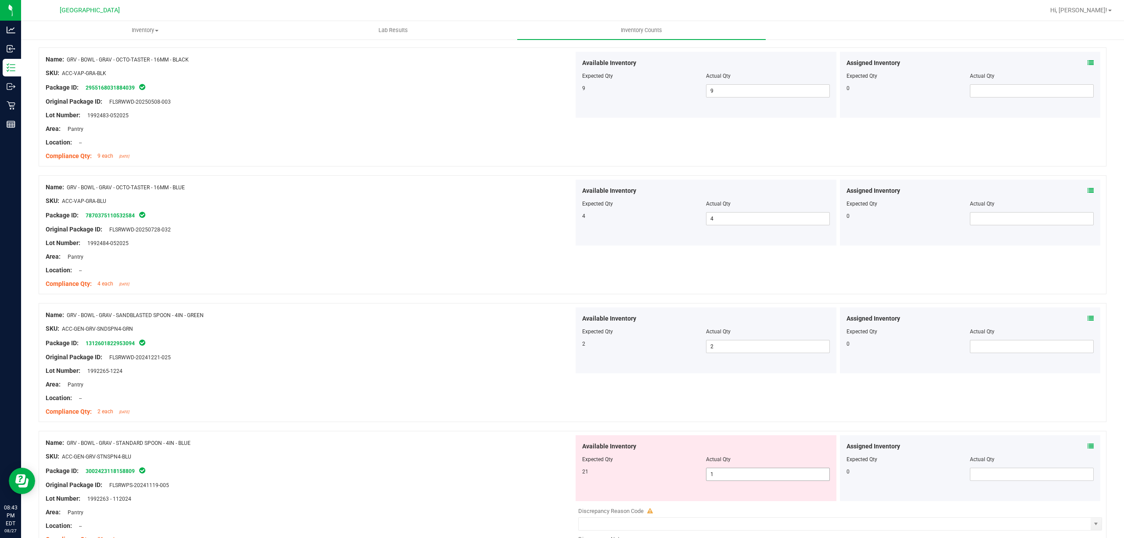
click at [761, 475] on span "1 1" at bounding box center [768, 474] width 124 height 13
click at [761, 475] on input "1" at bounding box center [767, 474] width 123 height 12
type input "21"
click at [620, 459] on div "Expected Qty" at bounding box center [644, 459] width 124 height 8
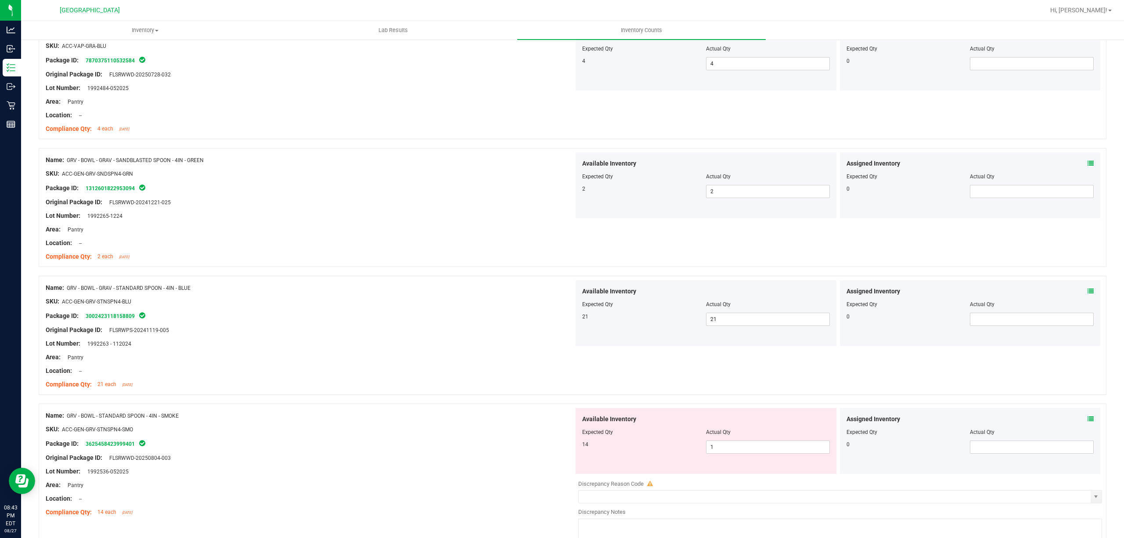
scroll to position [2048, 0]
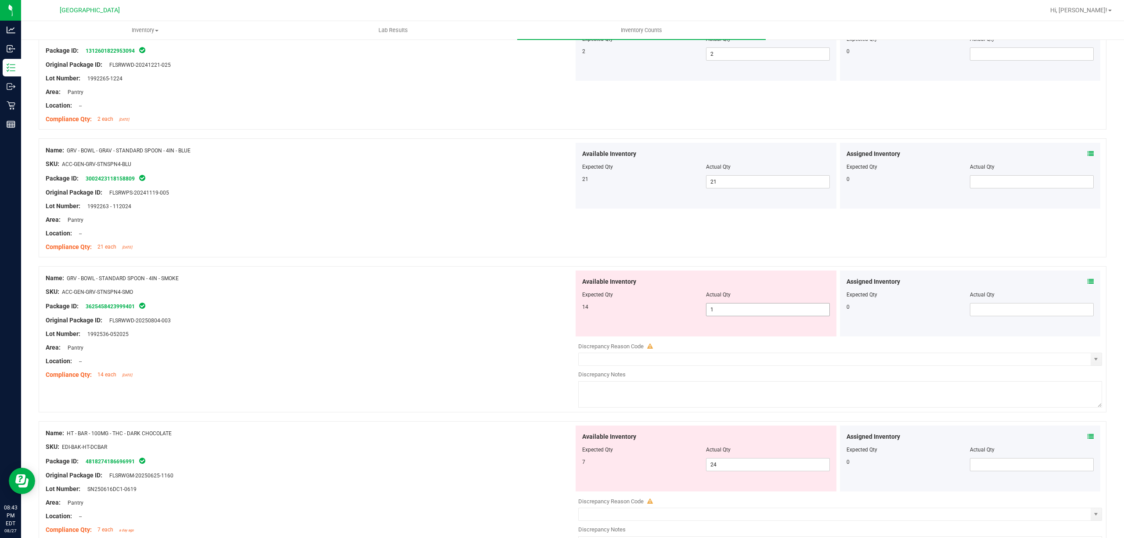
click at [729, 308] on span "1 1" at bounding box center [768, 309] width 124 height 13
type input "14"
click at [547, 336] on div "Lot Number: 1992536-052025" at bounding box center [310, 333] width 528 height 9
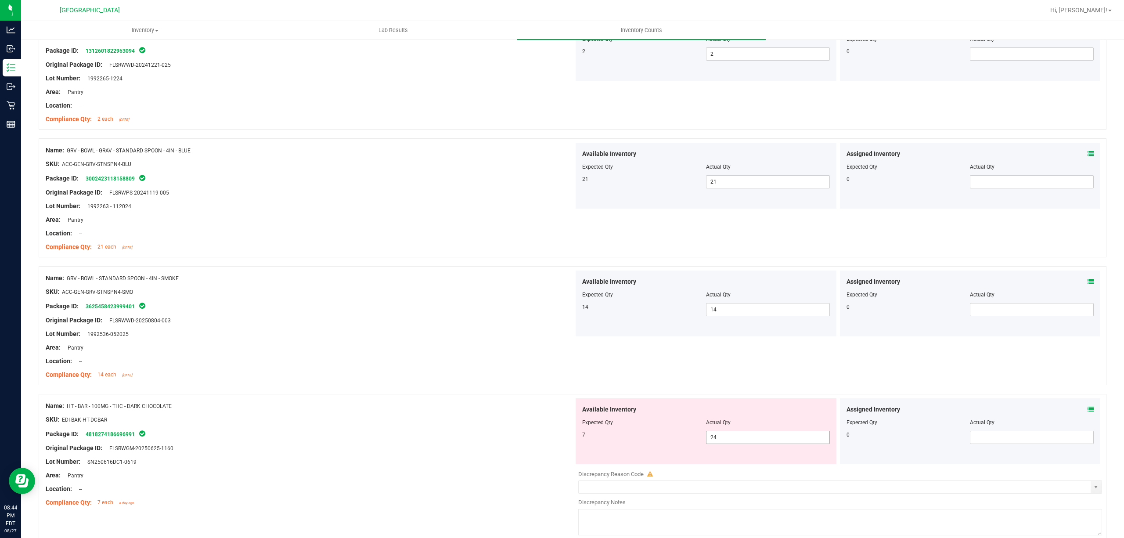
click at [736, 431] on div at bounding box center [706, 428] width 248 height 4
click at [738, 442] on span "24 24" at bounding box center [768, 437] width 124 height 13
click at [738, 442] on input "24" at bounding box center [767, 437] width 123 height 12
type input "7"
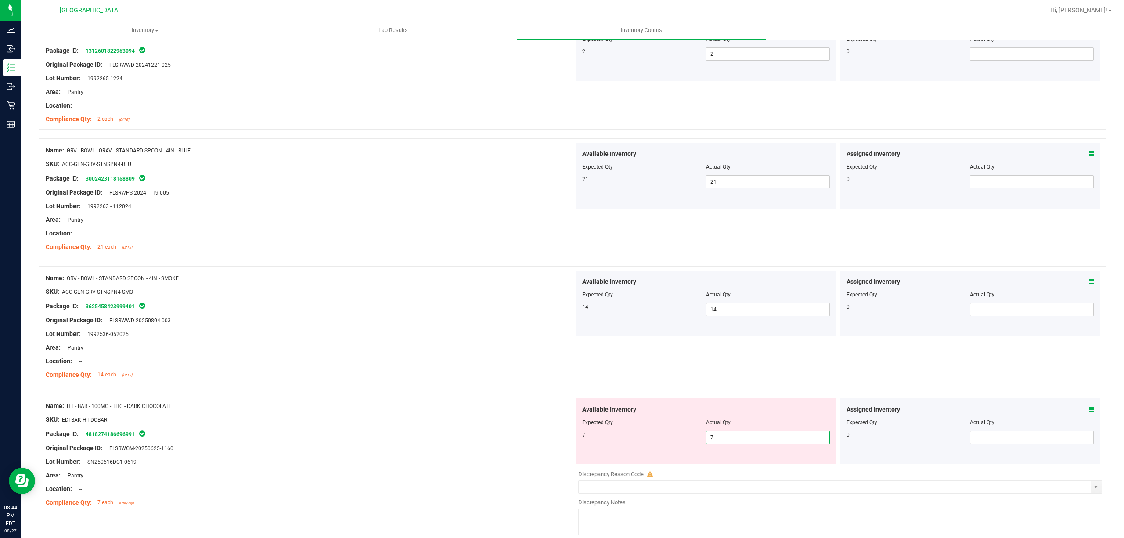
type input "7"
click at [628, 426] on div "Expected Qty" at bounding box center [644, 422] width 124 height 8
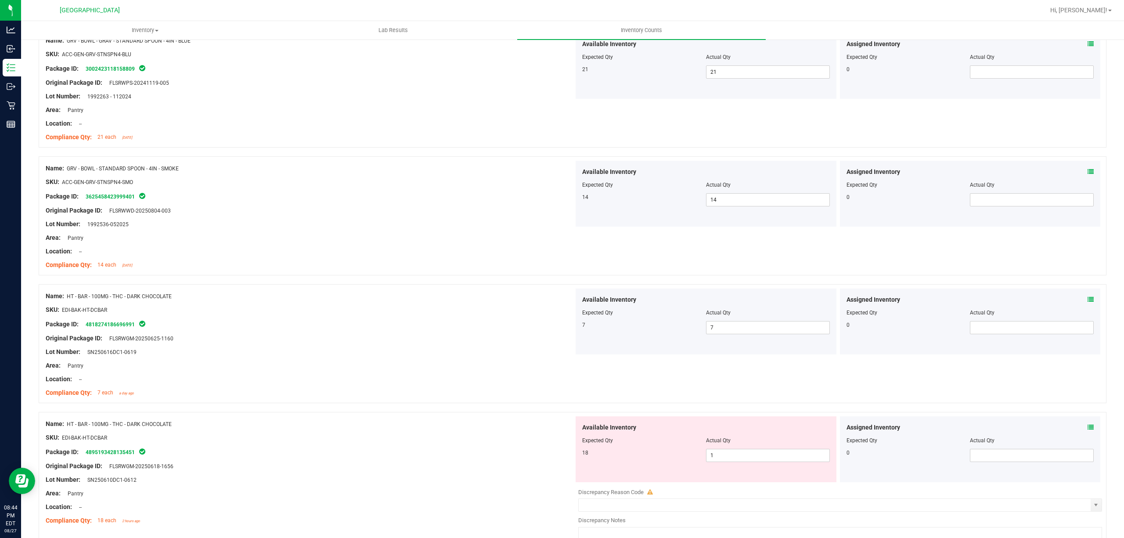
scroll to position [2222, 0]
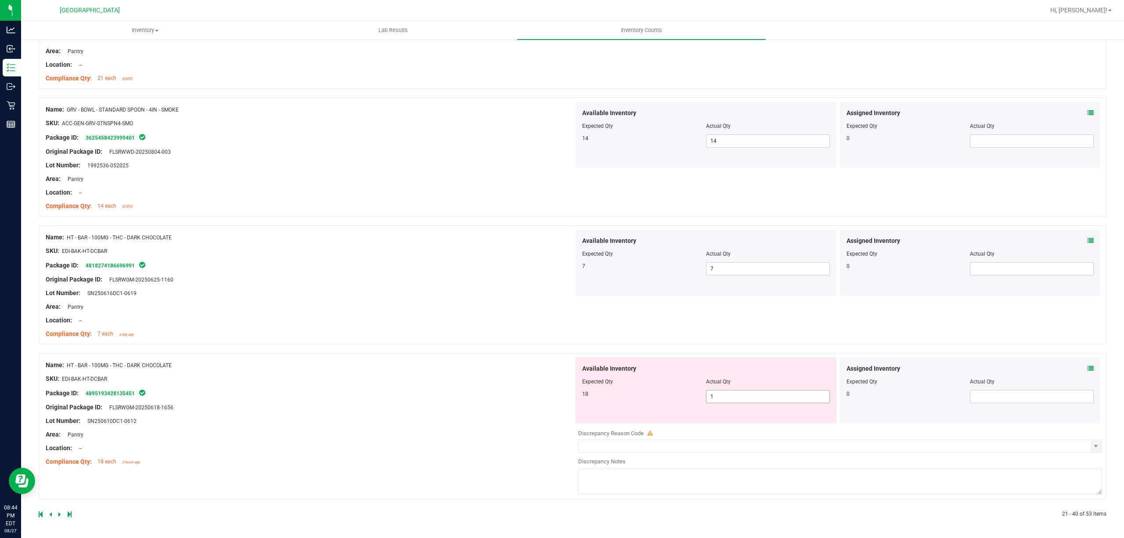
click at [723, 394] on span "1 1" at bounding box center [768, 396] width 124 height 13
type input "18"
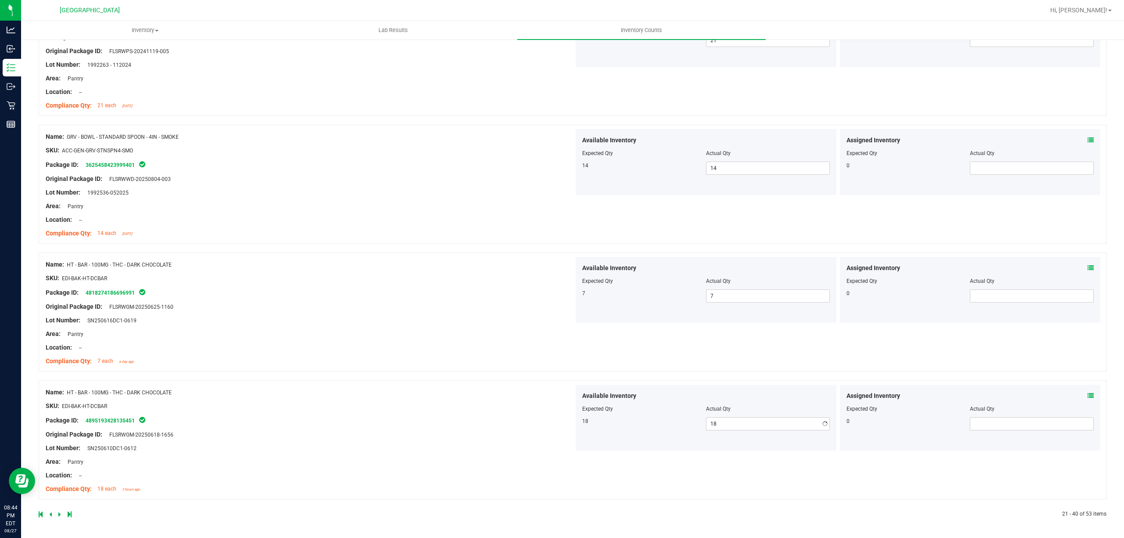
click at [58, 517] on icon at bounding box center [59, 513] width 3 height 5
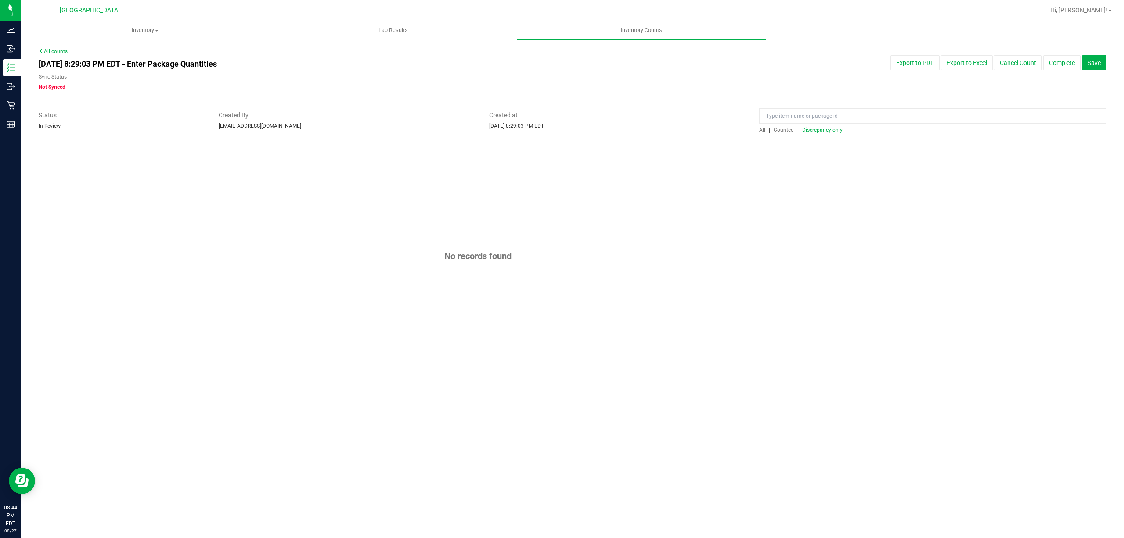
click at [822, 131] on span "Discrepancy only" at bounding box center [822, 130] width 40 height 6
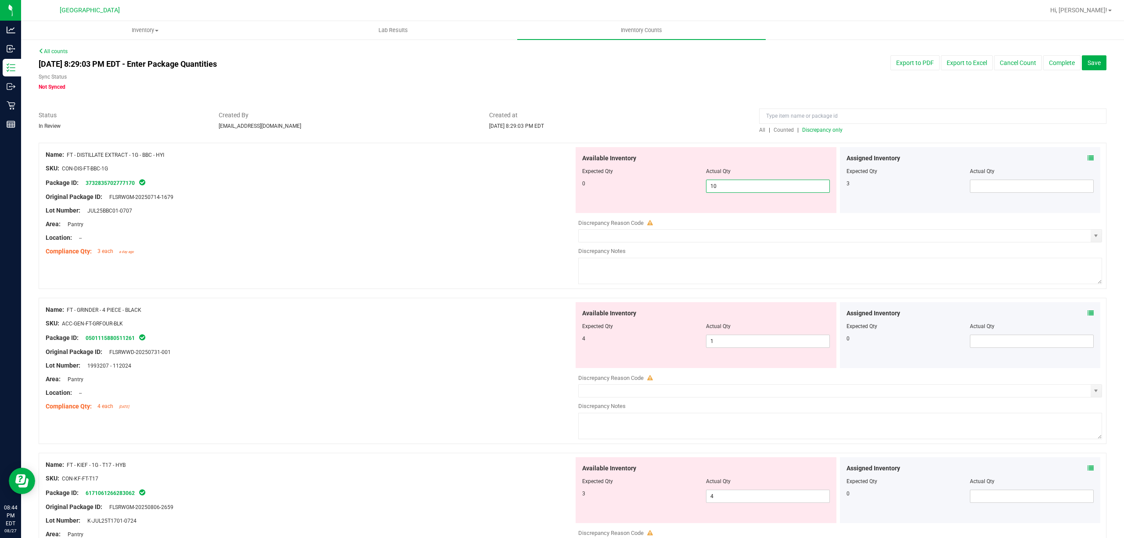
click at [727, 184] on span "10 10" at bounding box center [768, 186] width 124 height 13
click at [727, 184] on input "10" at bounding box center [767, 186] width 123 height 12
type input "0"
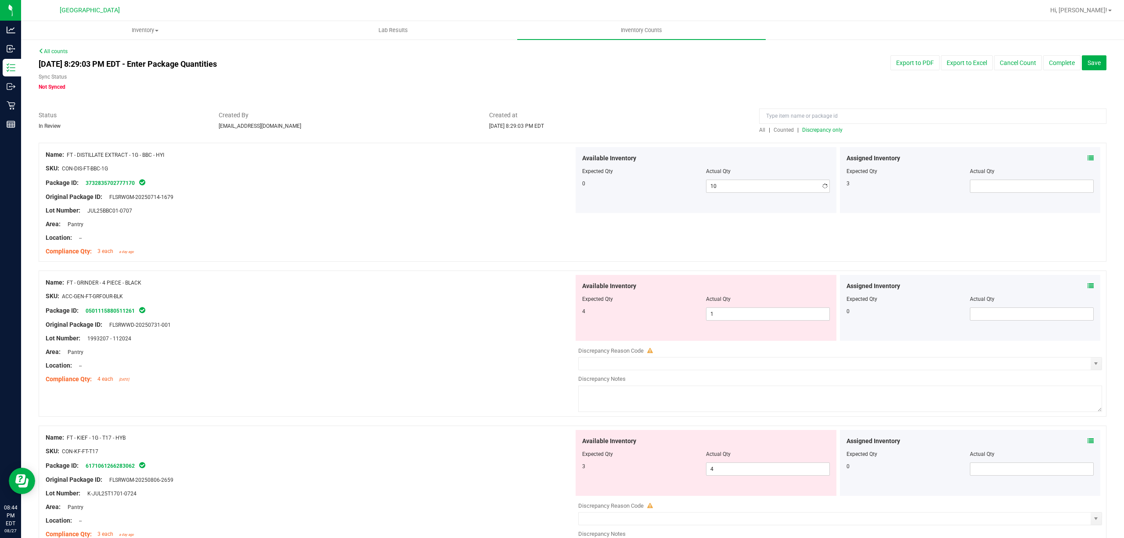
type input "0"
click at [445, 215] on div at bounding box center [310, 217] width 528 height 4
click at [985, 183] on span at bounding box center [1032, 186] width 124 height 13
type input "3"
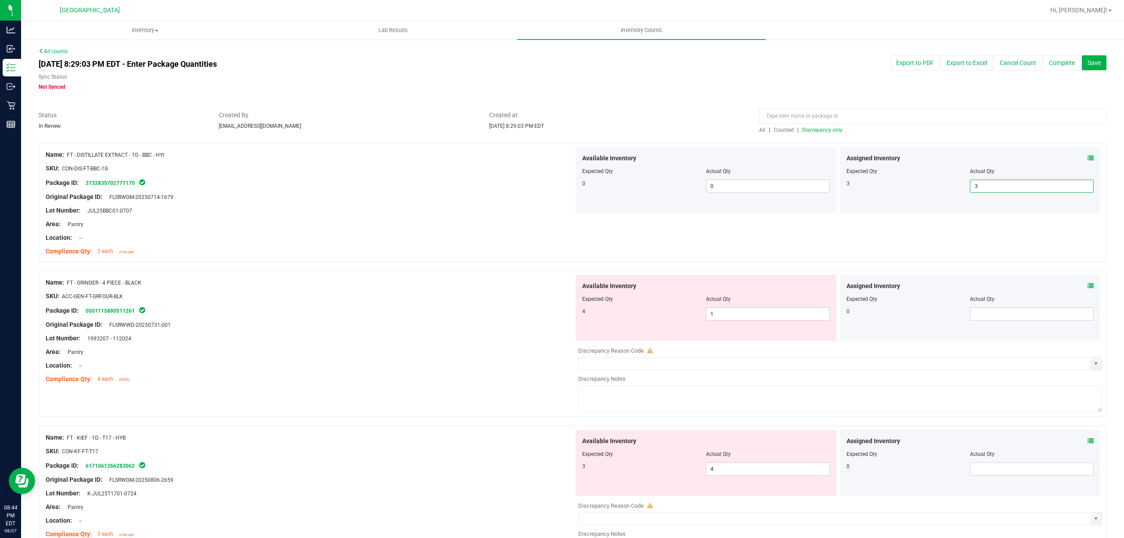
drag, startPoint x: 392, startPoint y: 266, endPoint x: 437, endPoint y: 273, distance: 45.3
click at [392, 267] on div at bounding box center [573, 266] width 1068 height 9
click at [776, 320] on span "1 1" at bounding box center [768, 313] width 124 height 13
click at [762, 318] on span "1 1" at bounding box center [768, 313] width 124 height 13
click at [761, 317] on input "1" at bounding box center [767, 314] width 123 height 12
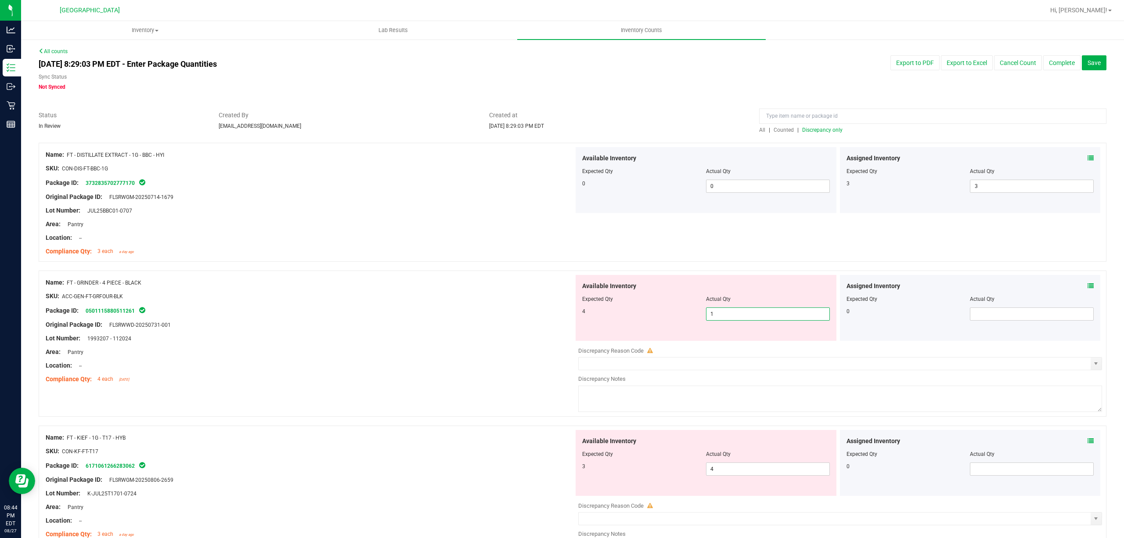
type input "4"
drag, startPoint x: 445, startPoint y: 311, endPoint x: 747, endPoint y: 391, distance: 312.4
click at [446, 311] on div "Package ID: 0501115880511261" at bounding box center [310, 310] width 528 height 11
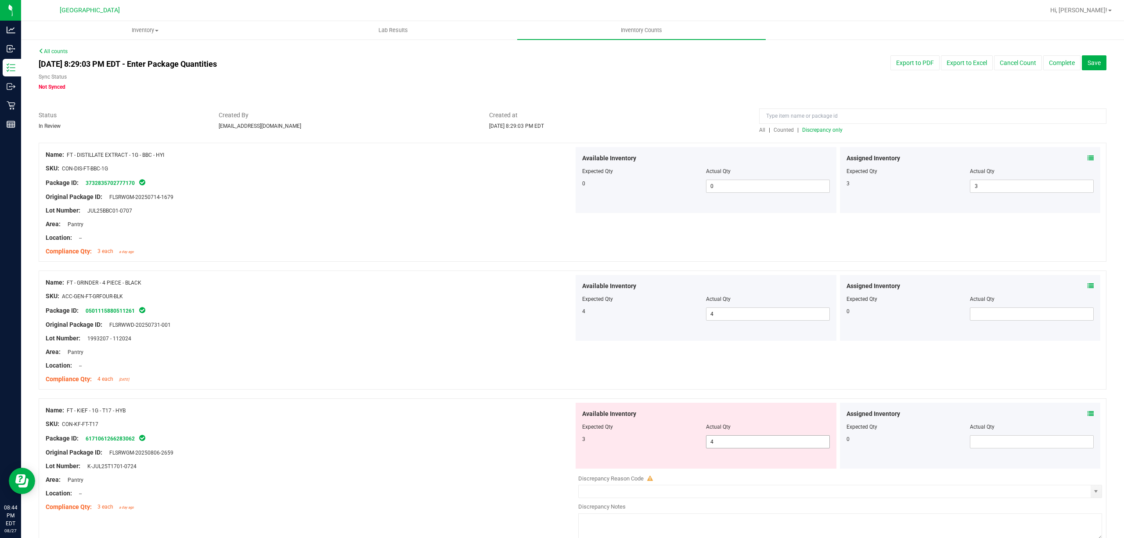
click at [757, 442] on span "4 4" at bounding box center [768, 441] width 124 height 13
click at [757, 442] on input "4" at bounding box center [767, 442] width 123 height 12
type input "3"
click at [537, 386] on div "Name: FT - GRINDER - 4 PIECE - BLACK SKU: ACC-GEN-FT-GRFOUR-BLK Package ID: 050…" at bounding box center [310, 331] width 528 height 112
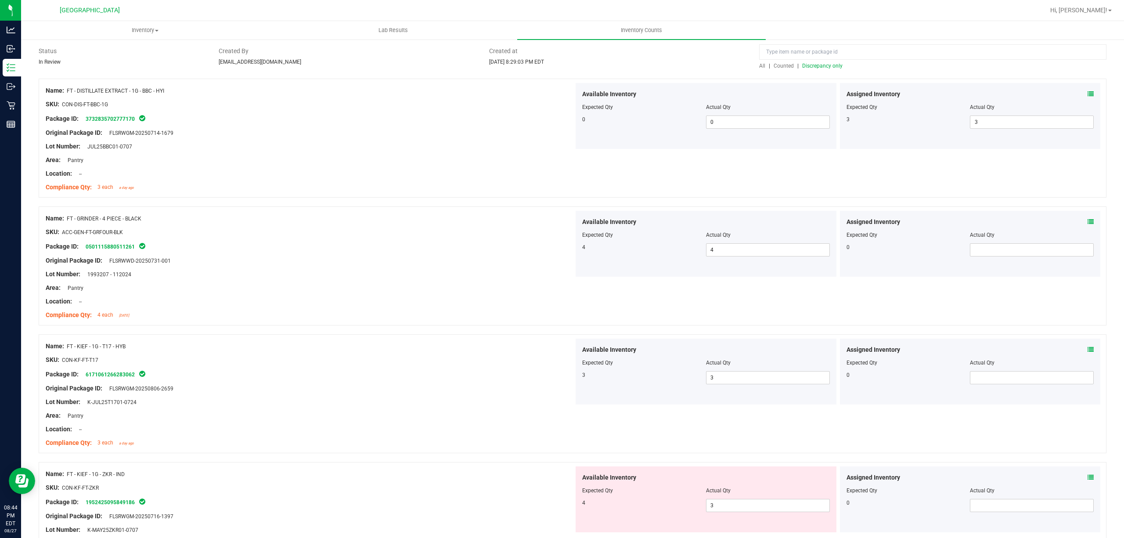
scroll to position [176, 0]
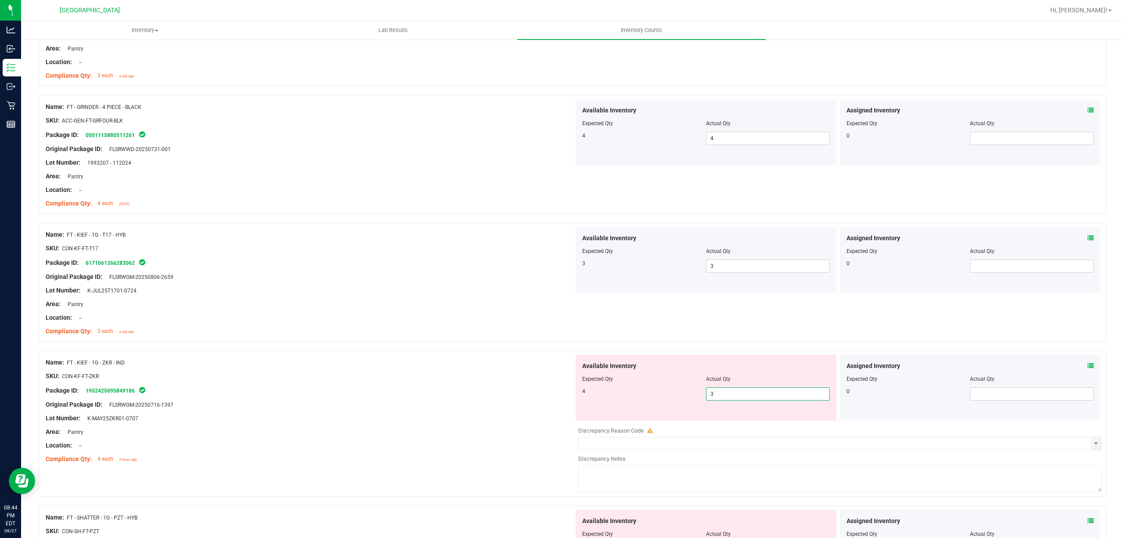
click at [724, 393] on span "3 3" at bounding box center [768, 393] width 124 height 13
click at [724, 393] on input "3" at bounding box center [767, 394] width 123 height 12
type input "4"
click at [535, 394] on div "Package ID: 1952425095849186" at bounding box center [310, 390] width 528 height 11
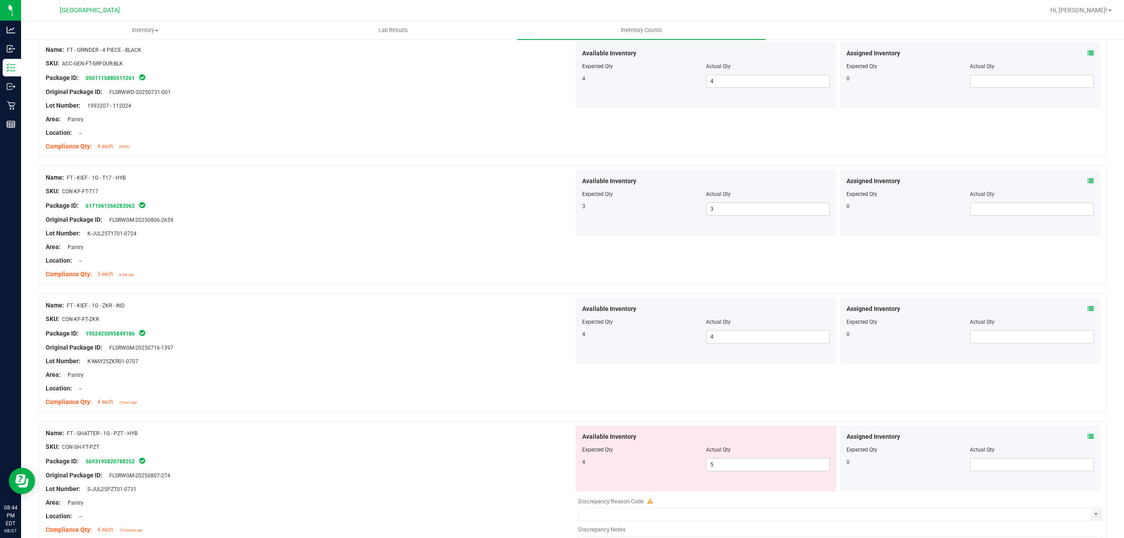
scroll to position [351, 0]
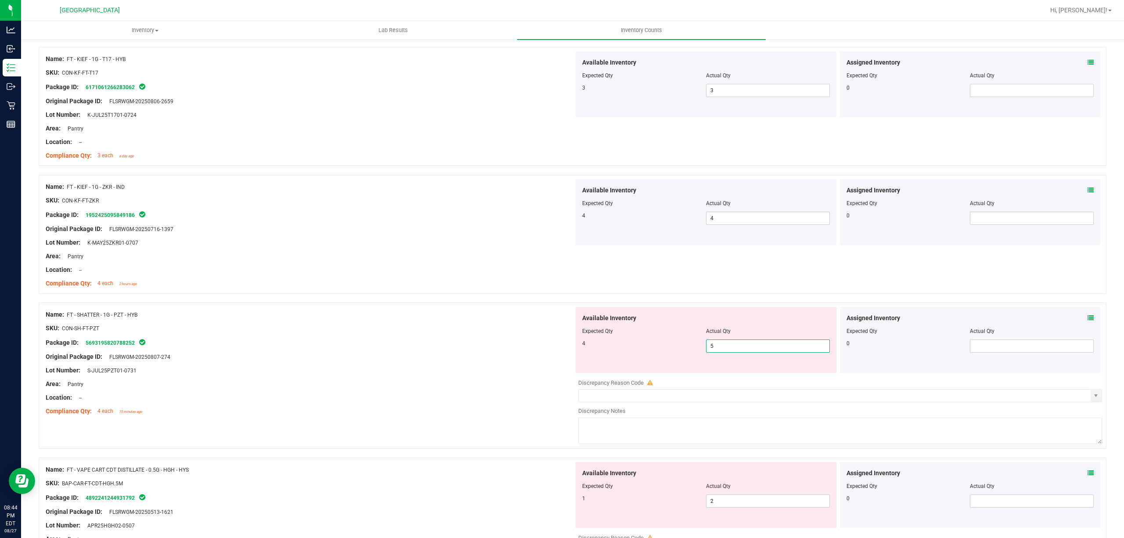
click at [725, 352] on span "5 5" at bounding box center [768, 345] width 124 height 13
click at [725, 352] on input "5" at bounding box center [767, 346] width 123 height 12
type input "4"
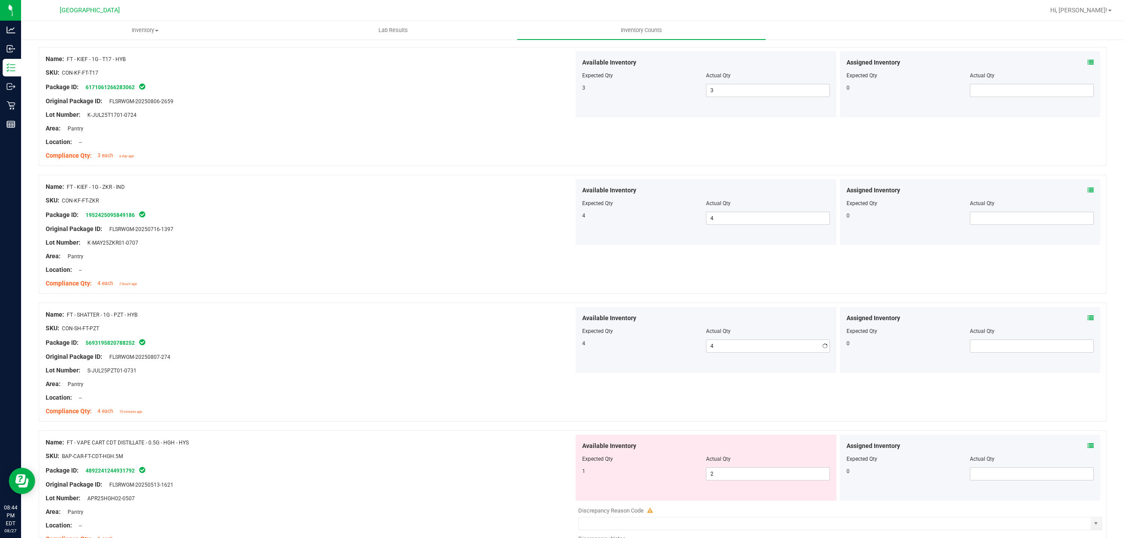
click at [645, 355] on div "Available Inventory Expected Qty Actual Qty 4 4 4" at bounding box center [706, 340] width 261 height 66
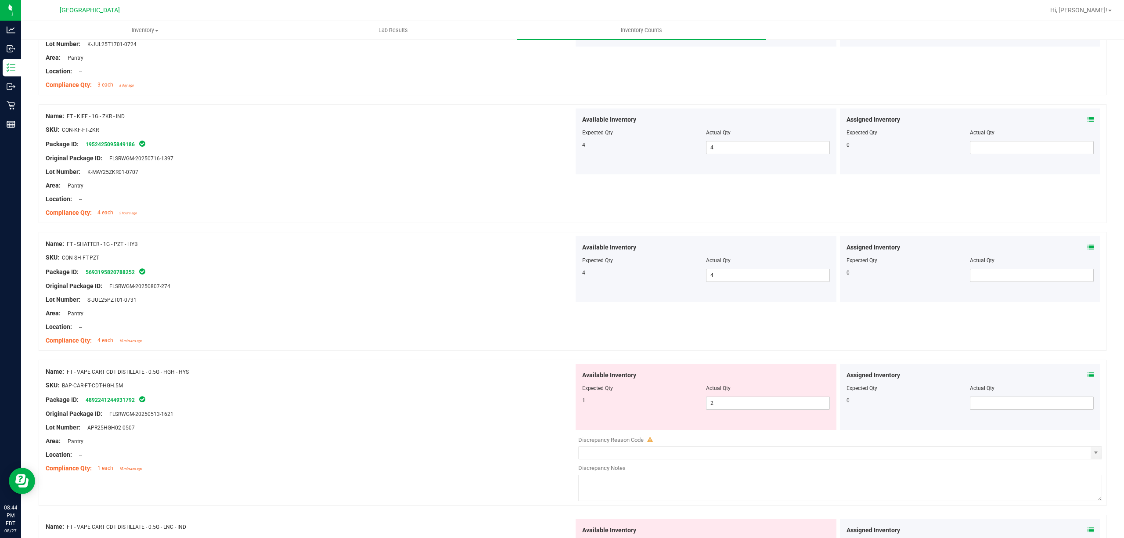
scroll to position [527, 0]
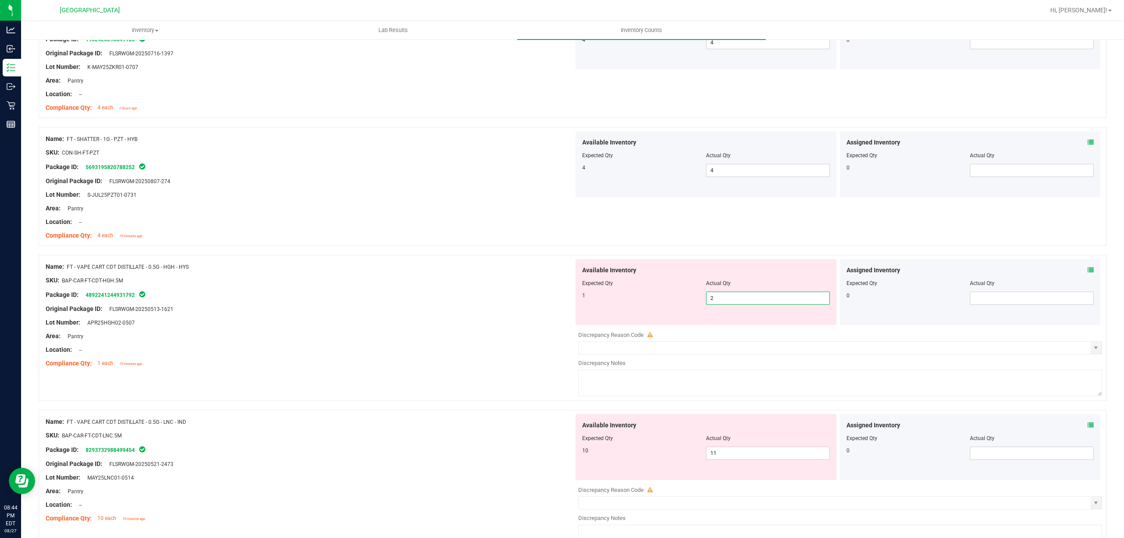
click at [729, 304] on span "2 2" at bounding box center [768, 298] width 124 height 13
click at [729, 304] on input "2" at bounding box center [767, 298] width 123 height 12
type input "1"
drag, startPoint x: 624, startPoint y: 328, endPoint x: 714, endPoint y: 355, distance: 93.6
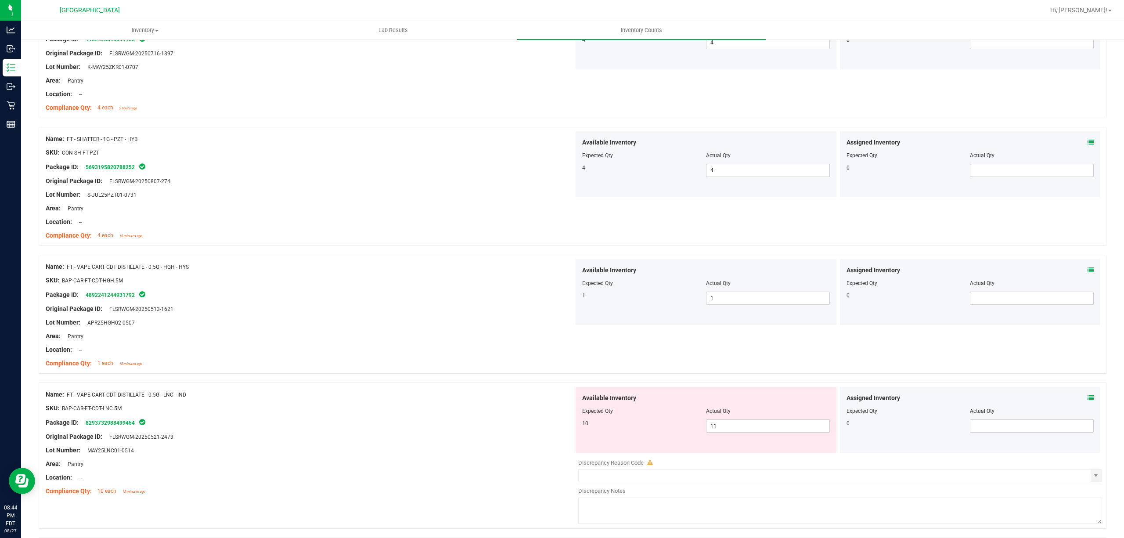
click at [803, 419] on div at bounding box center [706, 417] width 248 height 4
click at [785, 422] on span "11 11" at bounding box center [768, 425] width 124 height 13
click at [785, 422] on input "11" at bounding box center [767, 426] width 123 height 12
type input "10"
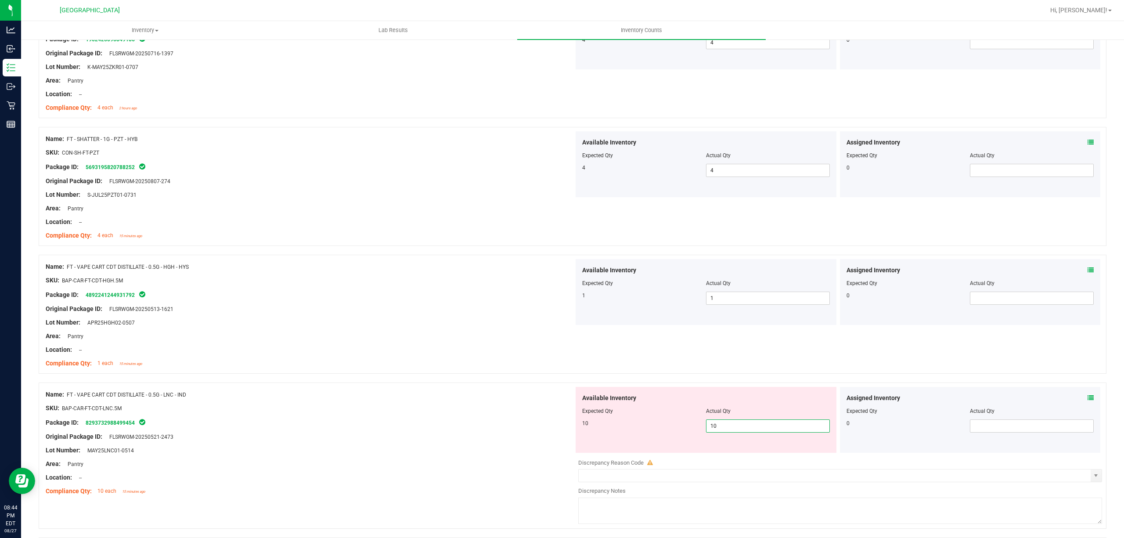
click at [647, 443] on div "Available Inventory Expected Qty Actual Qty 10 10 10" at bounding box center [706, 420] width 261 height 66
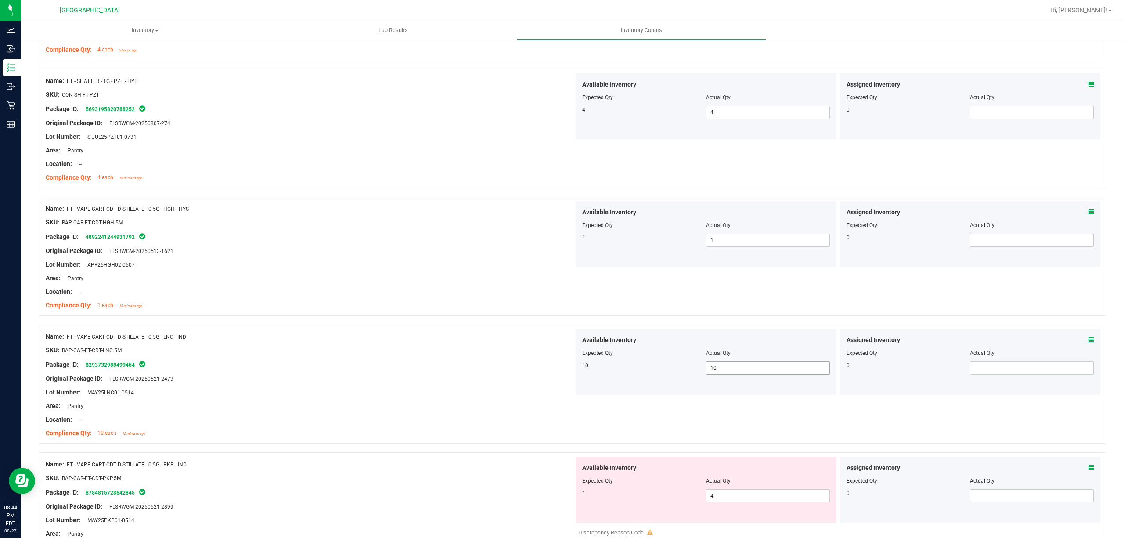
scroll to position [702, 0]
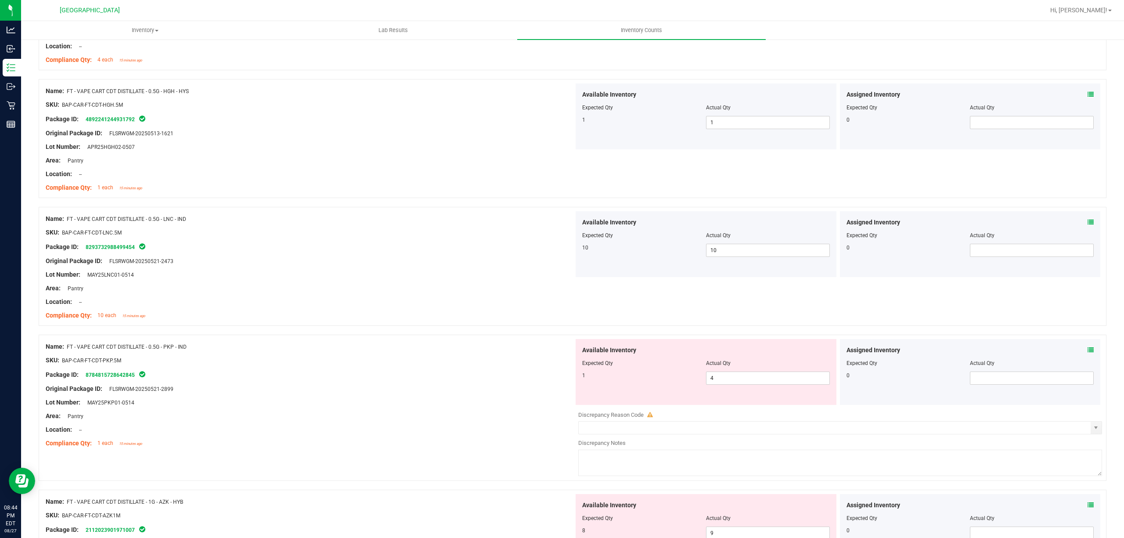
click at [729, 388] on div "Available Inventory Expected Qty Actual Qty 1 4 4" at bounding box center [706, 372] width 261 height 66
click at [733, 380] on span "4 4" at bounding box center [768, 377] width 124 height 13
click at [733, 380] on input "4" at bounding box center [767, 378] width 123 height 12
type input "1"
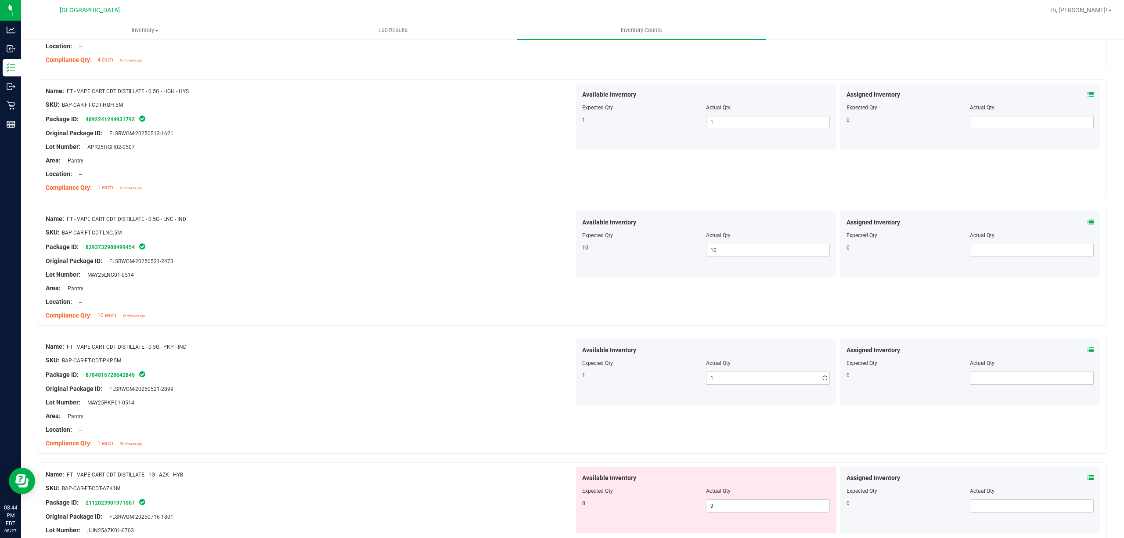
click at [624, 379] on div "1" at bounding box center [644, 375] width 124 height 8
click at [745, 506] on span "9 9" at bounding box center [768, 505] width 124 height 13
click at [745, 506] on input "9" at bounding box center [767, 506] width 123 height 12
type input "8"
click at [732, 510] on input "8" at bounding box center [767, 506] width 123 height 12
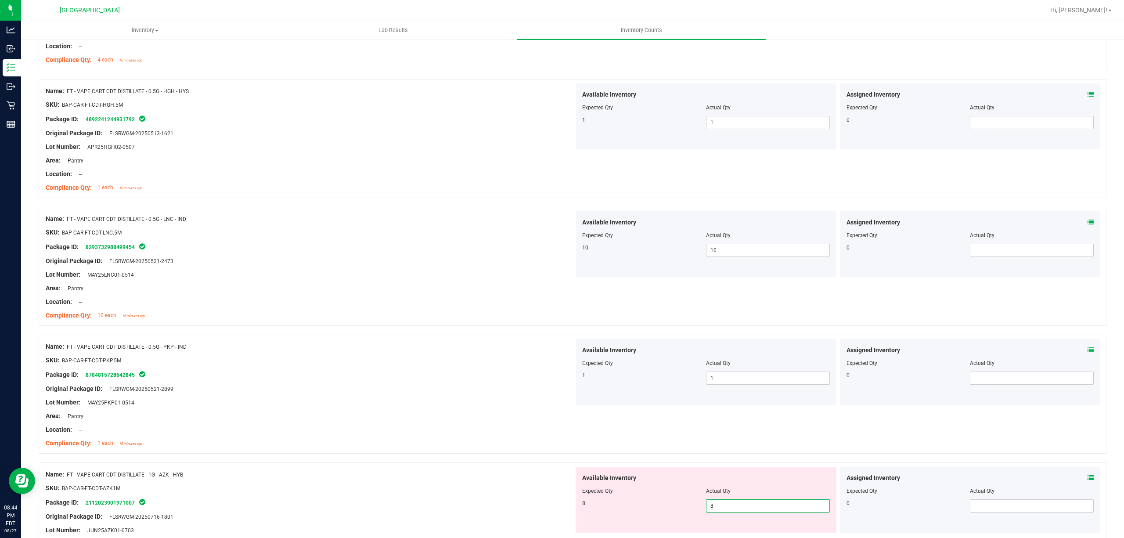
type input "8"
click at [609, 459] on div at bounding box center [573, 458] width 1068 height 9
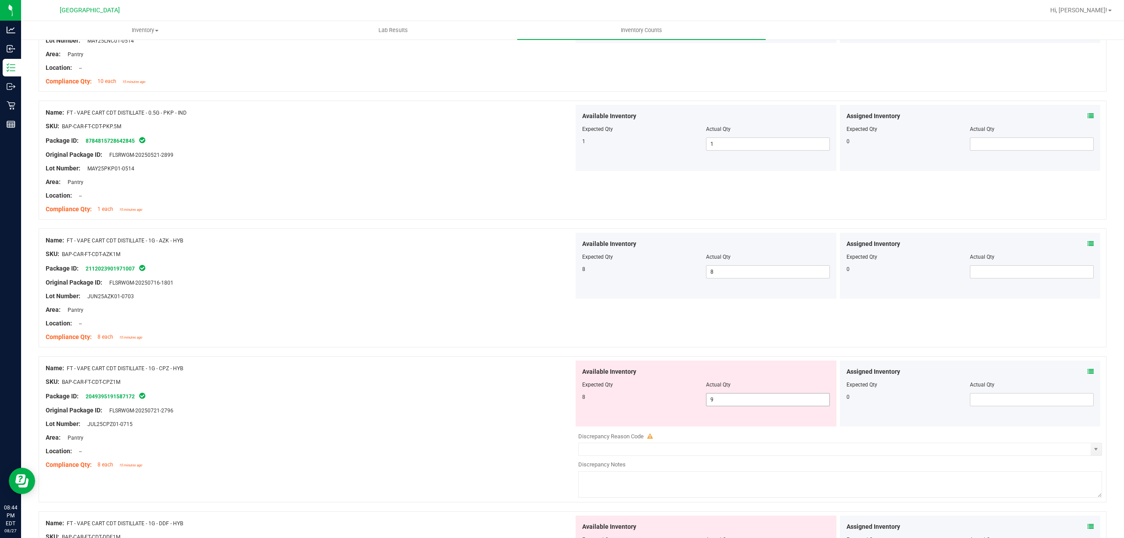
click at [735, 402] on span "9 9" at bounding box center [768, 399] width 124 height 13
click at [735, 402] on input "9" at bounding box center [767, 399] width 123 height 12
type input "8"
click at [576, 409] on div "Available Inventory Expected Qty Actual Qty 8 8 8" at bounding box center [706, 393] width 261 height 66
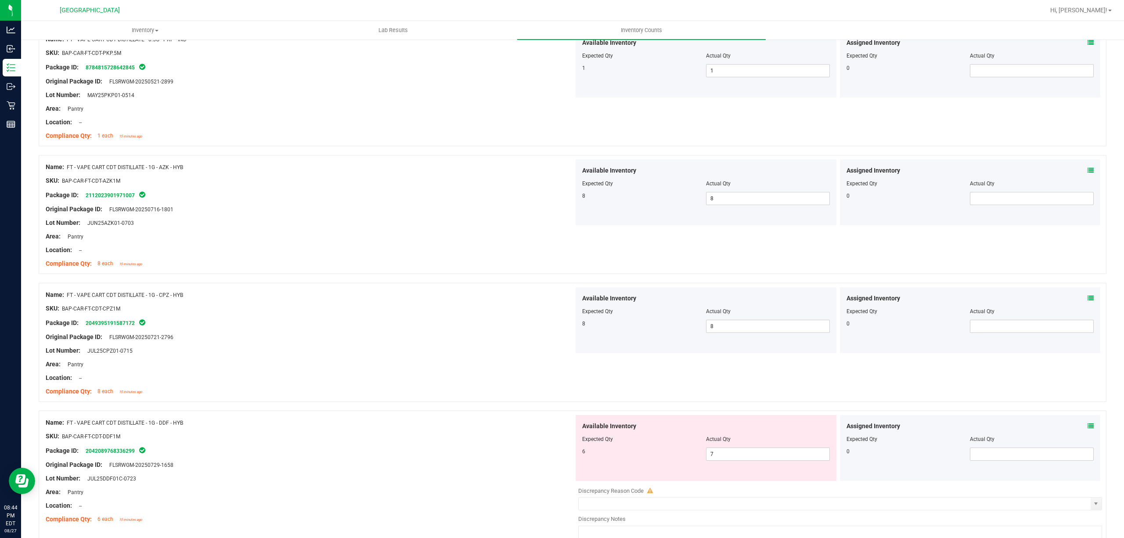
scroll to position [1170, 0]
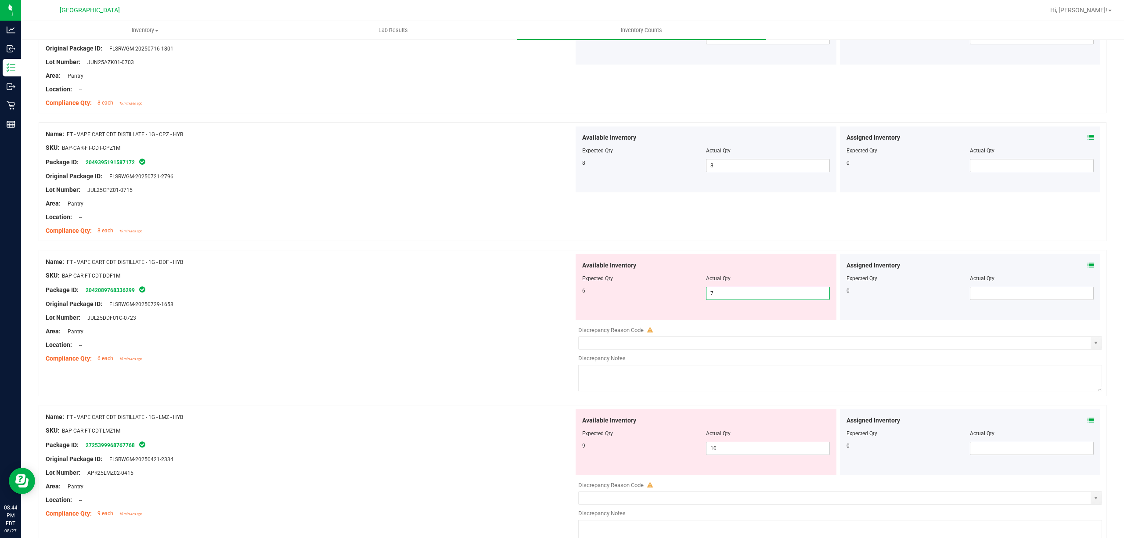
click at [742, 292] on span "7 7" at bounding box center [768, 293] width 124 height 13
click at [742, 292] on input "7" at bounding box center [767, 293] width 123 height 12
type input "6"
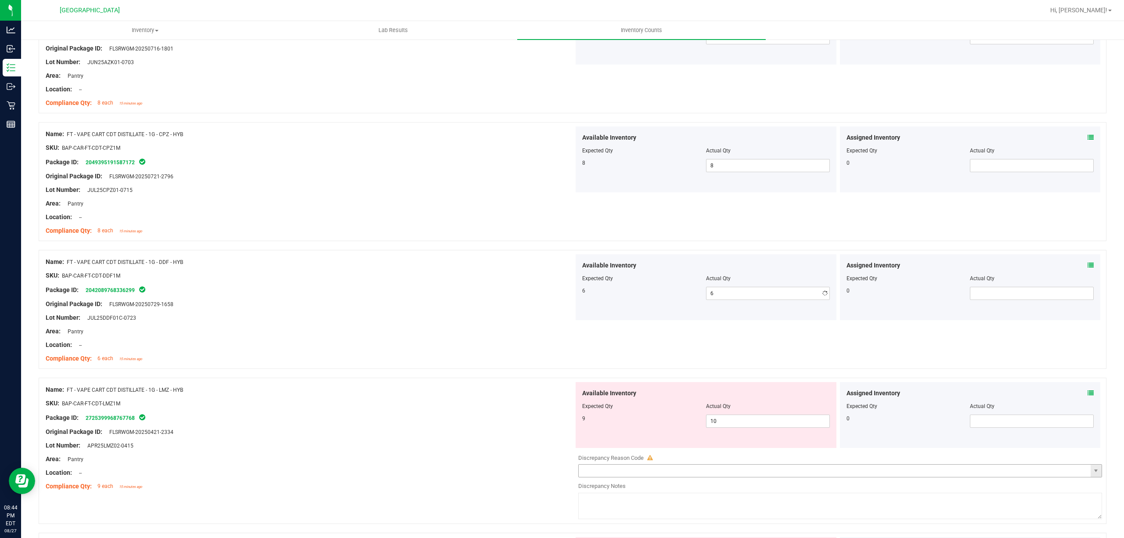
drag, startPoint x: 499, startPoint y: 350, endPoint x: 901, endPoint y: 475, distance: 420.5
click at [500, 352] on div "Name: FT - VAPE CART CDT DISTILLATE - 1G - DDF - HYB SKU: BAP-CAR-FT-CDT-DDF1M …" at bounding box center [310, 310] width 528 height 112
click at [751, 427] on span "10 10" at bounding box center [768, 420] width 124 height 13
click at [751, 427] on input "10" at bounding box center [767, 421] width 123 height 12
type input "9"
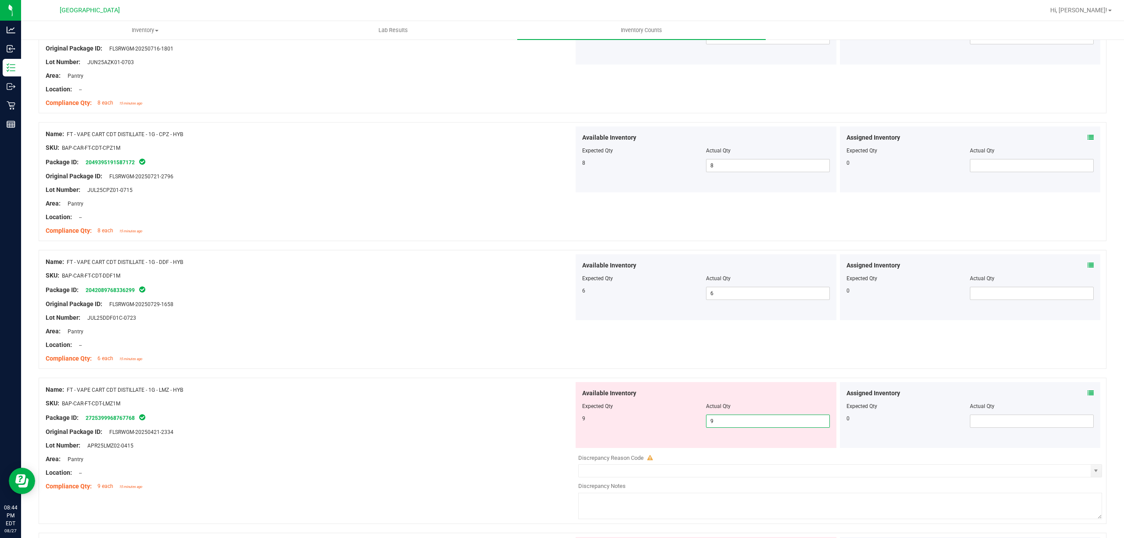
type input "9"
click at [541, 461] on div "Area: Pantry" at bounding box center [310, 458] width 528 height 9
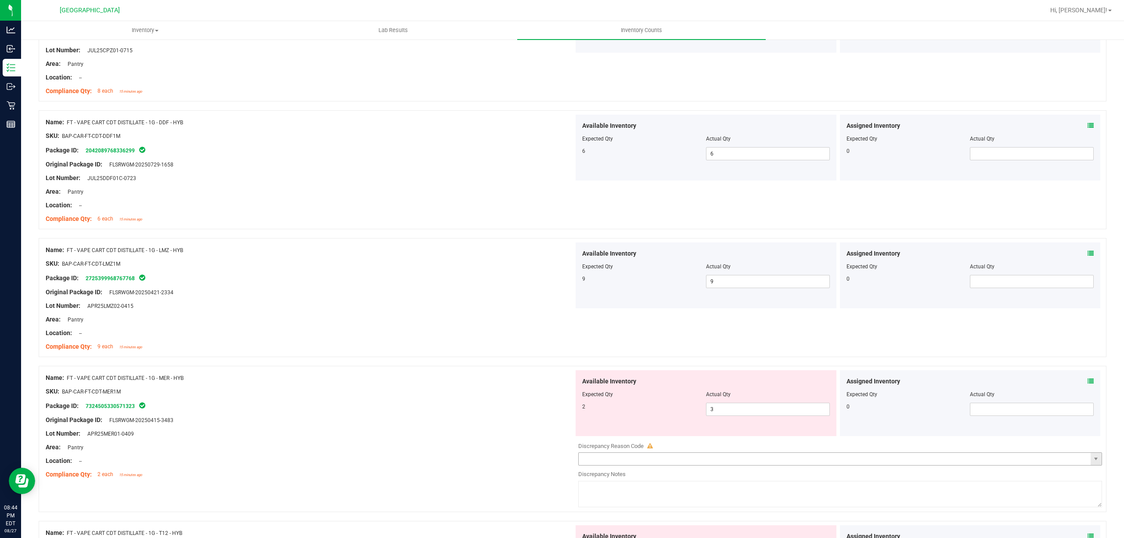
scroll to position [1346, 0]
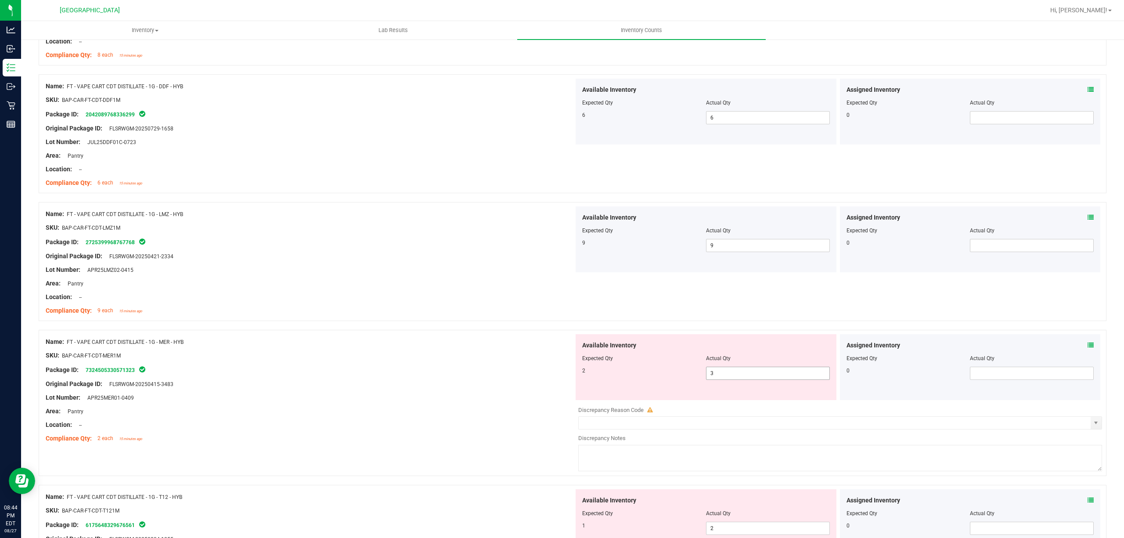
click at [720, 376] on span "3 3" at bounding box center [768, 373] width 124 height 13
click at [720, 376] on input "3" at bounding box center [767, 373] width 123 height 12
type input "2"
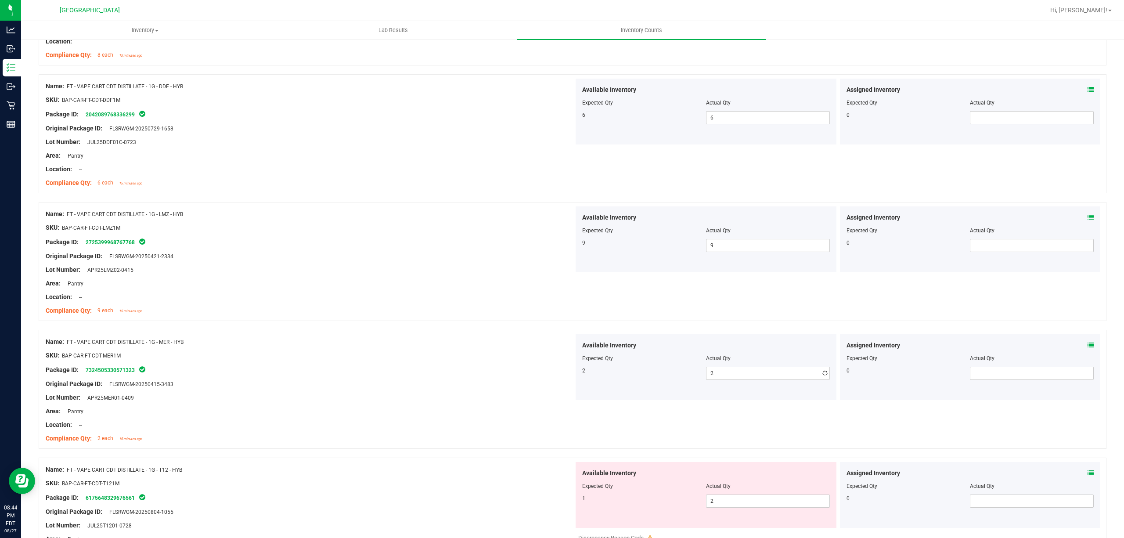
click at [687, 378] on div "2 2 2" at bounding box center [706, 373] width 248 height 13
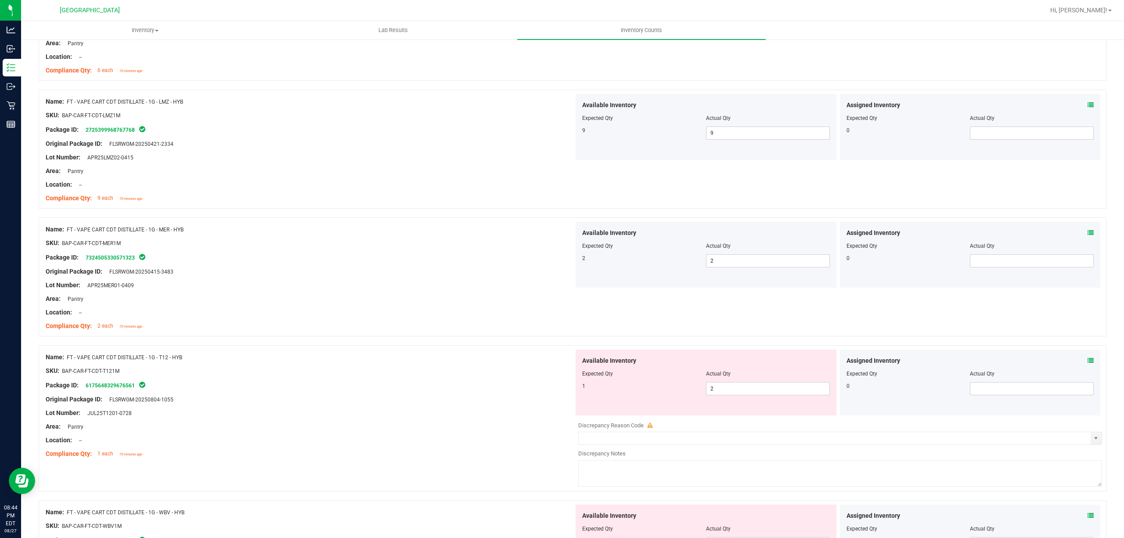
scroll to position [1463, 0]
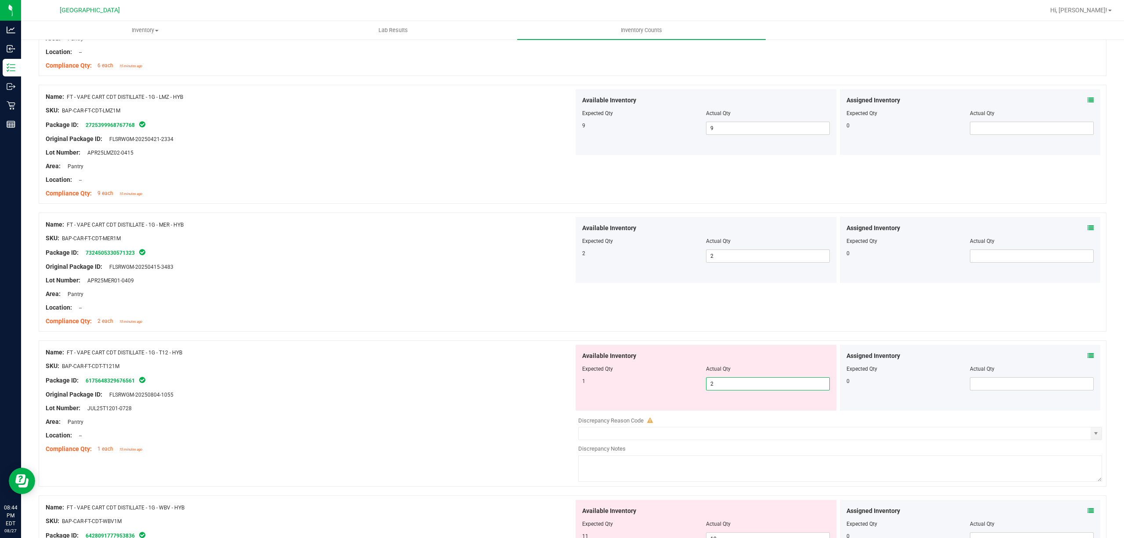
click at [722, 390] on span "2 2" at bounding box center [768, 383] width 124 height 13
click at [722, 390] on input "2" at bounding box center [767, 384] width 123 height 12
type input "1"
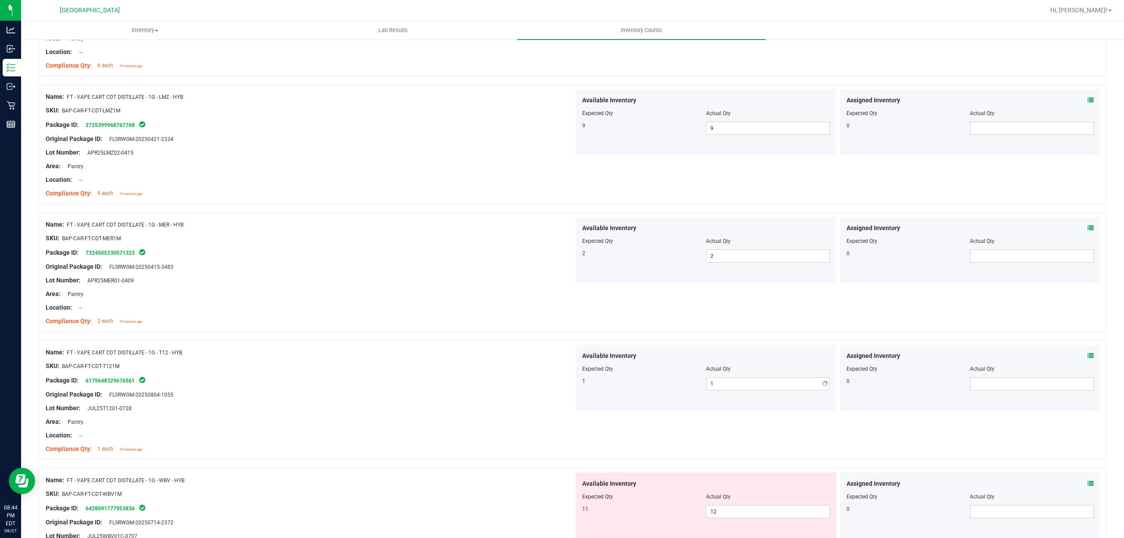
click at [566, 385] on div "Package ID: 6175648329676561" at bounding box center [310, 380] width 528 height 11
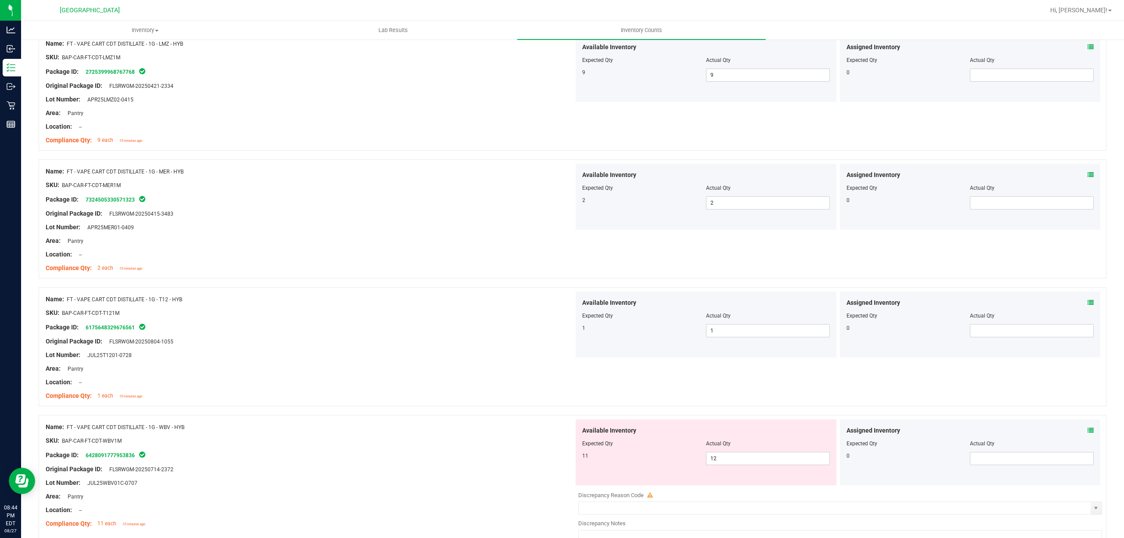
scroll to position [1580, 0]
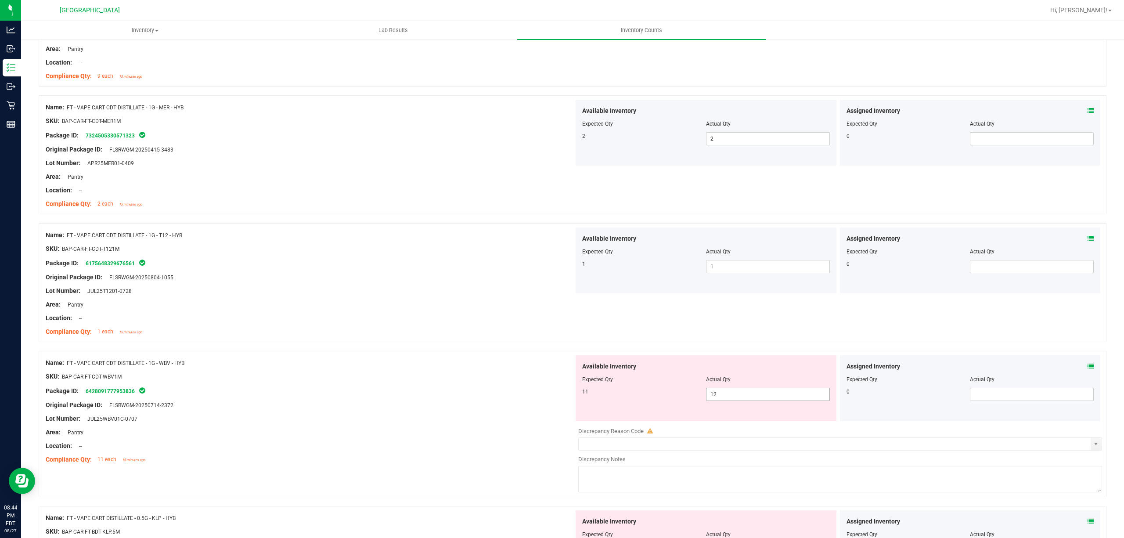
click at [733, 401] on span "12 12" at bounding box center [768, 394] width 124 height 13
click at [733, 400] on input "12" at bounding box center [767, 394] width 123 height 12
type input "11"
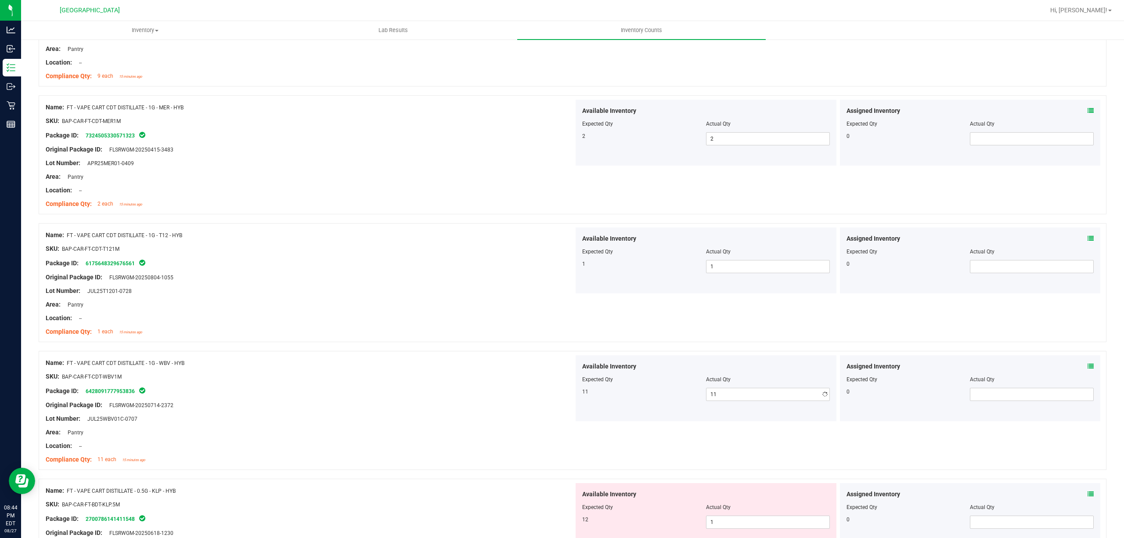
click at [582, 400] on div "11 11 11" at bounding box center [706, 394] width 248 height 13
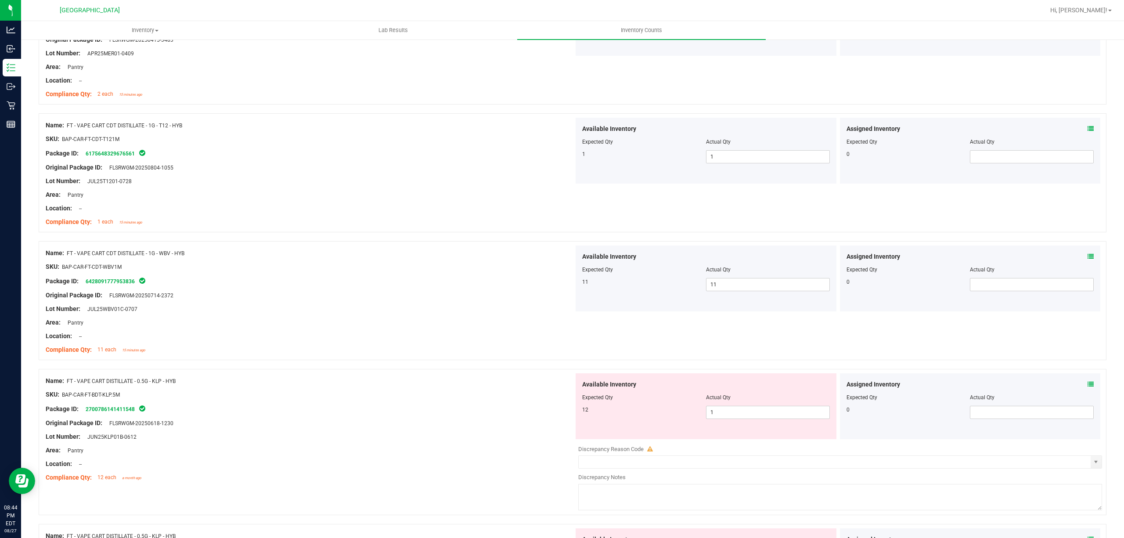
scroll to position [1756, 0]
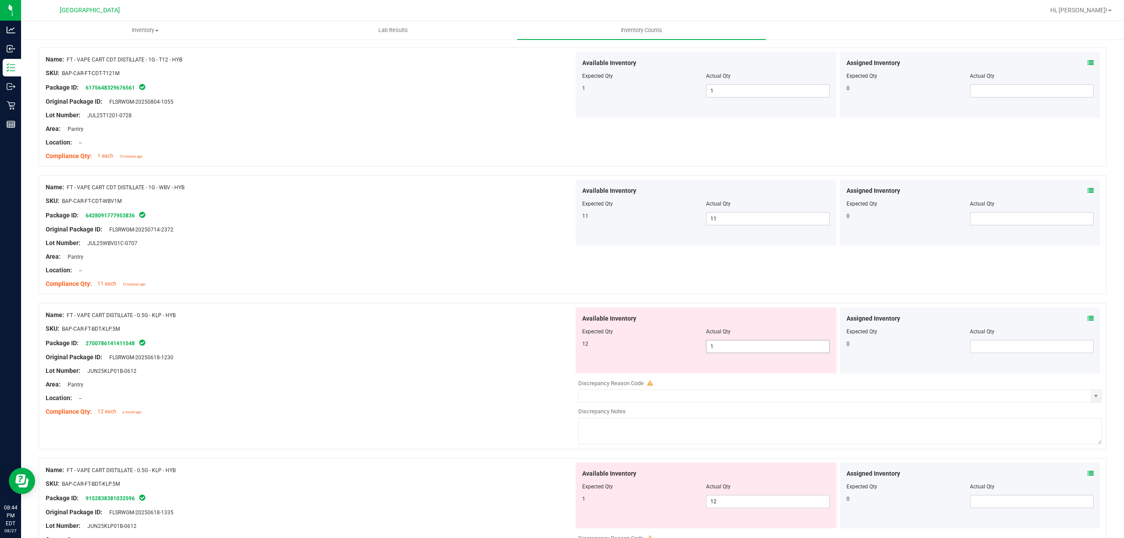
click at [735, 345] on span "1 1" at bounding box center [768, 346] width 124 height 13
type input "12"
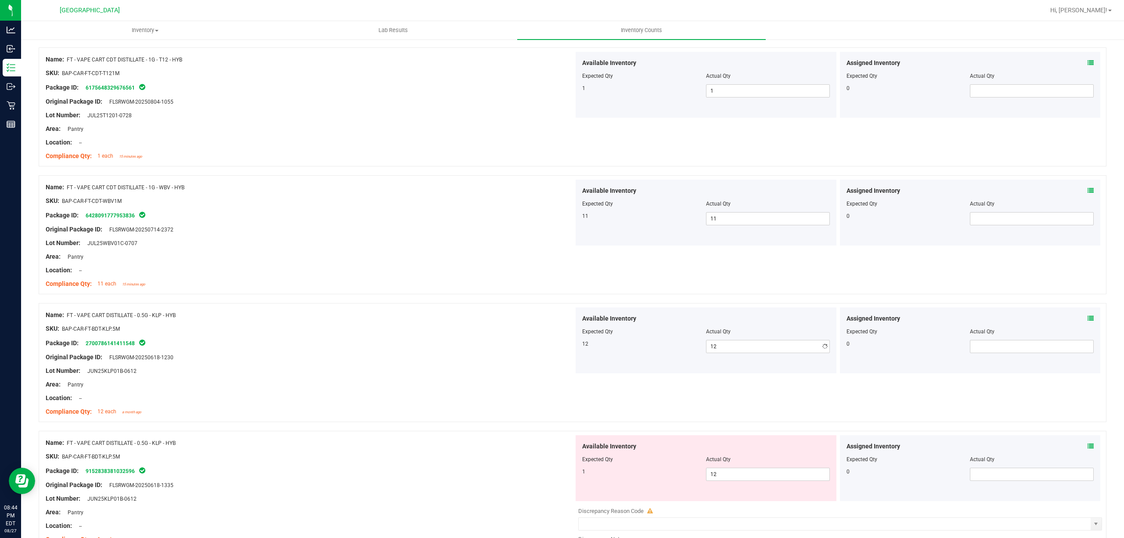
click at [507, 375] on div "Lot Number: JUN25KLP01B-0612" at bounding box center [310, 370] width 528 height 9
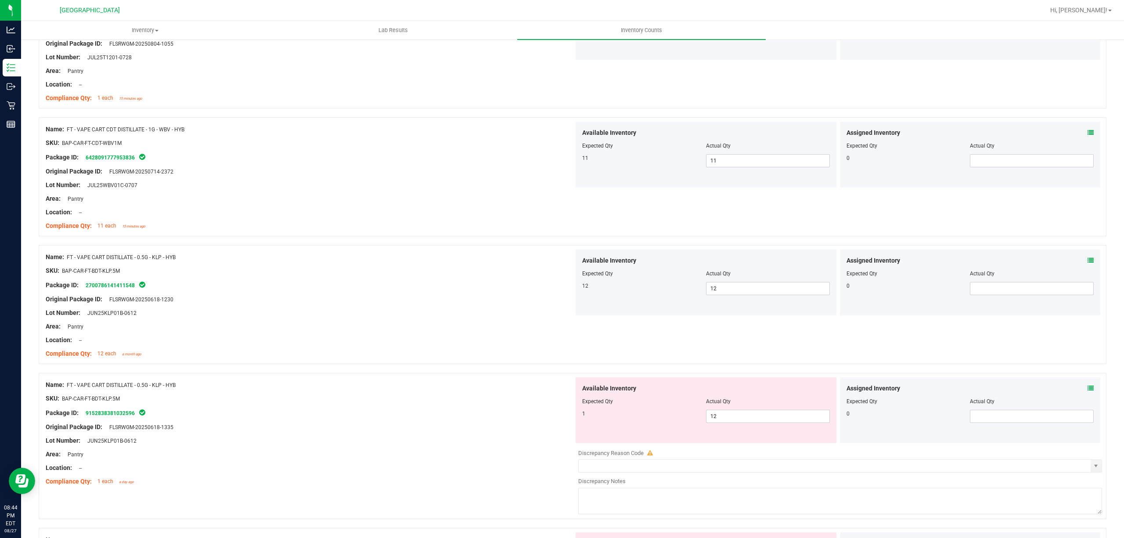
scroll to position [1814, 0]
click at [727, 420] on span "12 12" at bounding box center [768, 415] width 124 height 13
click at [727, 420] on input "12" at bounding box center [767, 416] width 123 height 12
type input "1"
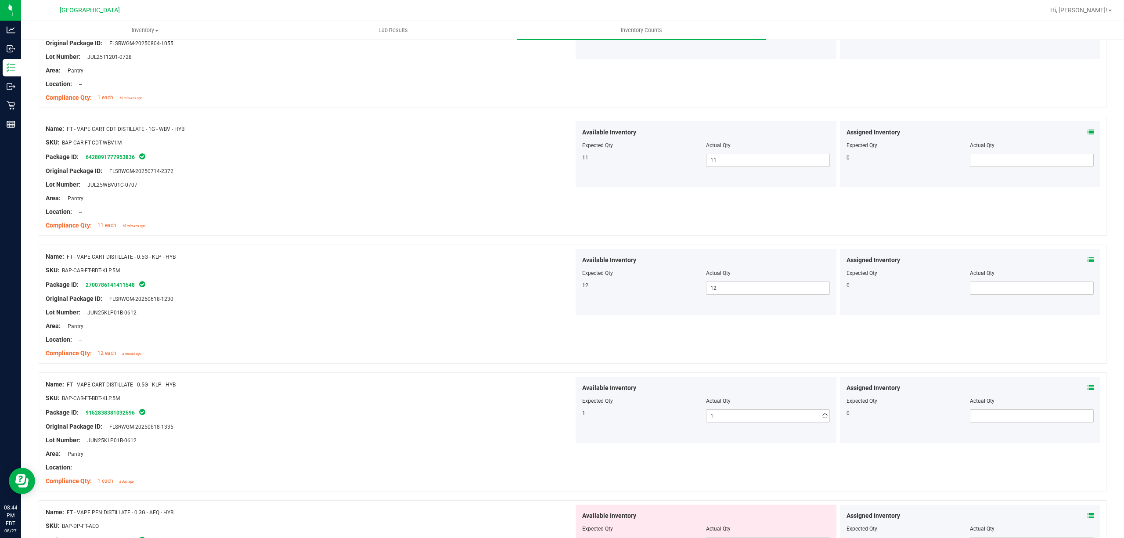
click at [479, 403] on div "SKU: BAP-CAR-FT-BDT-KLP.5M" at bounding box center [310, 397] width 528 height 9
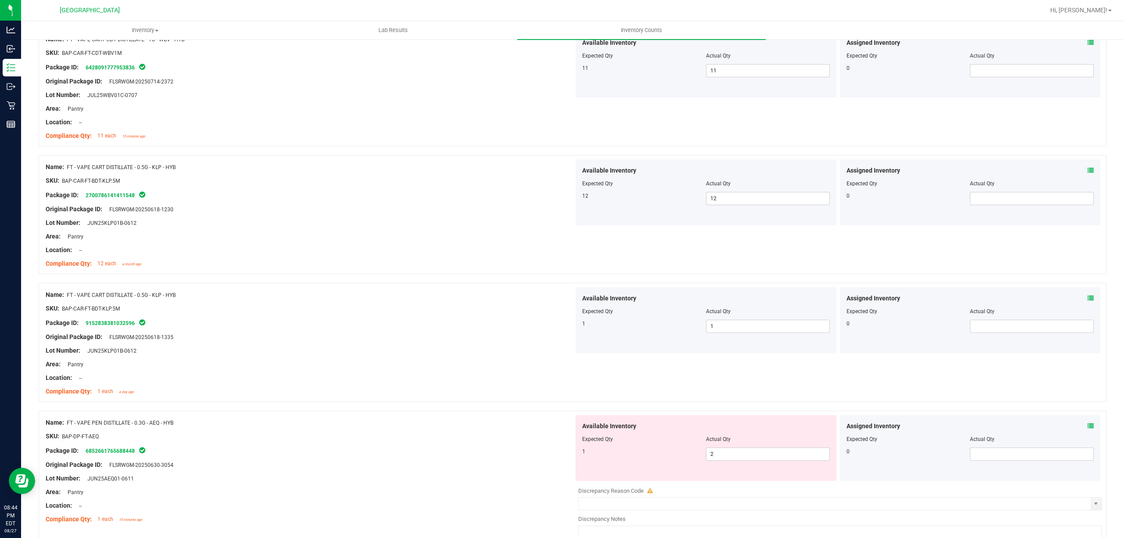
scroll to position [1990, 0]
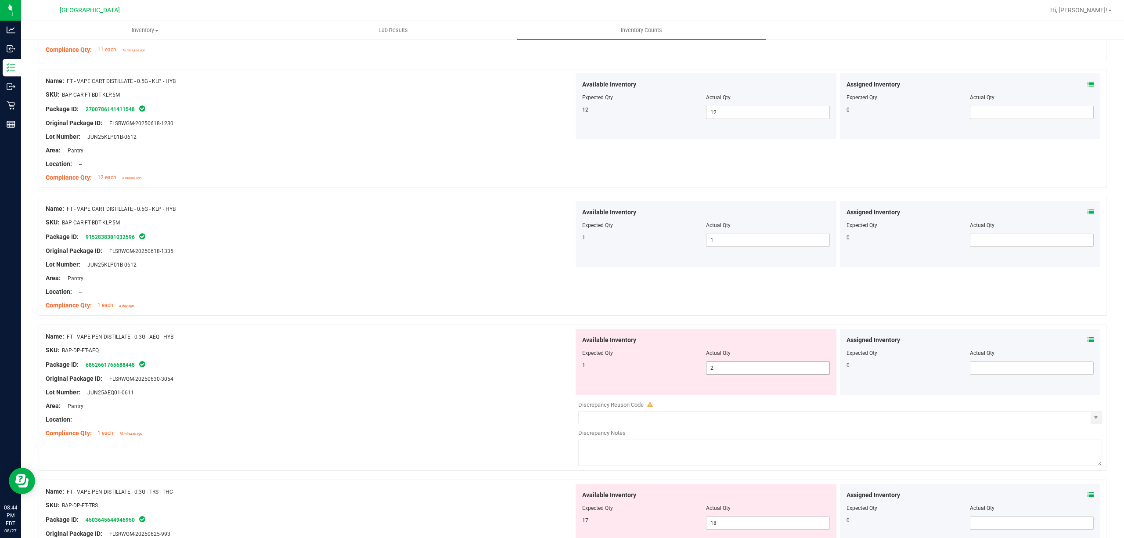
click at [733, 374] on span "2 2" at bounding box center [768, 367] width 124 height 13
click at [733, 374] on input "2" at bounding box center [767, 368] width 123 height 12
type input "1"
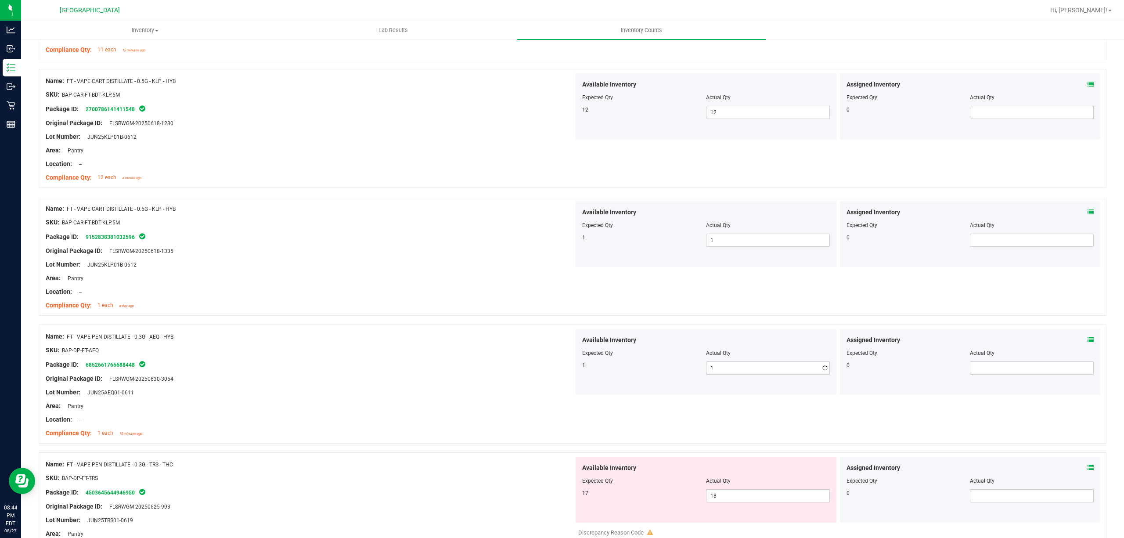
click at [576, 373] on div "Available Inventory Expected Qty Actual Qty 1 1 1" at bounding box center [706, 362] width 261 height 66
click at [716, 494] on span "18 18" at bounding box center [768, 495] width 124 height 13
click at [716, 494] on input "18" at bounding box center [767, 496] width 123 height 12
type input "17"
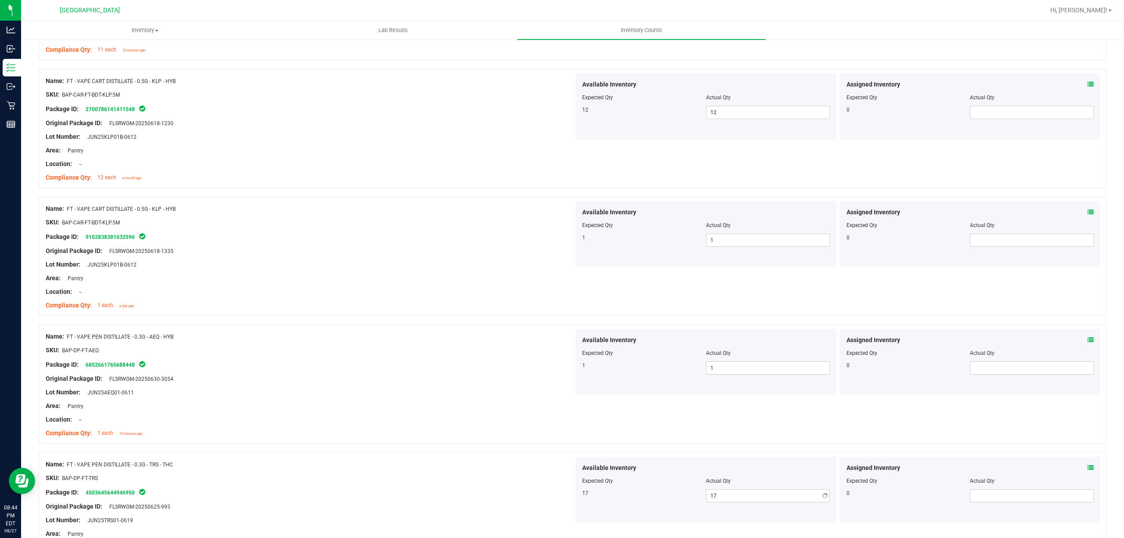
click at [596, 502] on div "17 17 17" at bounding box center [706, 495] width 248 height 13
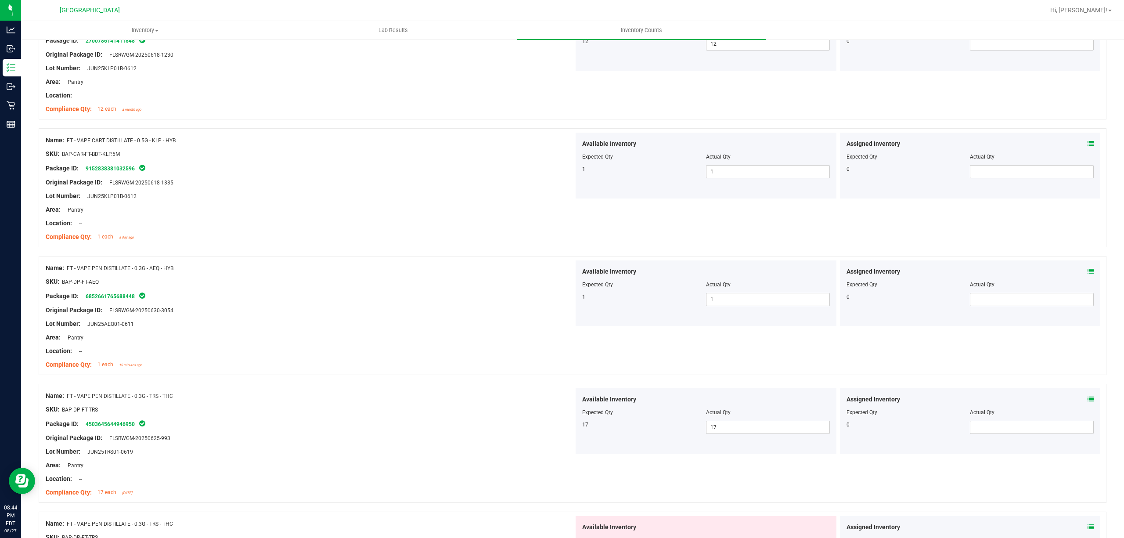
scroll to position [2222, 0]
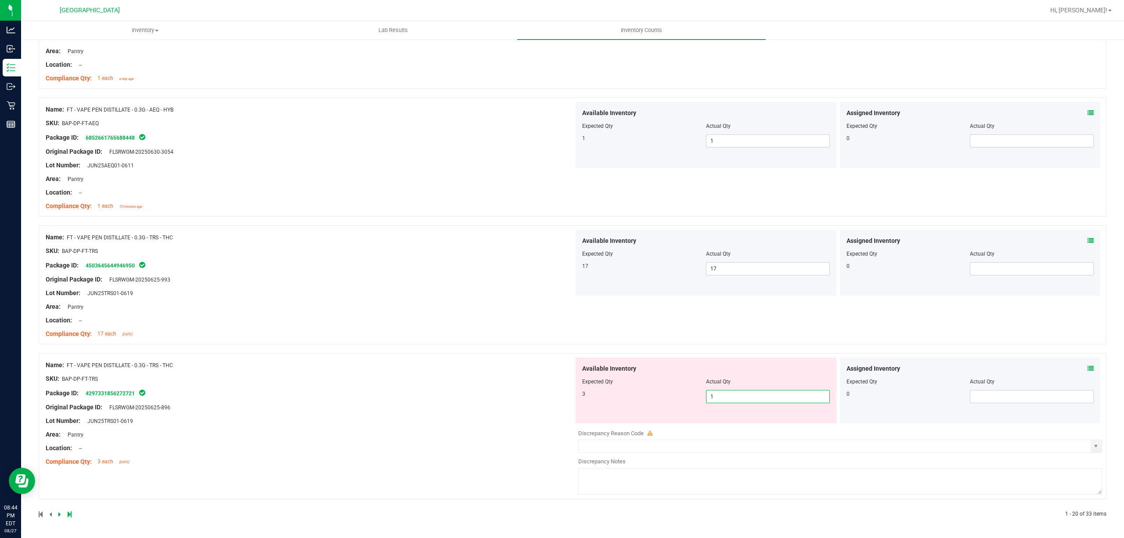
click at [736, 395] on span "1 1" at bounding box center [768, 396] width 124 height 13
click at [736, 395] on input "1" at bounding box center [767, 396] width 123 height 12
type input "3"
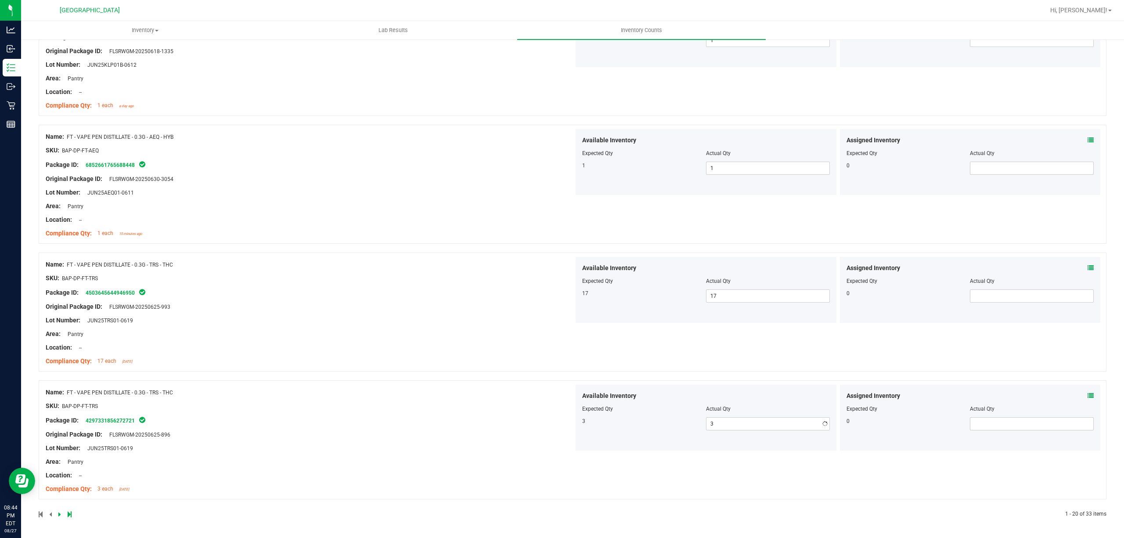
click at [637, 411] on div "Available Inventory Expected Qty Actual Qty 3 3 3" at bounding box center [706, 418] width 261 height 66
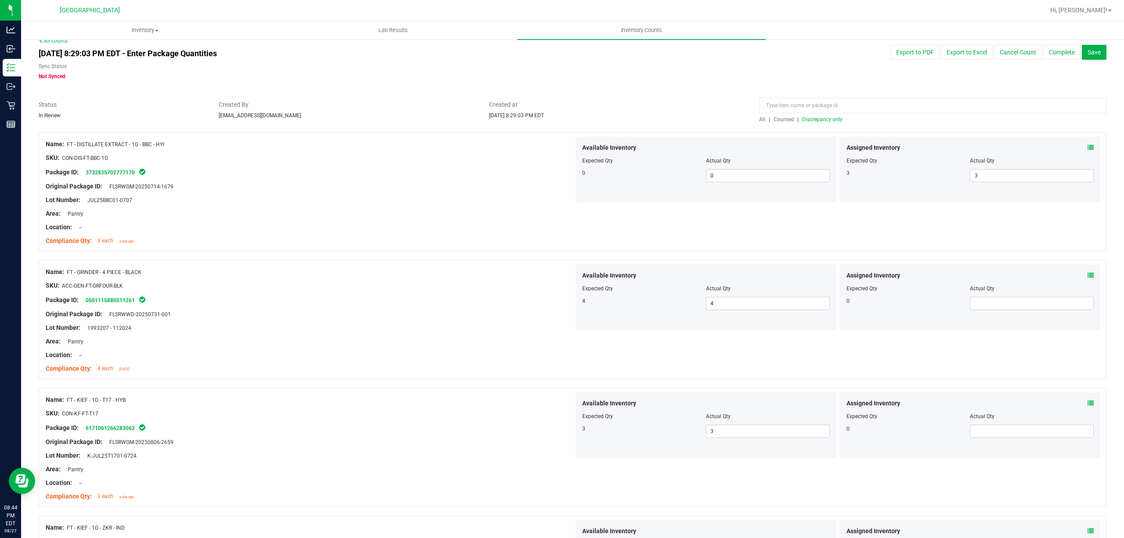
scroll to position [0, 0]
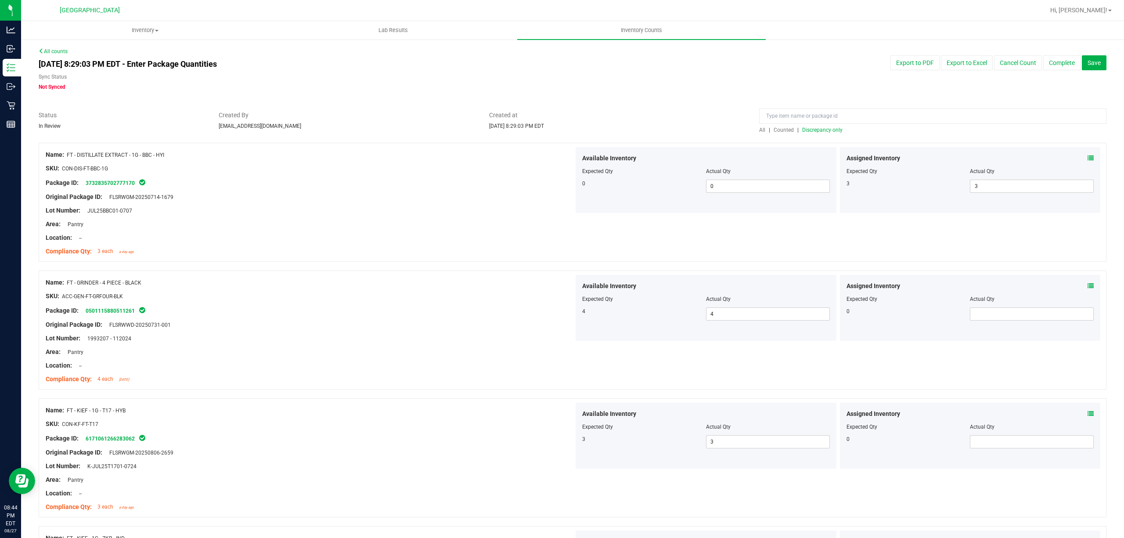
click at [810, 128] on span "Discrepancy only" at bounding box center [822, 130] width 40 height 6
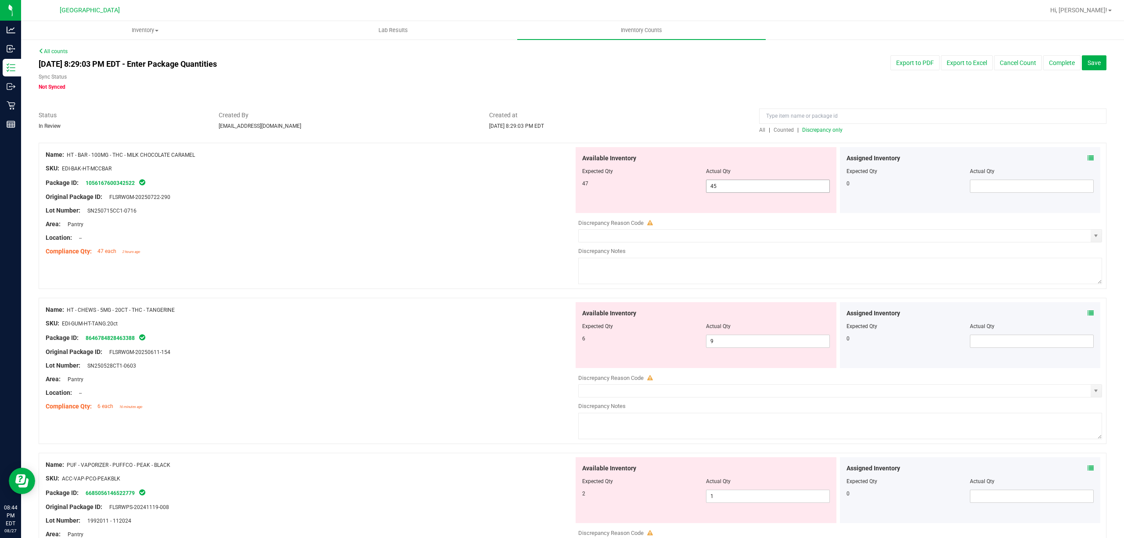
click at [717, 188] on span "45 45" at bounding box center [768, 186] width 124 height 13
click at [717, 188] on input "45" at bounding box center [767, 186] width 123 height 12
type input "47"
drag, startPoint x: 560, startPoint y: 183, endPoint x: 578, endPoint y: 189, distance: 18.5
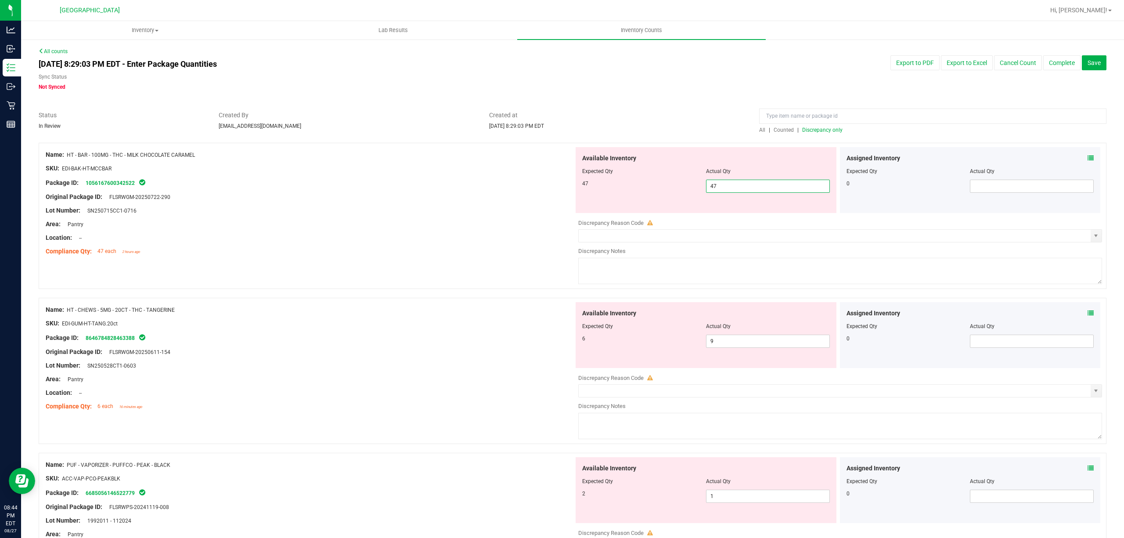
click at [559, 183] on div "Package ID: 1056167600342522" at bounding box center [310, 182] width 528 height 11
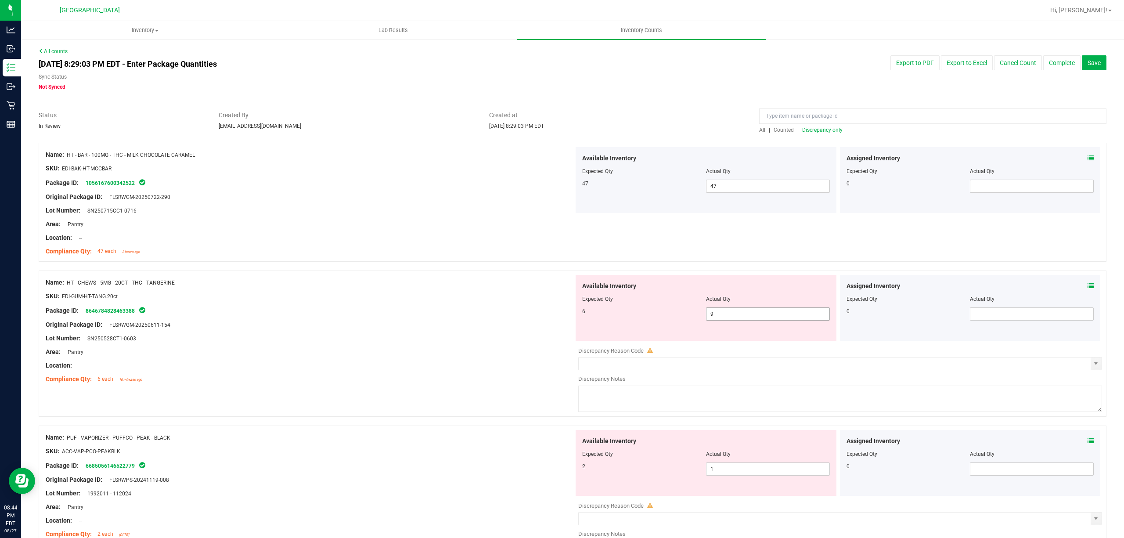
click at [743, 314] on span "9 9" at bounding box center [768, 313] width 124 height 13
click at [743, 314] on input "9" at bounding box center [767, 314] width 123 height 12
type input "6"
click at [617, 313] on div "6" at bounding box center [644, 311] width 124 height 8
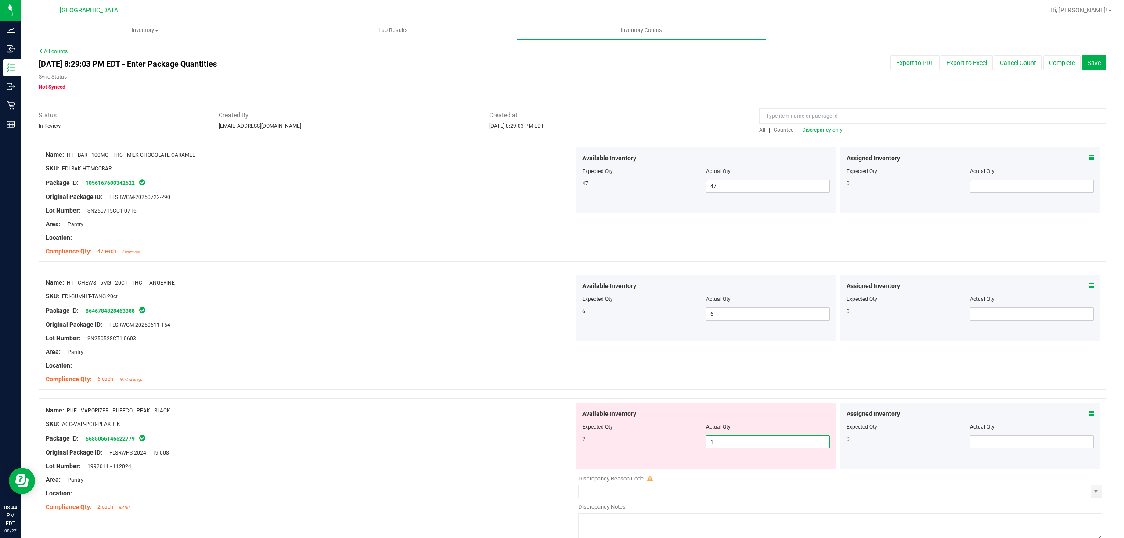
click at [717, 447] on span "1 1" at bounding box center [768, 441] width 124 height 13
click at [717, 447] on input "1" at bounding box center [767, 442] width 123 height 12
type input "2"
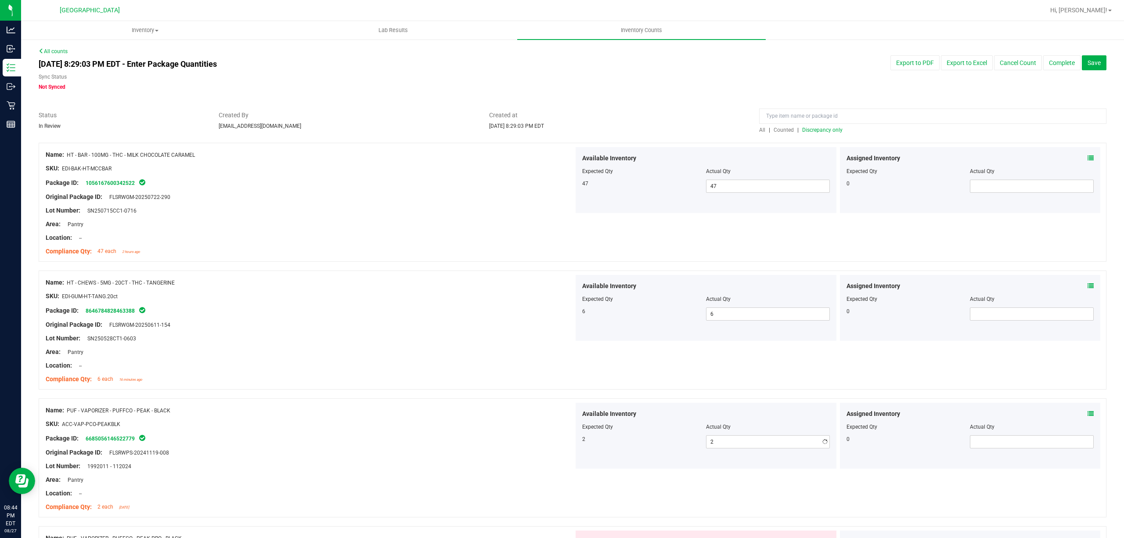
drag, startPoint x: 605, startPoint y: 407, endPoint x: 618, endPoint y: 401, distance: 14.5
click at [603, 407] on div "Available Inventory Expected Qty Actual Qty 2 2 2" at bounding box center [706, 436] width 261 height 66
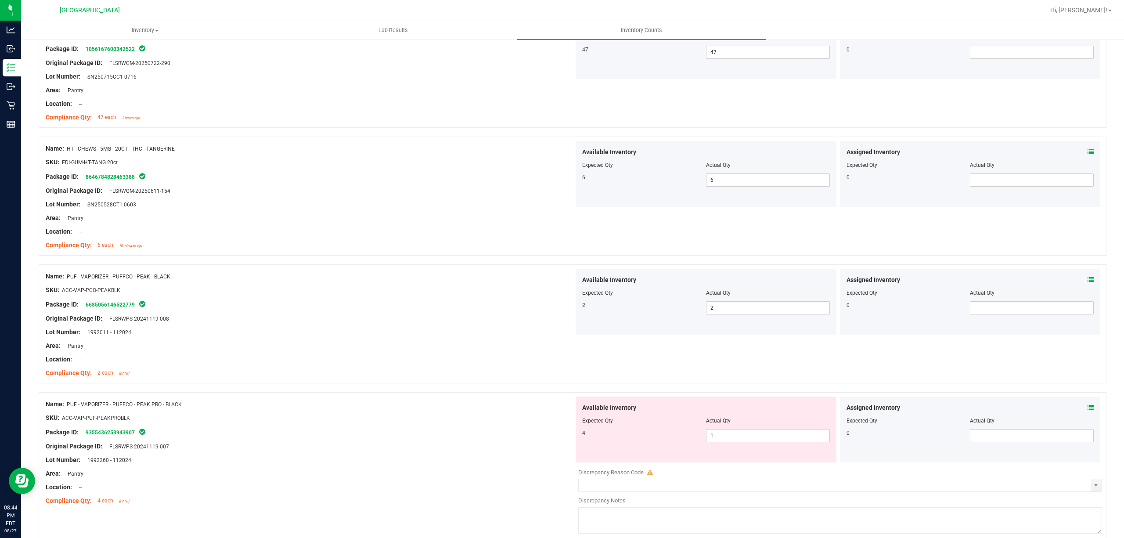
scroll to position [234, 0]
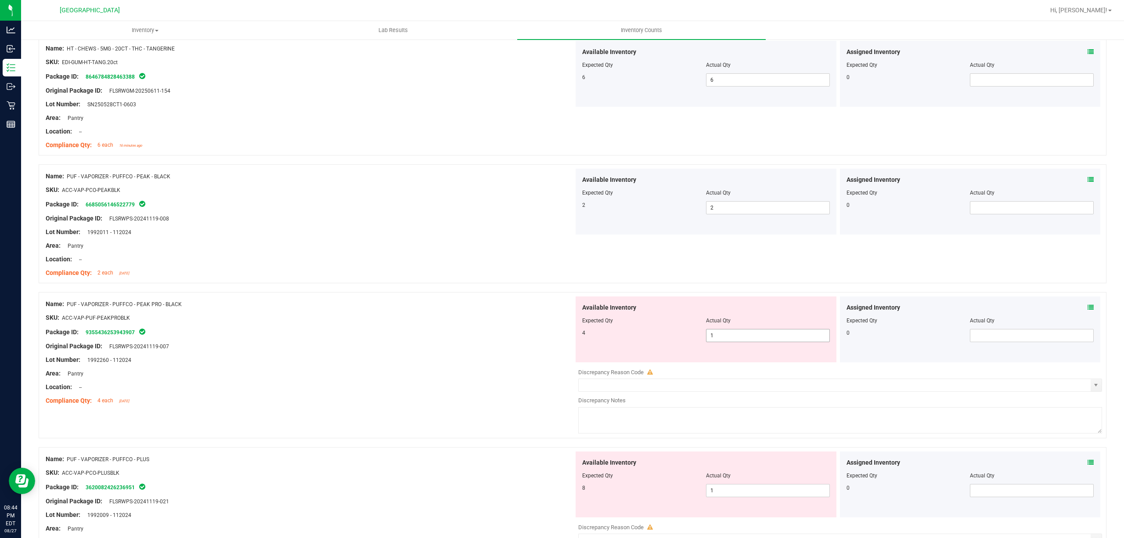
click at [736, 336] on span "1 1" at bounding box center [768, 335] width 124 height 13
click at [736, 336] on input "1" at bounding box center [767, 335] width 123 height 12
type input "4"
click at [619, 324] on div "Expected Qty" at bounding box center [644, 321] width 124 height 8
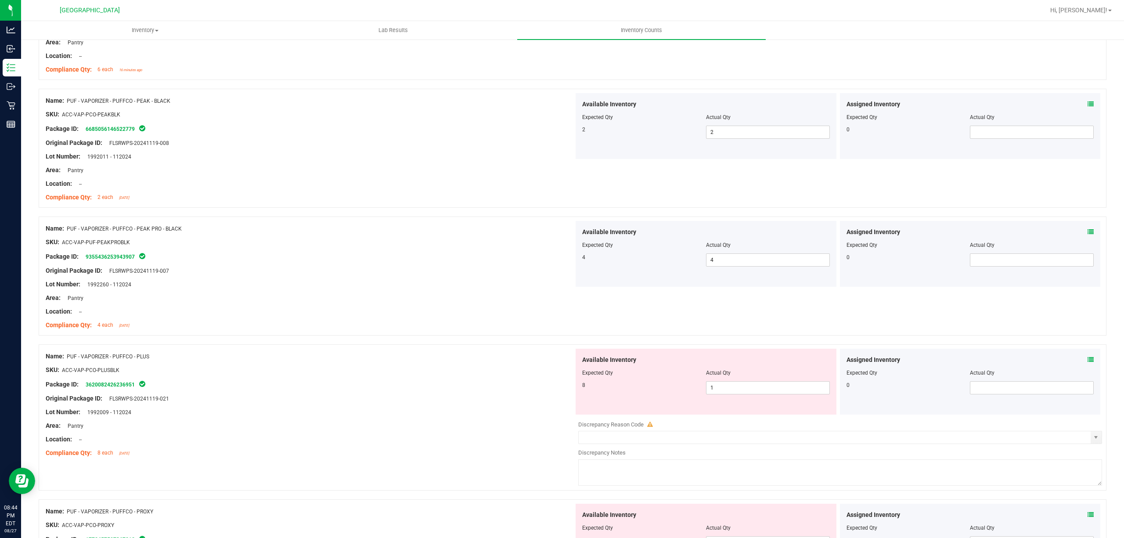
scroll to position [410, 0]
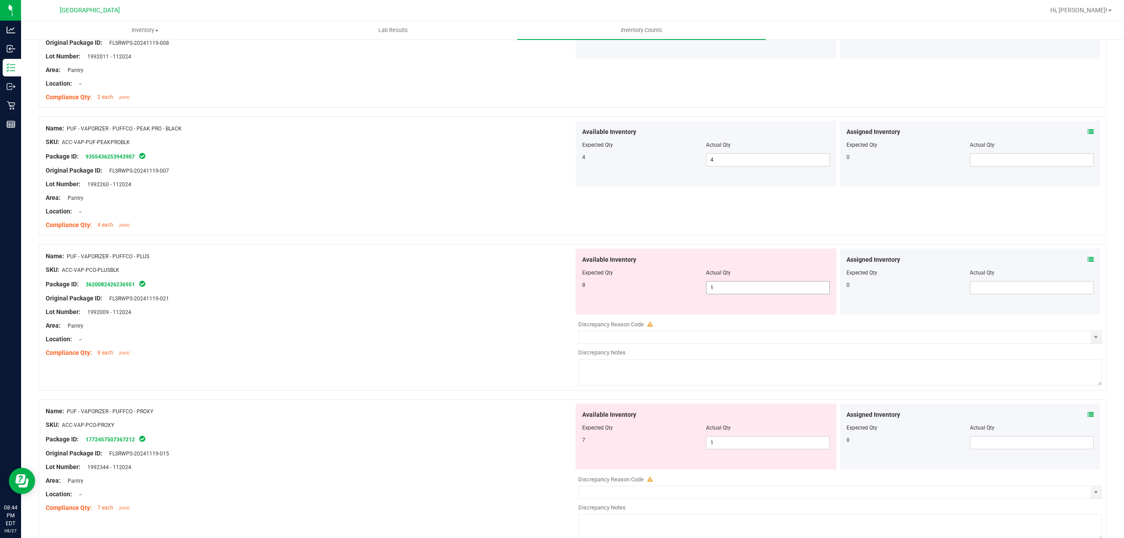
click at [735, 281] on span "1 1" at bounding box center [768, 287] width 124 height 13
click at [733, 287] on span "1 1" at bounding box center [768, 287] width 124 height 13
click at [733, 287] on input "1" at bounding box center [767, 287] width 123 height 12
type input "8"
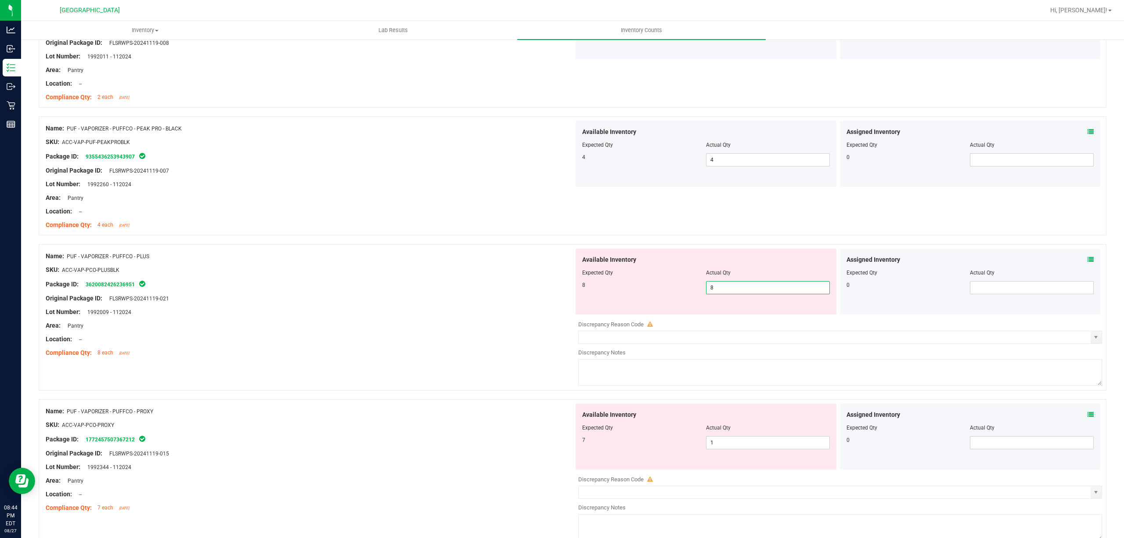
type input "8"
click at [546, 277] on div at bounding box center [310, 276] width 528 height 4
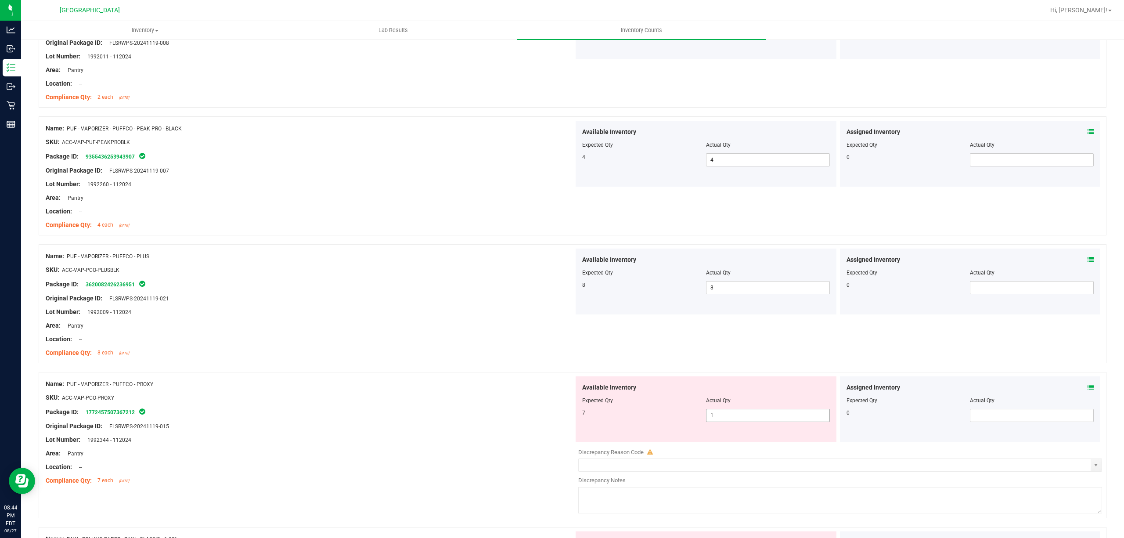
click at [723, 414] on span "1 1" at bounding box center [768, 415] width 124 height 13
click at [723, 414] on input "1" at bounding box center [767, 415] width 123 height 12
type input "7"
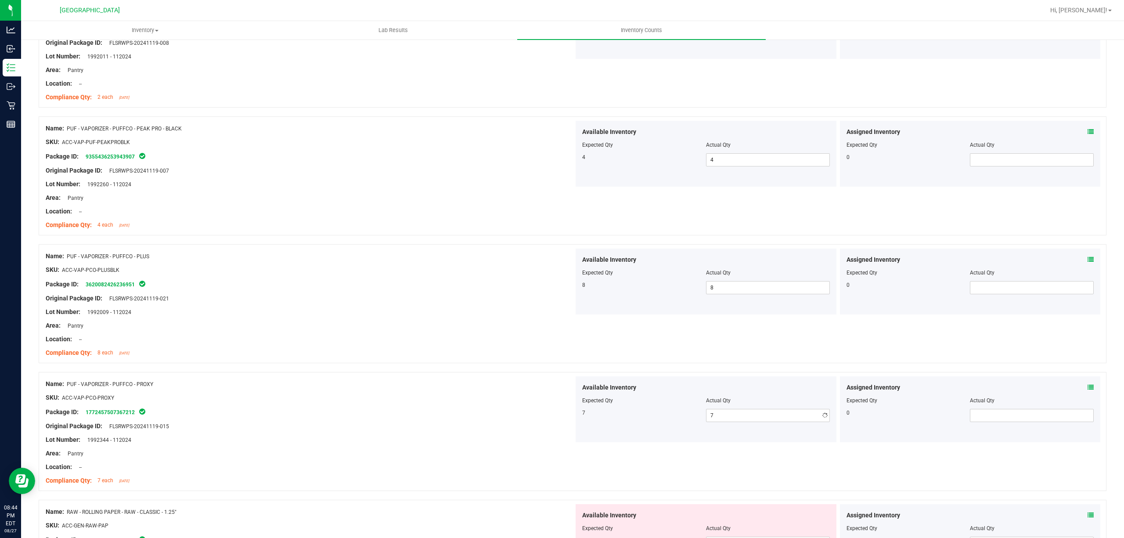
click at [645, 402] on div "Expected Qty" at bounding box center [644, 400] width 124 height 8
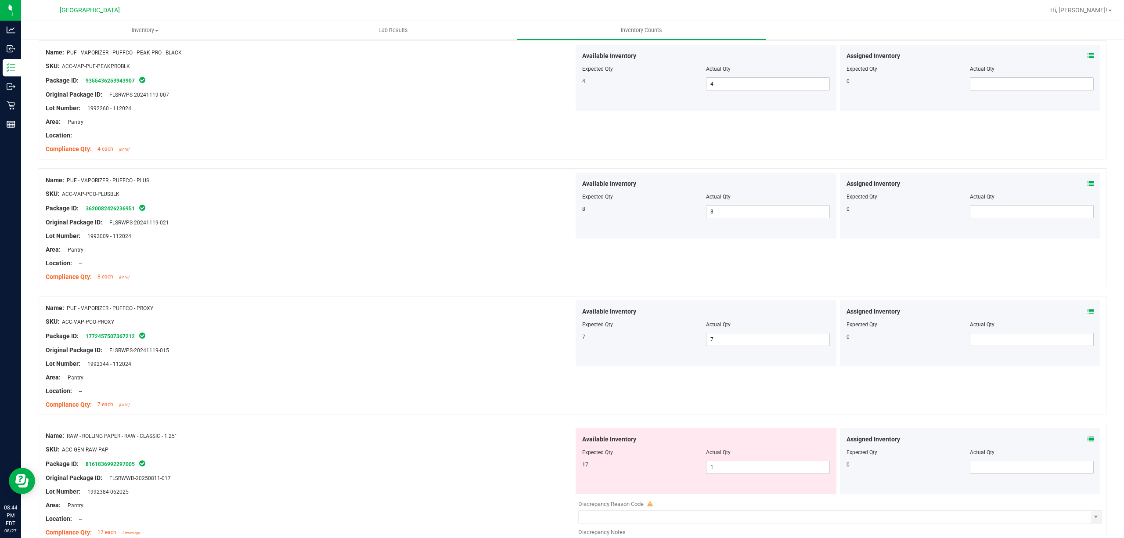
scroll to position [585, 0]
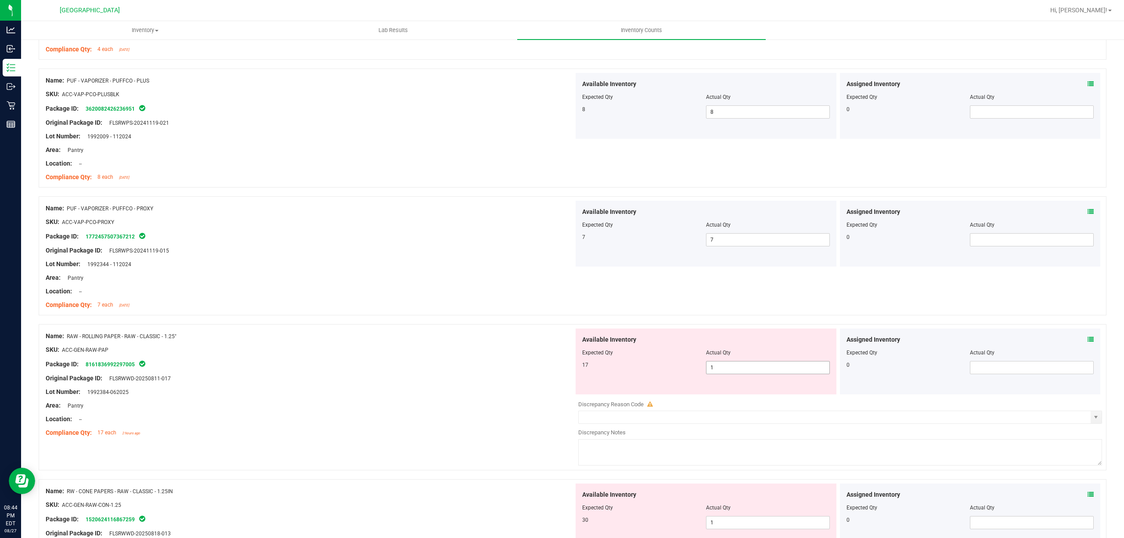
click at [739, 374] on span "1 1" at bounding box center [768, 367] width 124 height 13
type input "17"
click at [576, 353] on div "Available Inventory Expected Qty Actual Qty 17 17 17" at bounding box center [706, 361] width 261 height 66
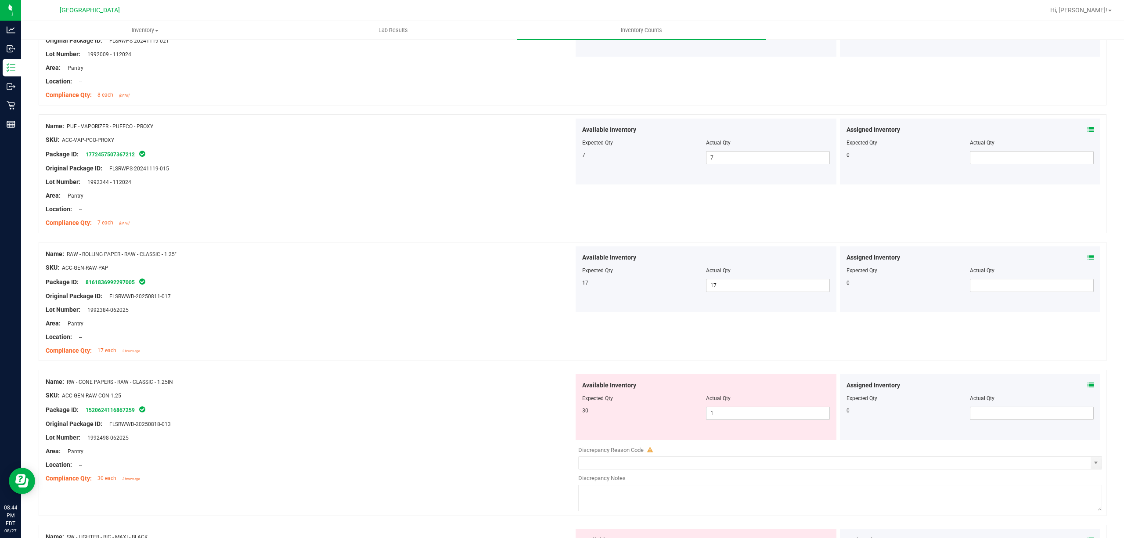
scroll to position [819, 0]
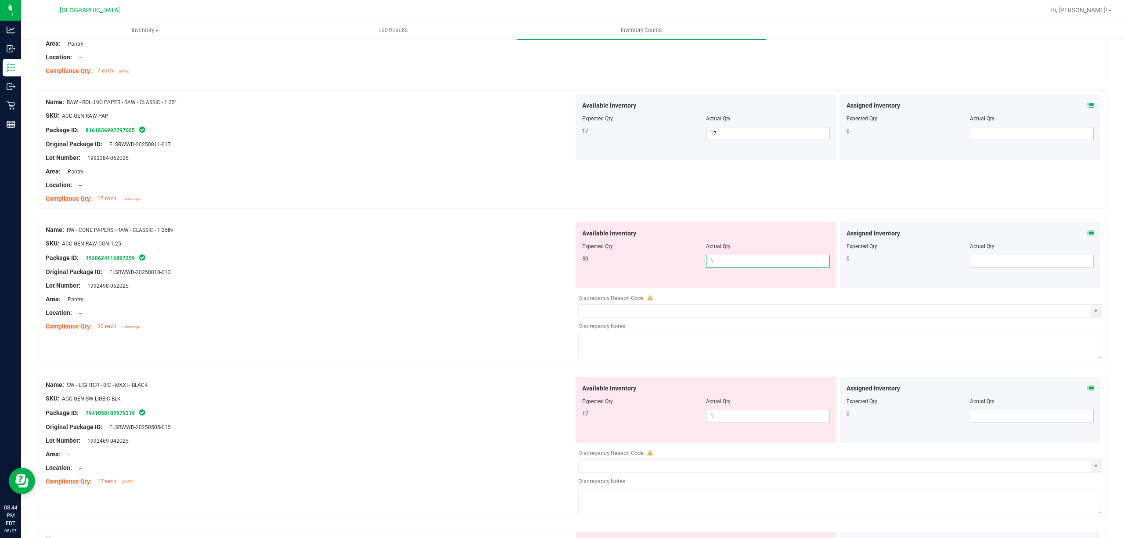
click at [754, 266] on span "1 1" at bounding box center [768, 261] width 124 height 13
click at [754, 266] on input "1" at bounding box center [767, 261] width 123 height 12
type input "30"
drag, startPoint x: 543, startPoint y: 274, endPoint x: 724, endPoint y: 350, distance: 196.7
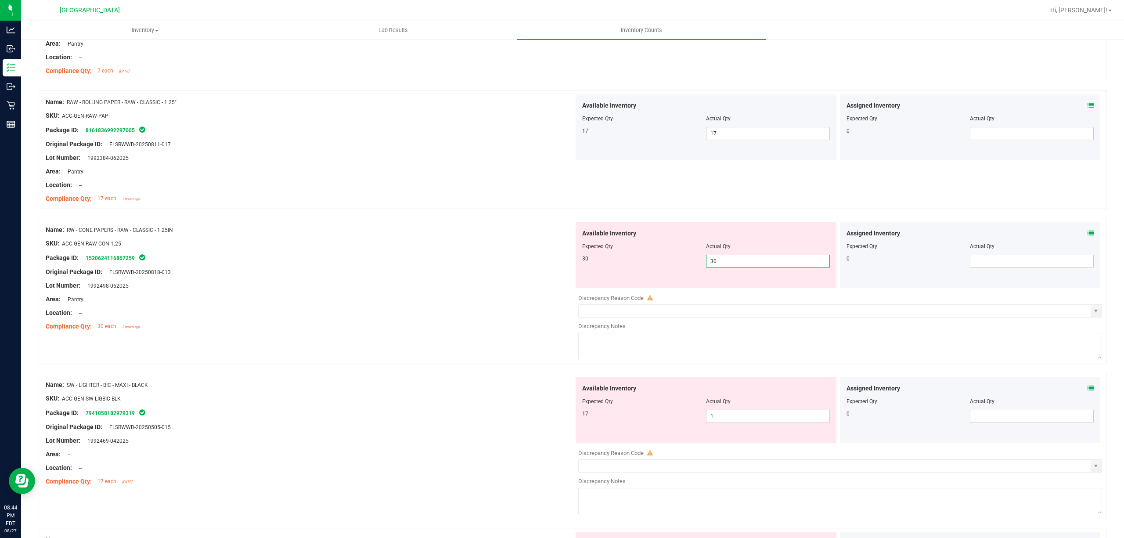
click at [552, 281] on div "Name: RW - CONE PAPERS - RAW - CLASSIC - 1.25IN SKU: ACC-GEN-RAW-CON-1.25 Packa…" at bounding box center [310, 278] width 528 height 112
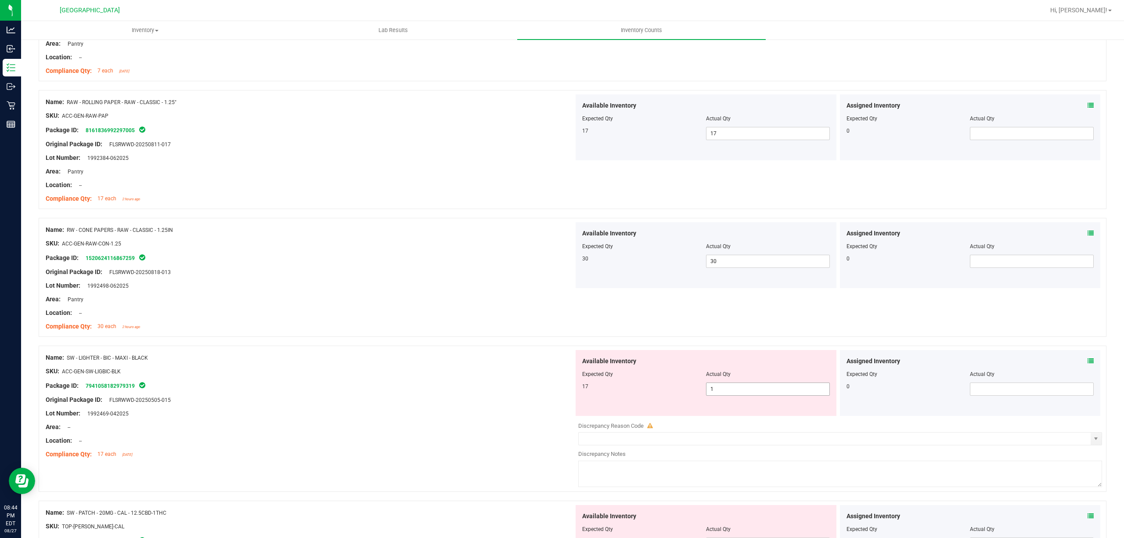
click at [731, 392] on span "1 1" at bounding box center [768, 388] width 124 height 13
type input "17"
click at [624, 387] on div "17" at bounding box center [644, 386] width 124 height 8
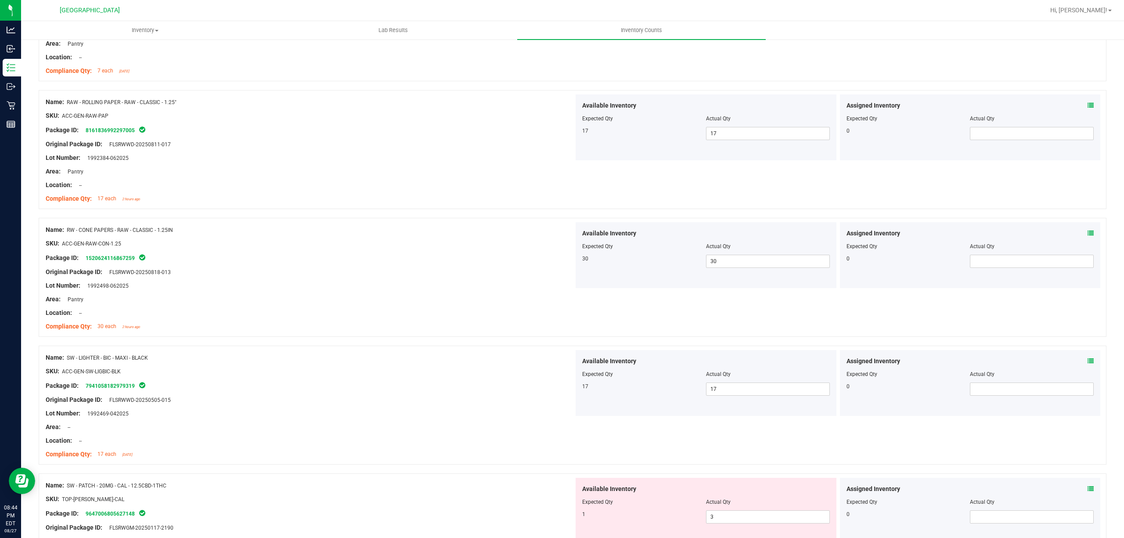
scroll to position [995, 0]
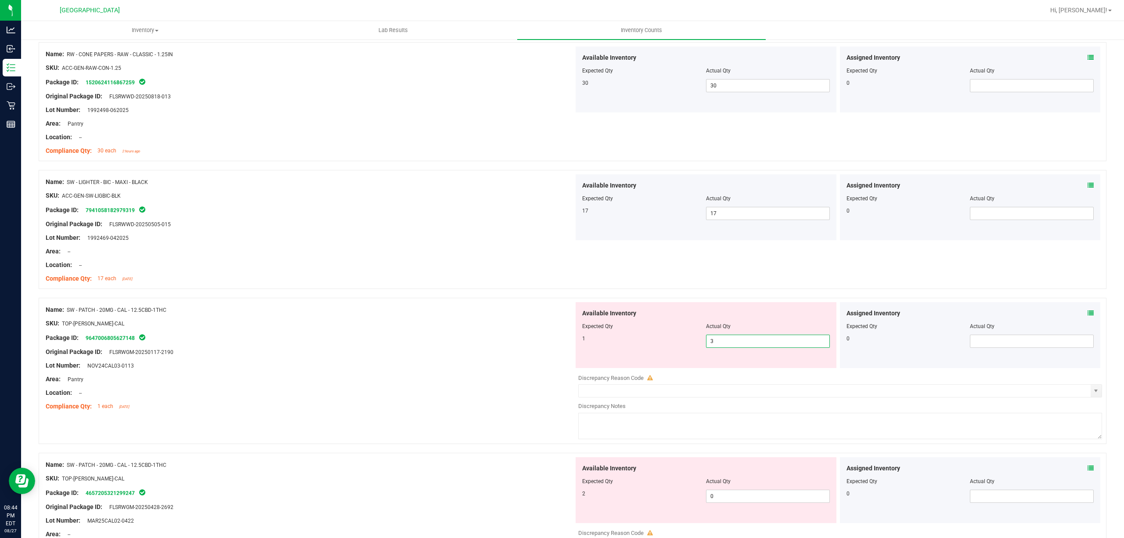
click at [722, 348] on span "3 3" at bounding box center [768, 341] width 124 height 13
click at [722, 347] on input "3" at bounding box center [767, 341] width 123 height 12
type input "1"
drag, startPoint x: 591, startPoint y: 334, endPoint x: 637, endPoint y: 362, distance: 54.1
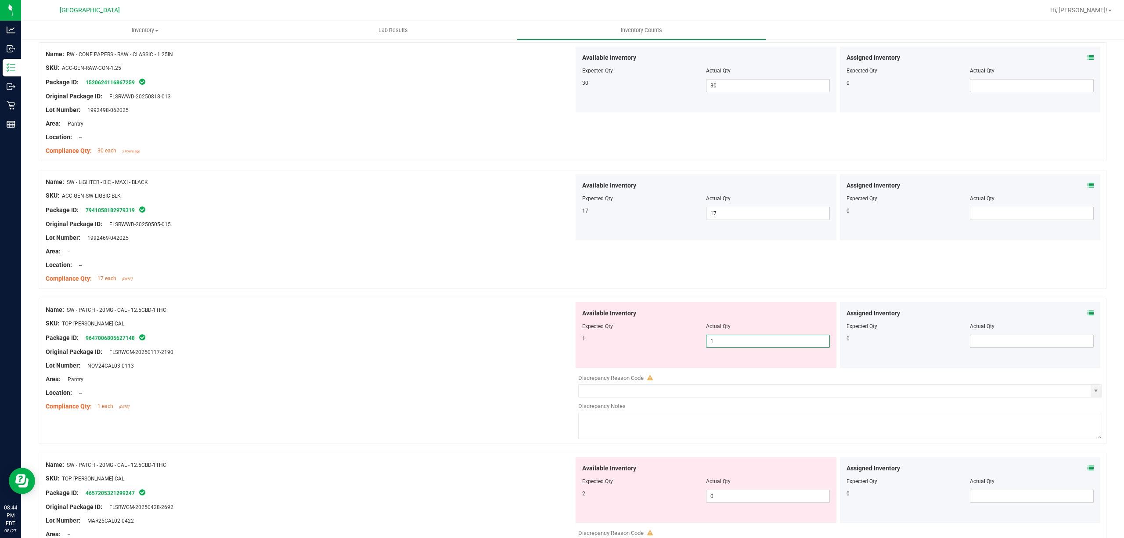
click at [590, 334] on div at bounding box center [706, 332] width 248 height 4
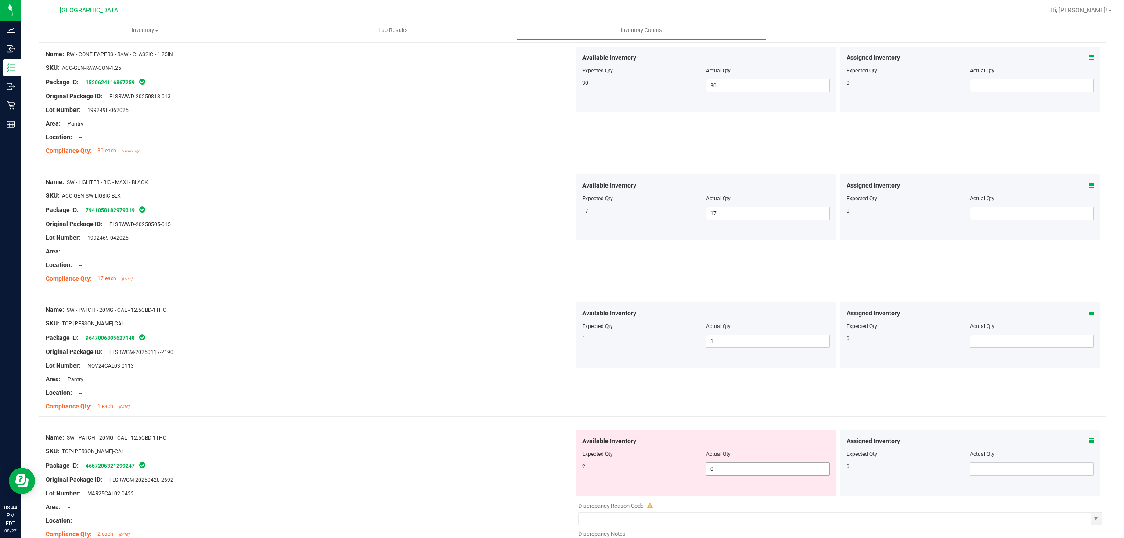
click at [716, 475] on span "0 0" at bounding box center [768, 468] width 124 height 13
click at [716, 475] on input "0" at bounding box center [767, 469] width 123 height 12
type input "2"
click at [676, 475] on div "2 2 2" at bounding box center [706, 468] width 248 height 13
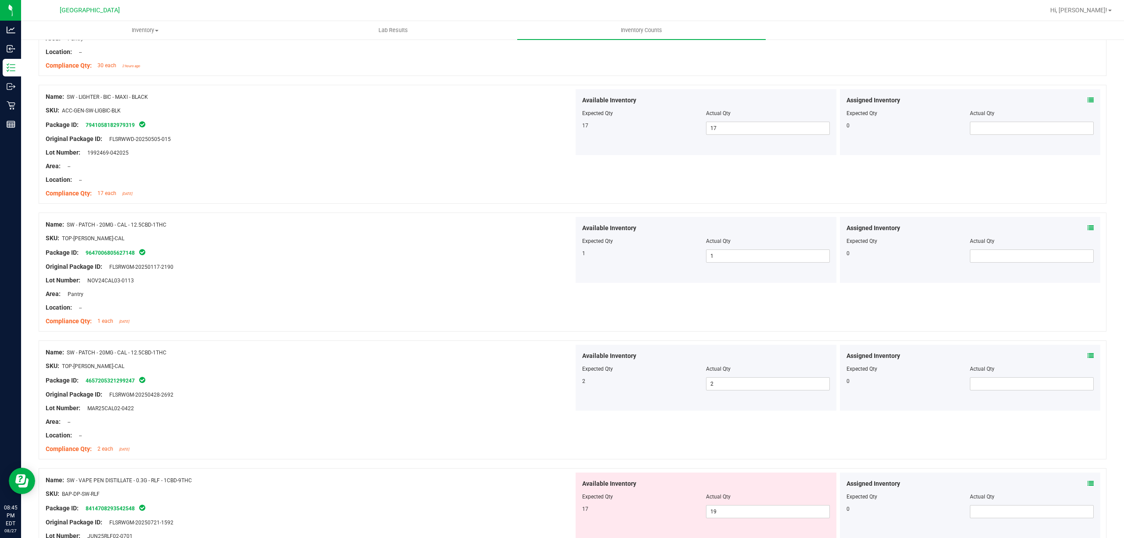
scroll to position [1229, 0]
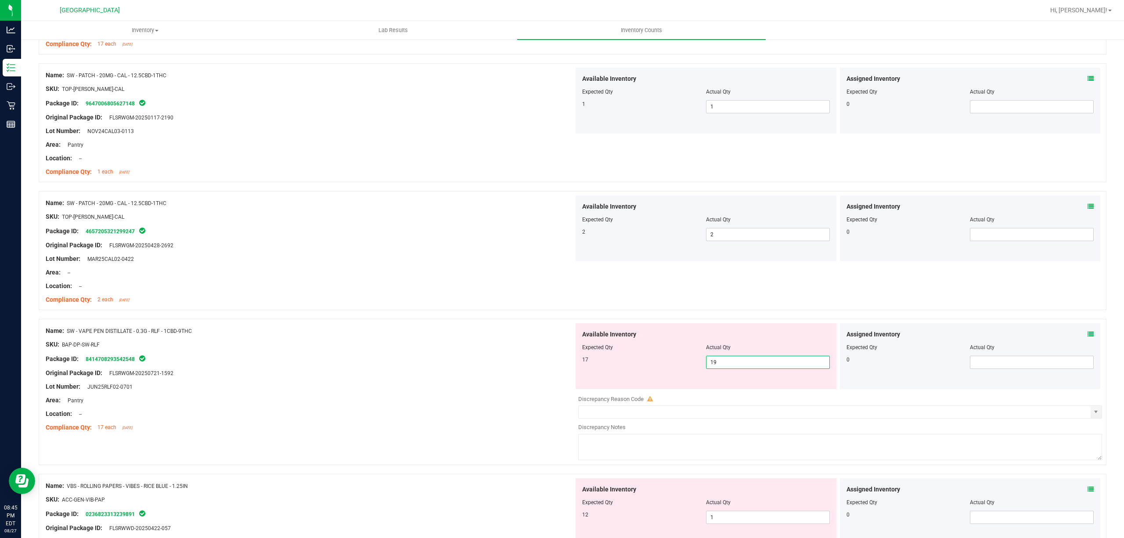
click at [721, 369] on span "19 19" at bounding box center [768, 362] width 124 height 13
click at [721, 368] on input "19" at bounding box center [767, 362] width 123 height 12
type input "17"
click at [605, 361] on div "17" at bounding box center [644, 360] width 124 height 8
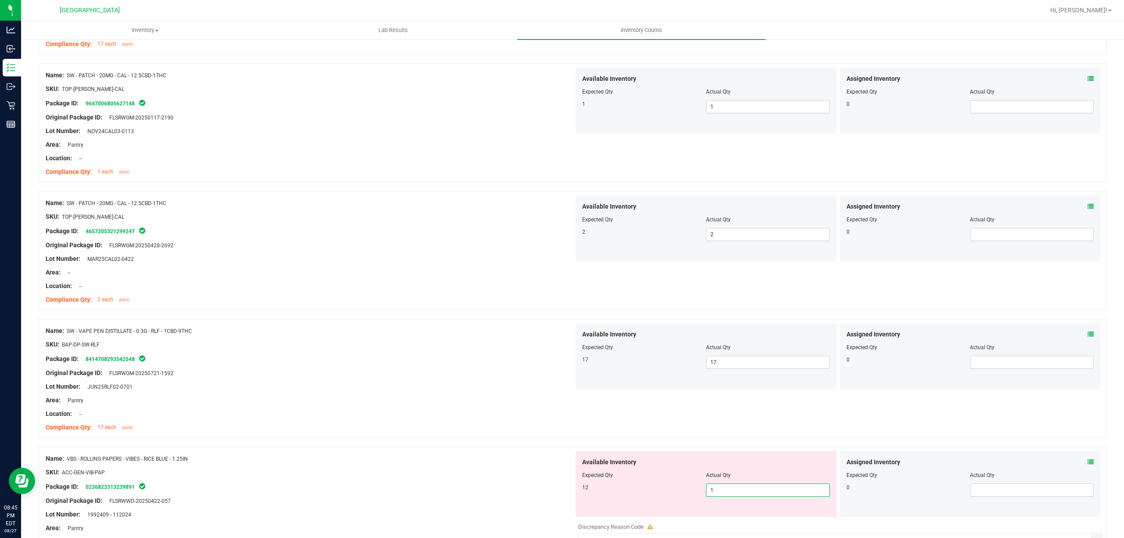
click at [715, 496] on span "1 1" at bounding box center [768, 489] width 124 height 13
type input "12"
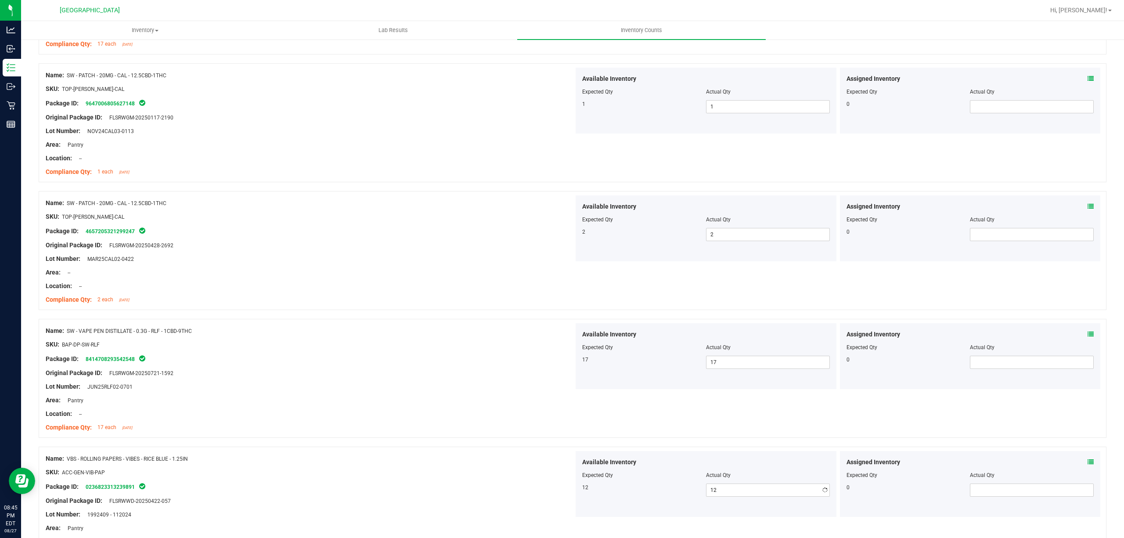
click at [681, 483] on div at bounding box center [706, 481] width 248 height 4
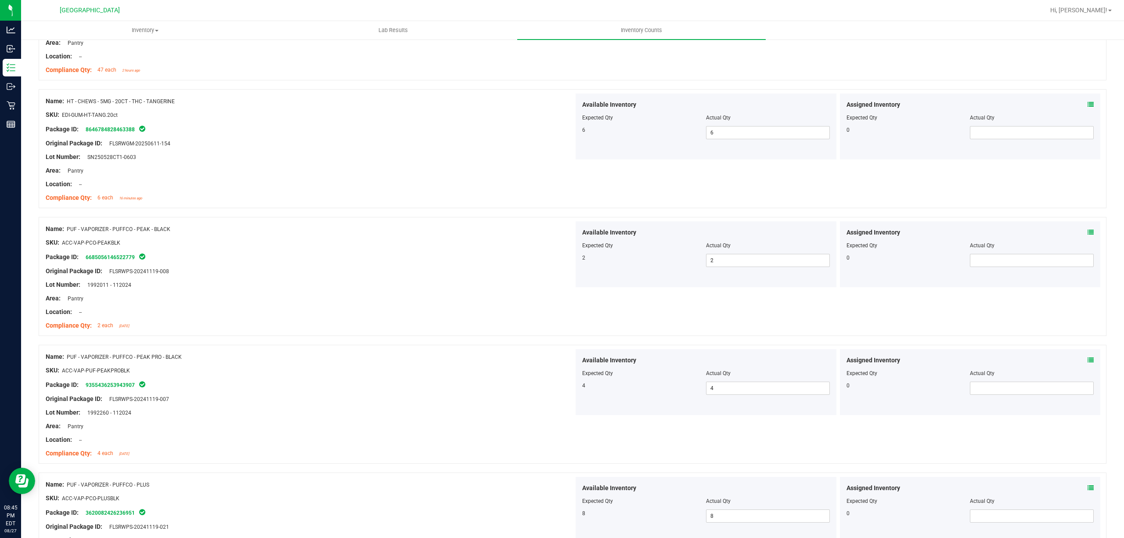
scroll to position [11, 0]
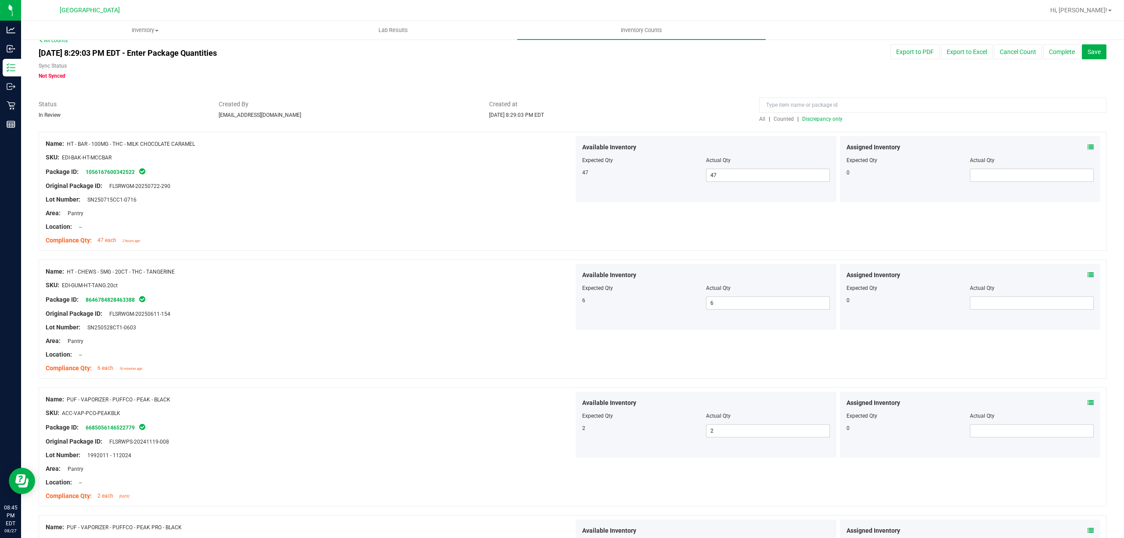
click at [817, 123] on div at bounding box center [573, 127] width 1068 height 9
click at [824, 119] on span "Discrepancy only" at bounding box center [822, 119] width 40 height 6
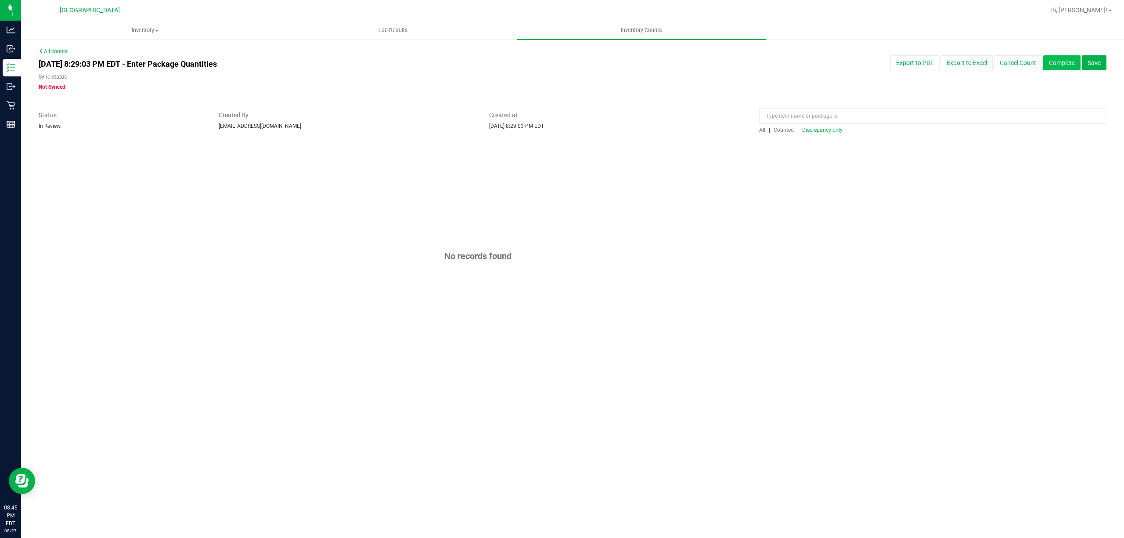
click at [1061, 60] on button "Complete" at bounding box center [1061, 62] width 37 height 15
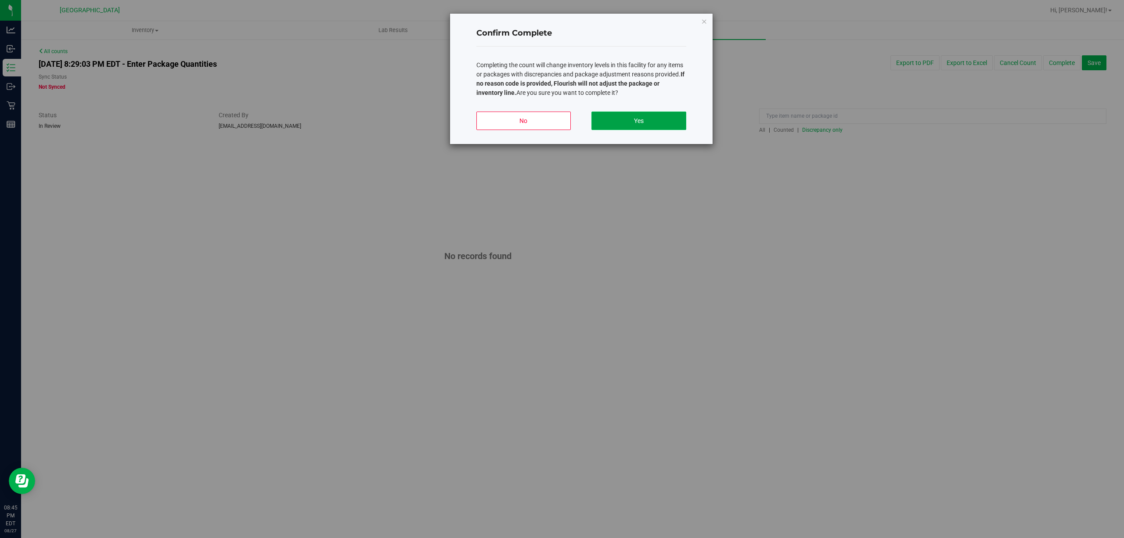
click at [645, 115] on button "Yes" at bounding box center [638, 121] width 94 height 18
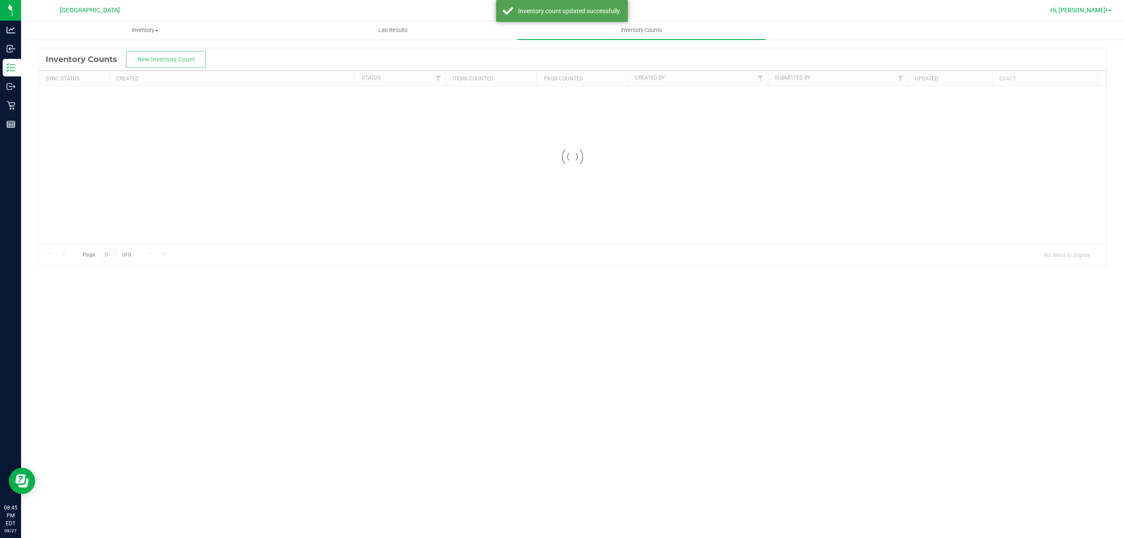
click at [1087, 7] on span "Hi, [PERSON_NAME]!" at bounding box center [1078, 10] width 57 height 7
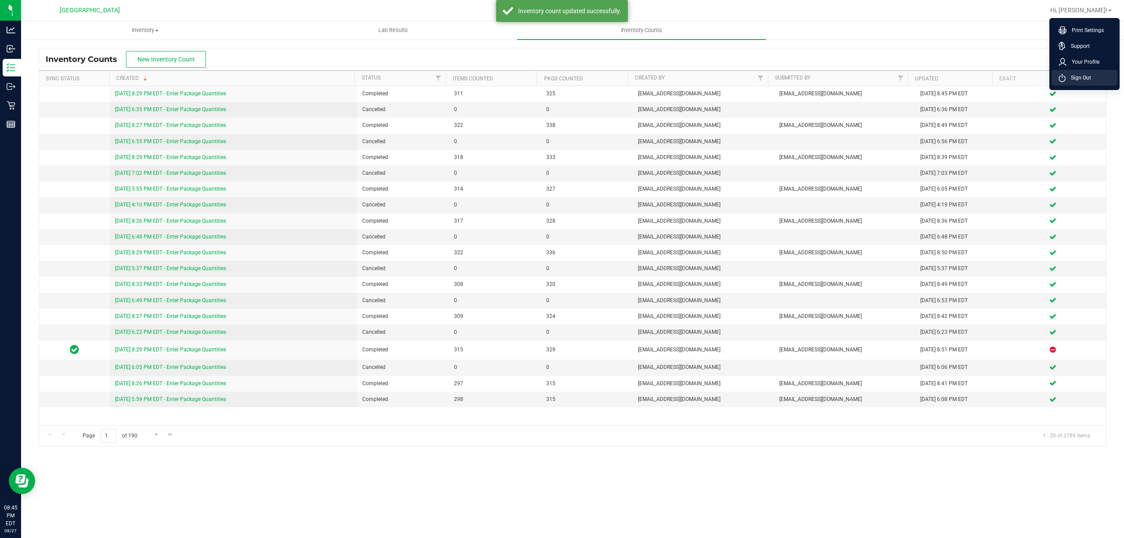
click at [1077, 74] on span "Sign Out" at bounding box center [1078, 77] width 25 height 9
